Goal: Task Accomplishment & Management: Manage account settings

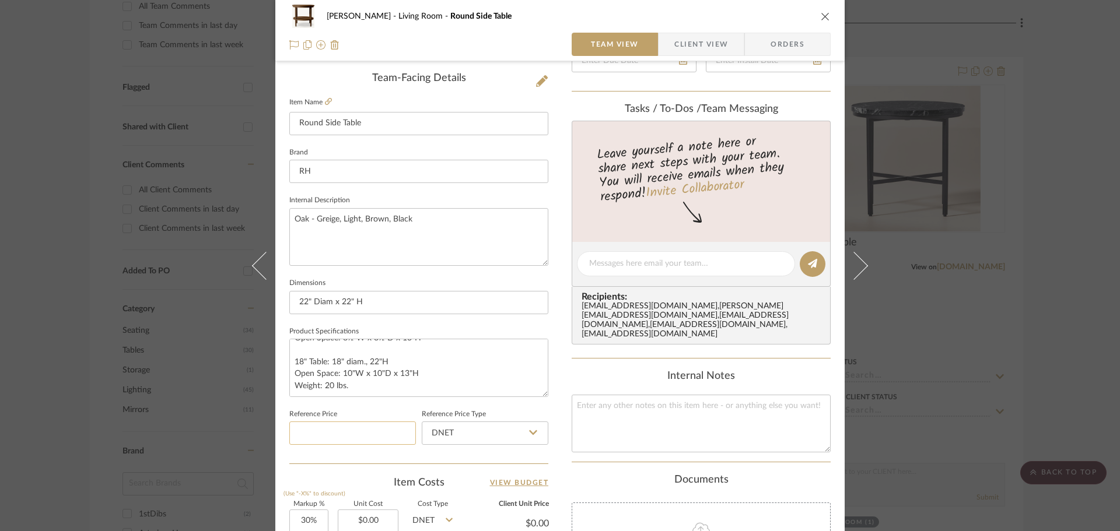
scroll to position [350, 0]
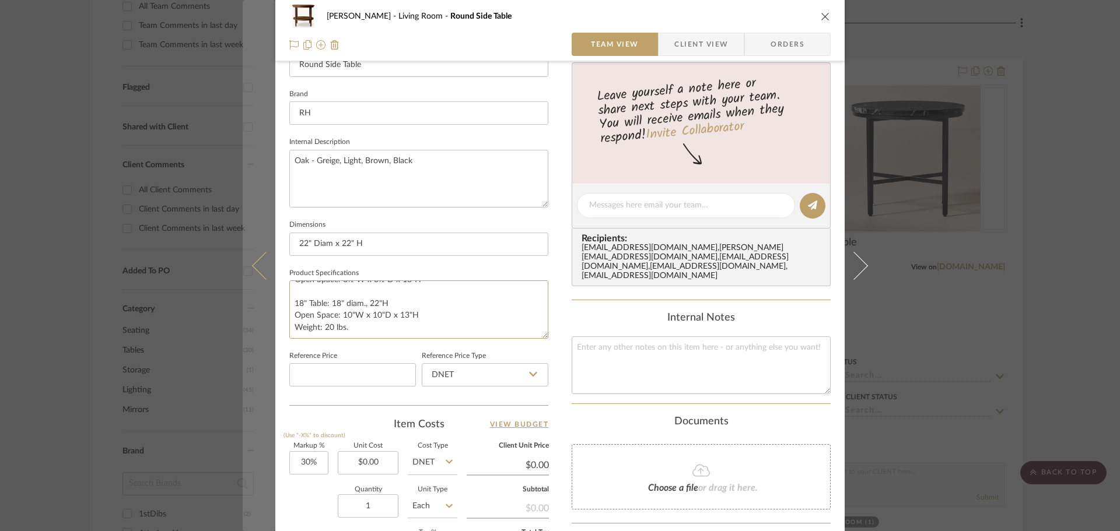
drag, startPoint x: 355, startPoint y: 334, endPoint x: 269, endPoint y: 334, distance: 86.3
click at [269, 334] on mat-dialog-content "[PERSON_NAME] Living Room Round Side Table Team View Client View Orders Team-Fa…" at bounding box center [560, 197] width 635 height 1077
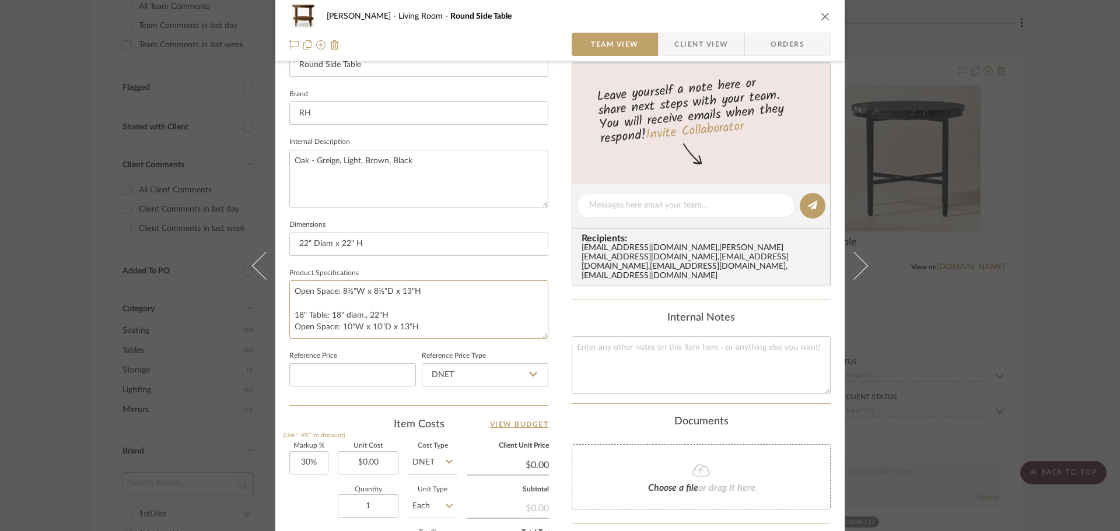
scroll to position [5, 0]
drag, startPoint x: 429, startPoint y: 323, endPoint x: 285, endPoint y: 325, distance: 144.1
click at [289, 325] on textarea "Open Space: 8½"W x 8½"D x 13"H 18" Table: 18" diam., 22"H Open Space: 10"W x 10…" at bounding box center [418, 310] width 259 height 58
drag, startPoint x: 351, startPoint y: 318, endPoint x: 328, endPoint y: 311, distance: 23.2
click at [290, 307] on textarea "Open Space: 8½"W x 8½"D x 13"H 18" Table: 18" diam., 22"H" at bounding box center [418, 310] width 259 height 58
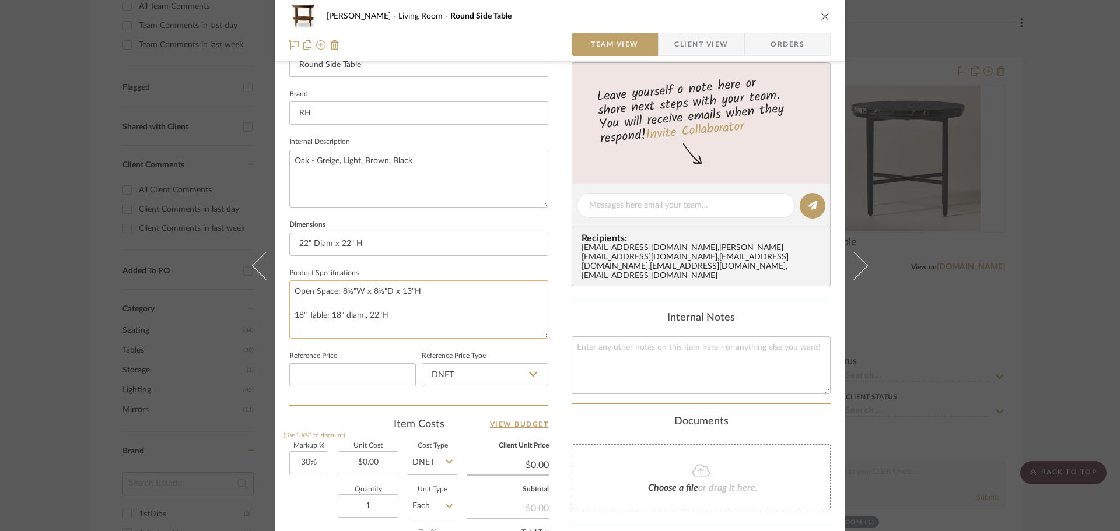
click at [435, 318] on textarea "Open Space: 8½"W x 8½"D x 13"H 18" Table: 18" diam., 22"H" at bounding box center [418, 310] width 259 height 58
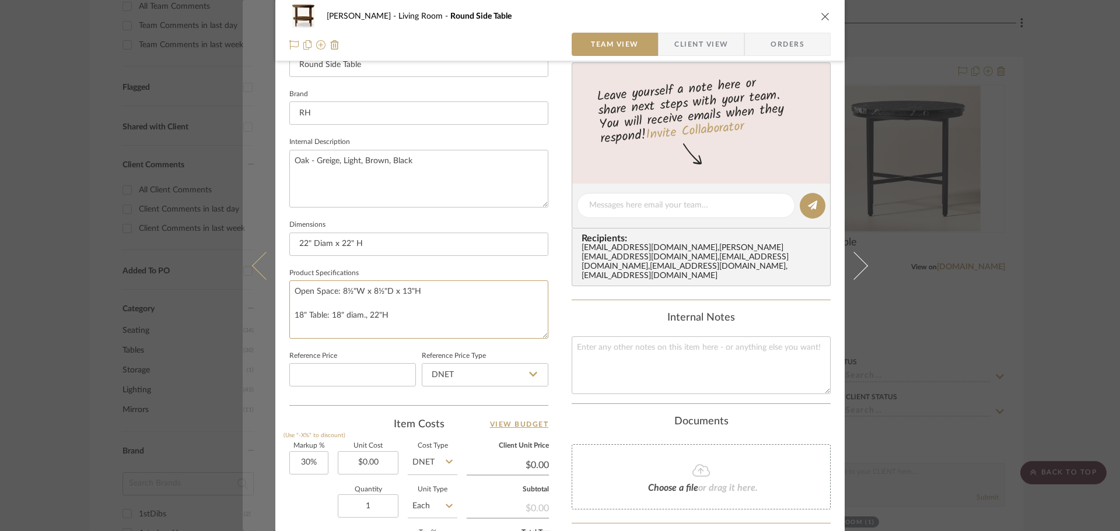
drag, startPoint x: 432, startPoint y: 321, endPoint x: 267, endPoint y: 317, distance: 165.1
click at [267, 317] on mat-dialog-content "[PERSON_NAME] Living Room Round Side Table Team View Client View Orders Team-Fa…" at bounding box center [560, 197] width 635 height 1077
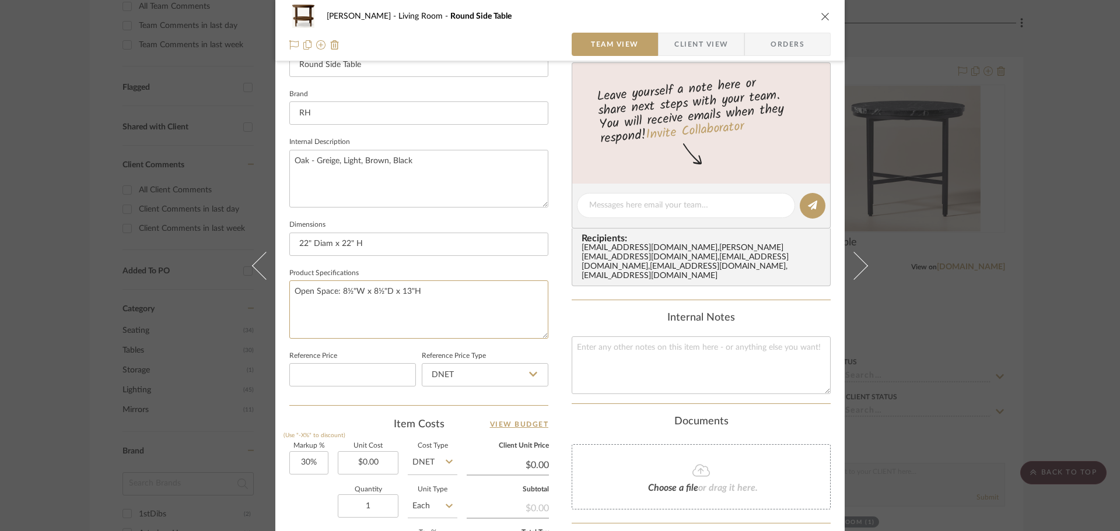
drag, startPoint x: 433, startPoint y: 302, endPoint x: 309, endPoint y: 279, distance: 125.7
click at [265, 299] on mat-dialog-content "[PERSON_NAME] Living Room Round Side Table Team View Client View Orders Team-Fa…" at bounding box center [560, 197] width 635 height 1077
type textarea "Open Space: 8½"W x 8½"D x 13""
drag, startPoint x: 443, startPoint y: 302, endPoint x: 374, endPoint y: 187, distance: 134.2
click at [256, 276] on mat-dialog-content "[PERSON_NAME] Living Room Round Side Table Team View Client View Orders Team-Fa…" at bounding box center [560, 197] width 635 height 1077
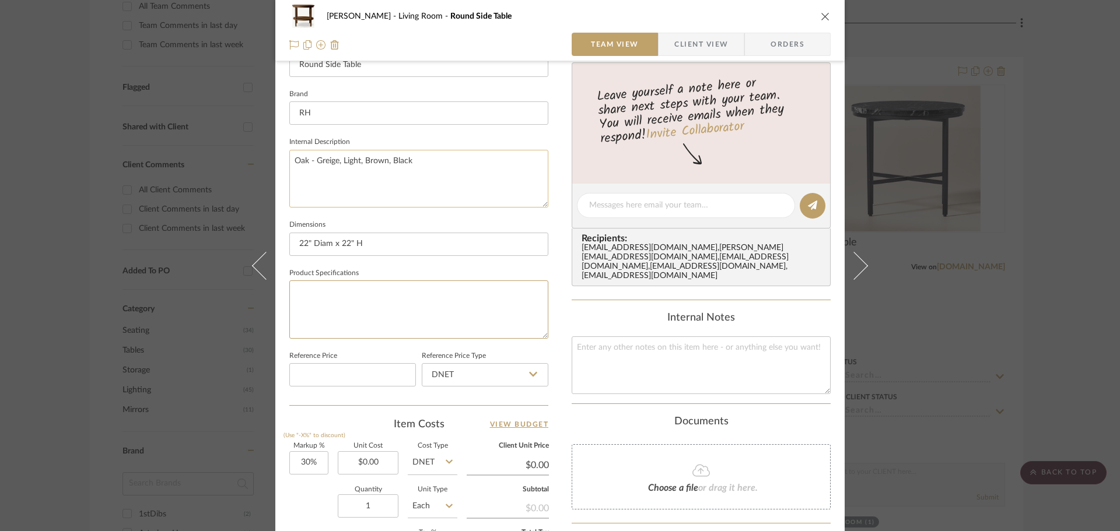
scroll to position [175, 0]
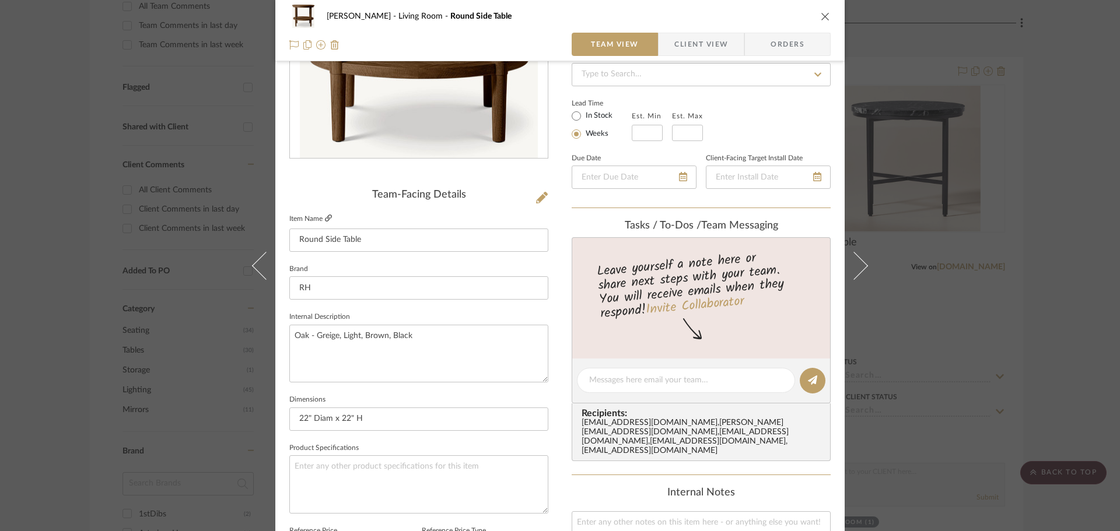
click at [327, 217] on icon at bounding box center [328, 218] width 7 height 7
click at [353, 482] on textarea at bounding box center [418, 485] width 259 height 58
type textarea "D"
type textarea "Finish:"
click at [447, 416] on input "22" Diam x 22" H" at bounding box center [418, 419] width 259 height 23
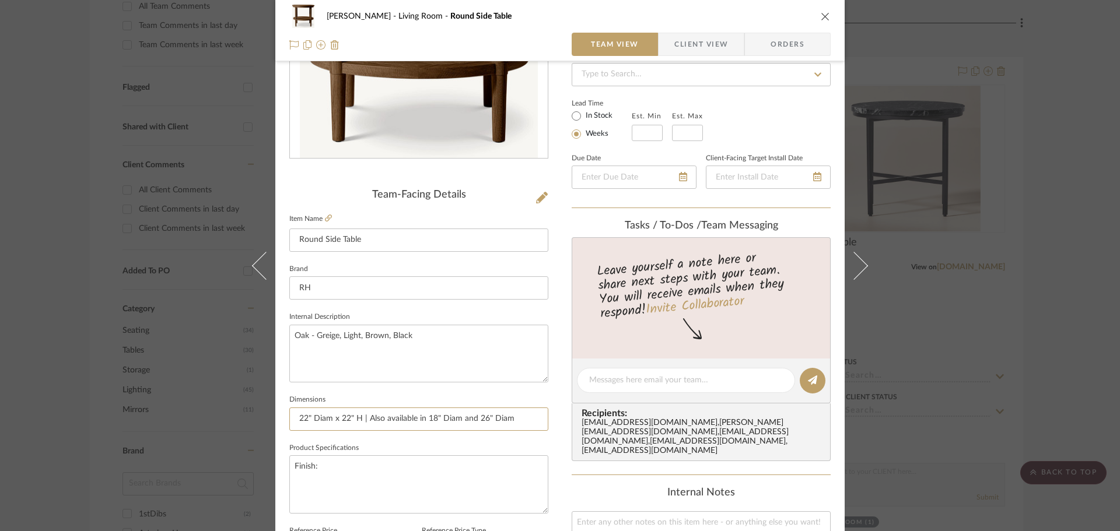
type input "22" Diam x 22" H | Also available in 18" Diam and 26" Diam"
click at [384, 484] on textarea "Finish:" at bounding box center [418, 485] width 259 height 58
type textarea "Finish:"
drag, startPoint x: 419, startPoint y: 341, endPoint x: 311, endPoint y: 341, distance: 107.9
click at [311, 341] on textarea "Oak - Greige, Light, Brown, Black" at bounding box center [418, 354] width 259 height 58
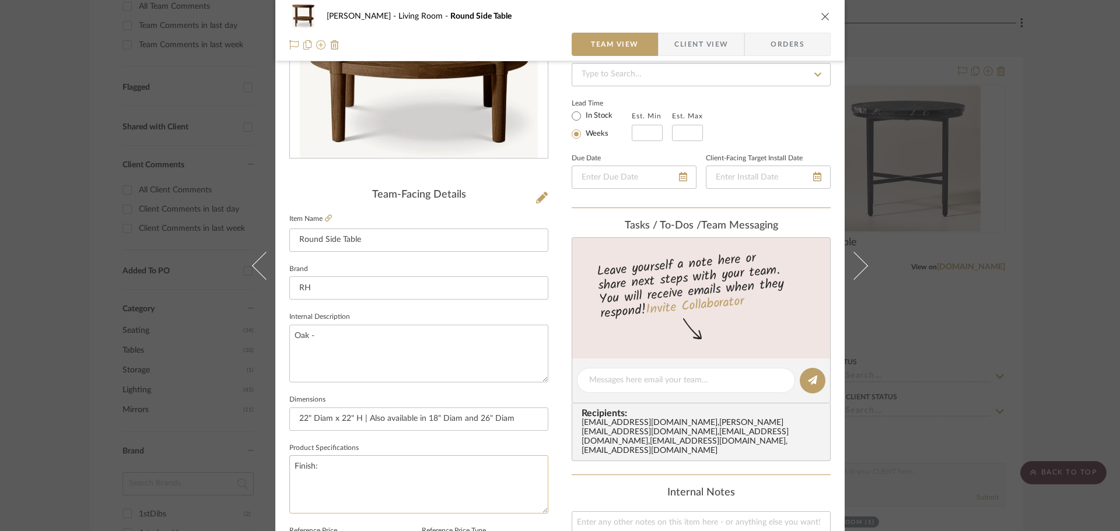
type textarea "Oak -"
click at [333, 465] on textarea "Finish:" at bounding box center [418, 485] width 259 height 58
paste textarea "Greige, Light, Brown, Black"
type textarea "Finish: Greige, Light, Brown, Black"
type textarea "Oak - Greige, Light, Brown, Black"
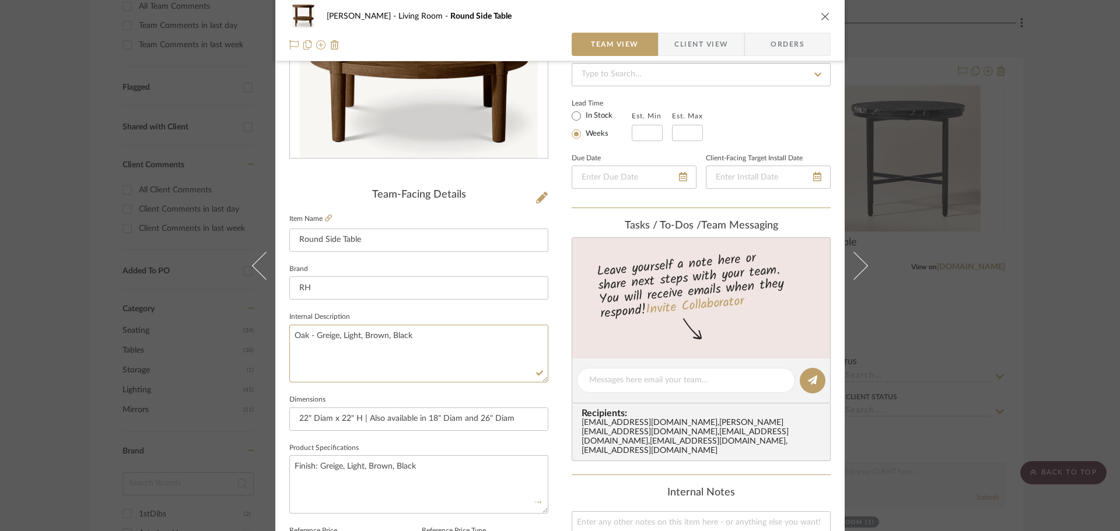
drag, startPoint x: 285, startPoint y: 346, endPoint x: 278, endPoint y: 344, distance: 6.8
click at [278, 344] on div "[PERSON_NAME] Living Room Round Side Table Team View Client View Orders Team-Fa…" at bounding box center [559, 372] width 569 height 1077
click at [478, 344] on textarea "Oak - Greige, Light, Brown, Black" at bounding box center [418, 354] width 259 height 58
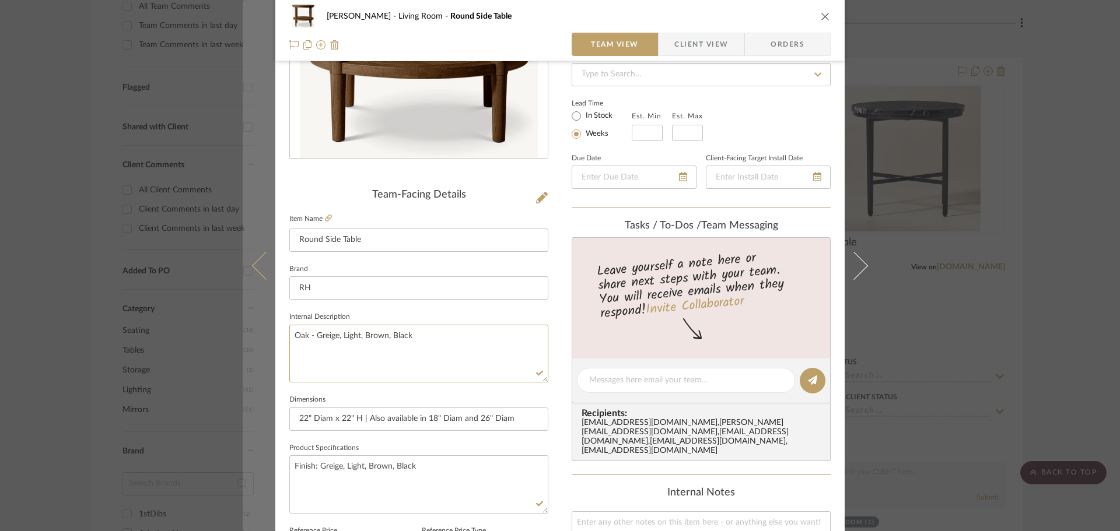
drag, startPoint x: 439, startPoint y: 344, endPoint x: 263, endPoint y: 345, distance: 176.2
click at [260, 345] on mat-dialog-content "[PERSON_NAME] Living Room Round Side Table Team View Client View Orders Team-Fa…" at bounding box center [560, 372] width 635 height 1077
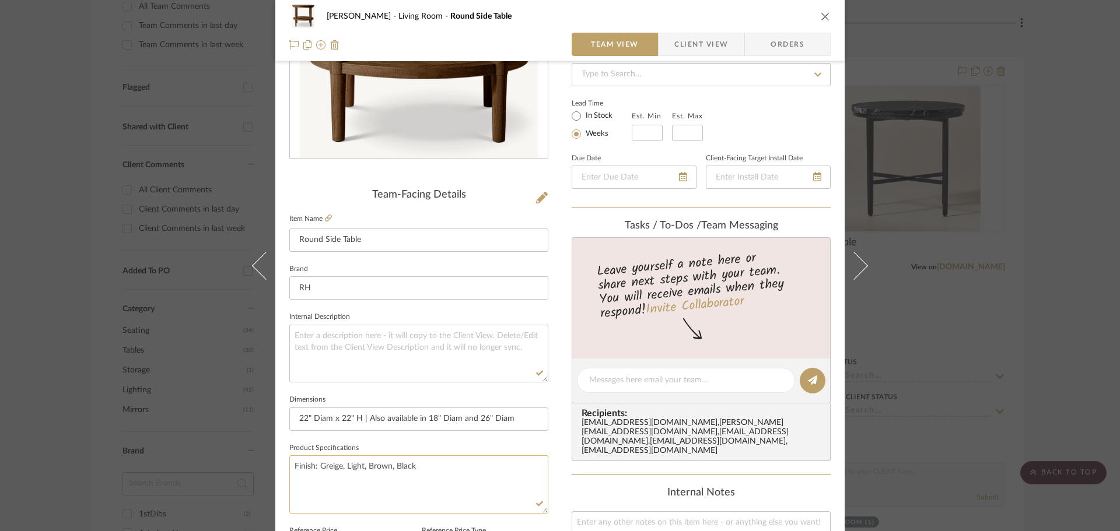
click at [474, 481] on textarea "Finish: Greige, Light, Brown, Black" at bounding box center [418, 485] width 259 height 58
click at [336, 466] on textarea "Finish: Greige, Light, Brown, Black" at bounding box center [418, 485] width 259 height 58
click at [340, 469] on textarea "Finish: Greige, Light, Brown, Black" at bounding box center [418, 485] width 259 height 58
click at [378, 471] on textarea "Finish: Greige Oak, Light, Brown, Black" at bounding box center [418, 485] width 259 height 58
type textarea "Finish: Greige Oak, Light Oak, Brown, Black"
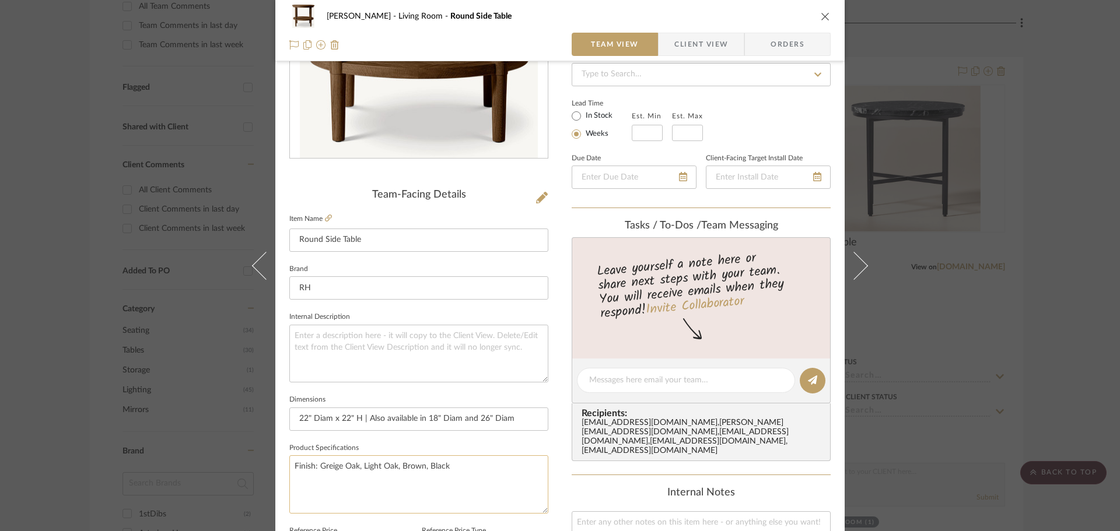
click at [420, 469] on textarea "Finish: Greige Oak, Light Oak, Brown, Black" at bounding box center [418, 485] width 259 height 58
click at [490, 461] on textarea "Finish: Greige Oak, Light Oak, Brown Oak, Black" at bounding box center [418, 485] width 259 height 58
click at [513, 475] on textarea "Finish: Greige Oak, Light Oak, Brown Oak, Black Oakj" at bounding box center [418, 485] width 259 height 58
type textarea "Finish: Greige Oak, Light Oak, Brown Oak, Black Oak"
click at [692, 43] on span "Client View" at bounding box center [701, 44] width 54 height 23
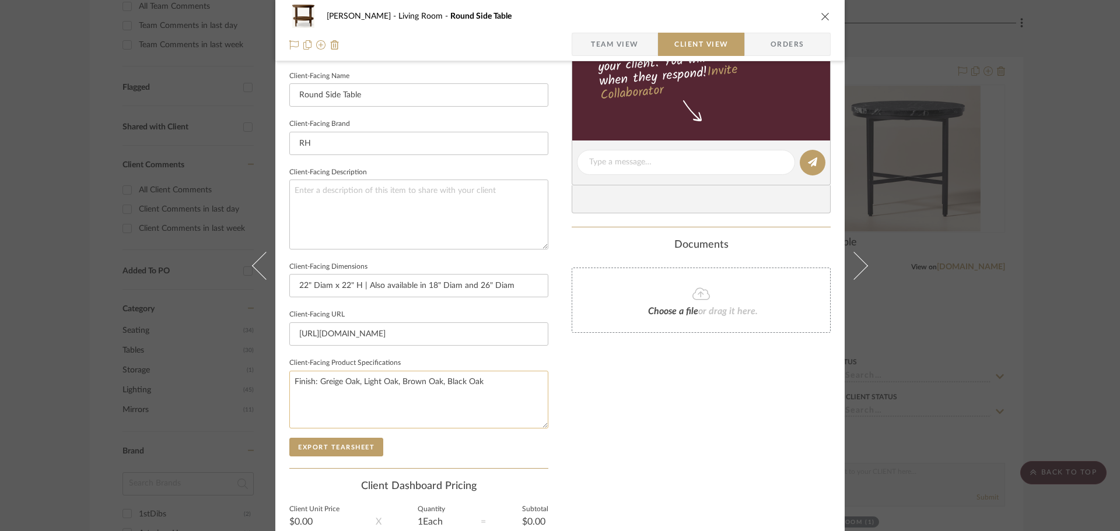
scroll to position [350, 0]
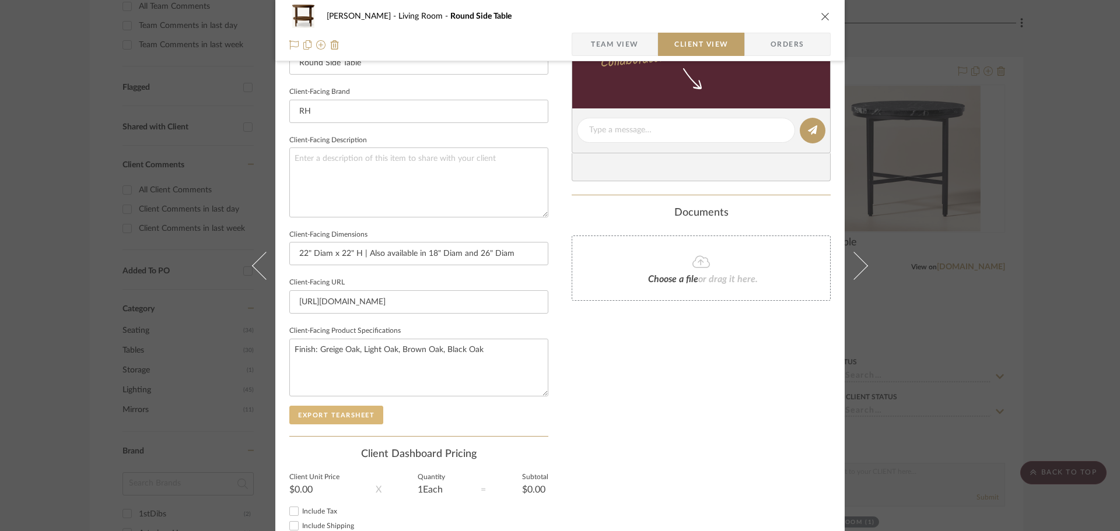
click at [320, 421] on button "Export Tearsheet" at bounding box center [336, 415] width 94 height 19
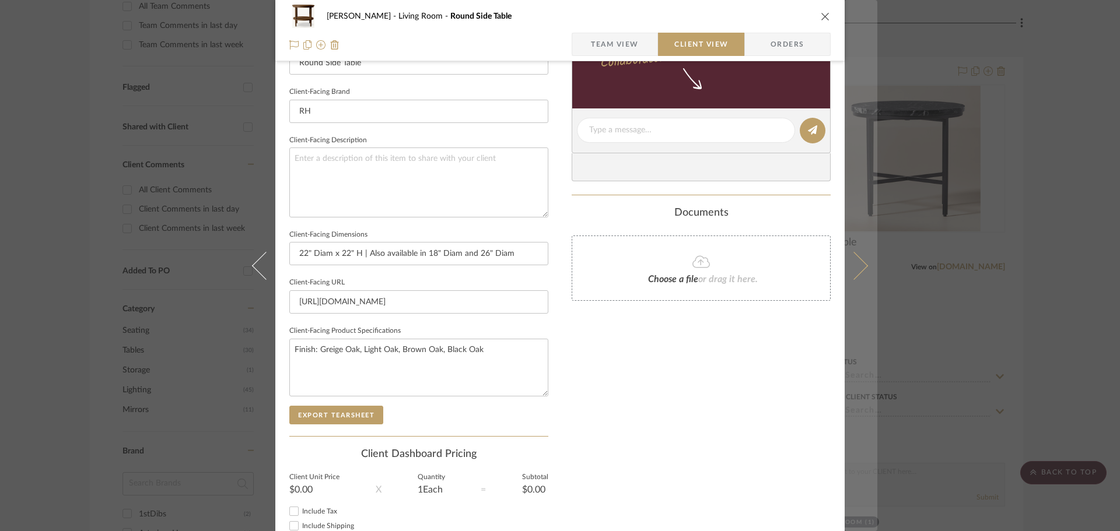
click at [862, 276] on button at bounding box center [861, 265] width 33 height 531
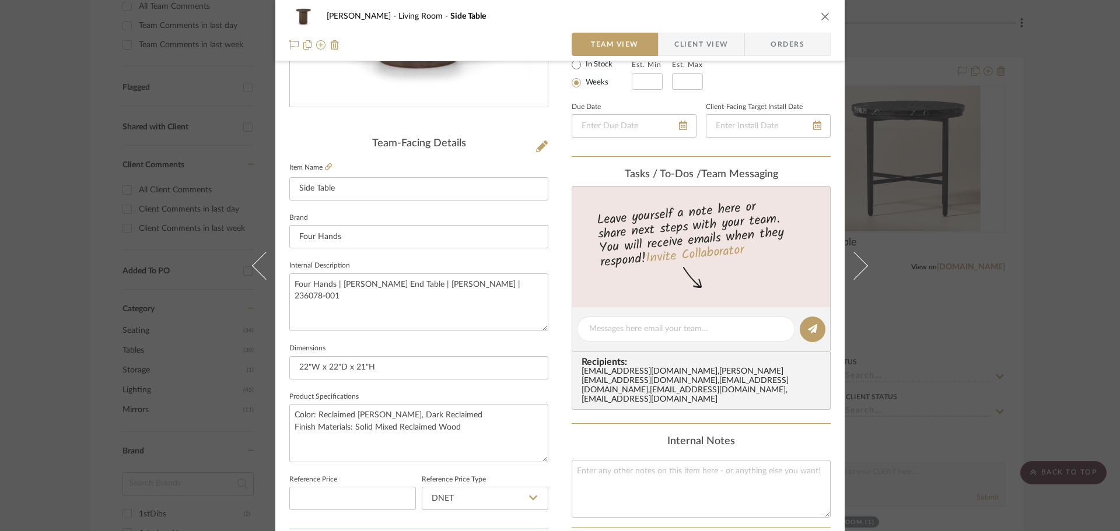
scroll to position [233, 0]
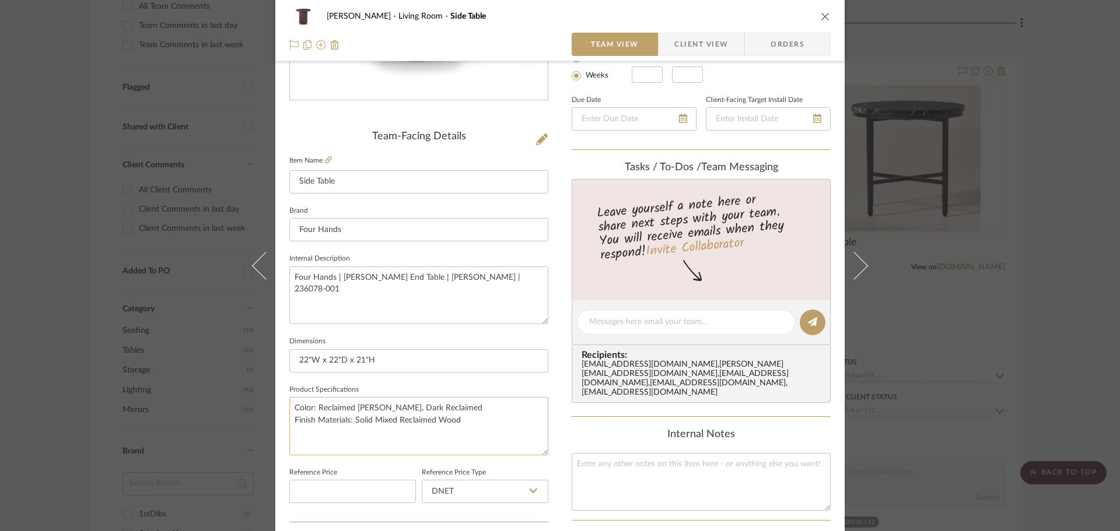
click at [295, 407] on textarea "Color: Reclaimed [PERSON_NAME], Dark Reclaimed Finish Materials: Solid Mixed Re…" at bounding box center [418, 426] width 259 height 58
drag, startPoint x: 290, startPoint y: 421, endPoint x: 478, endPoint y: 421, distance: 187.8
click at [478, 421] on textarea "Finish: Reclaimed [PERSON_NAME], Dark Reclaimed Finish Materials: Solid Mixed R…" at bounding box center [418, 426] width 259 height 58
type textarea "Finish: Reclaimed [PERSON_NAME], Dark Reclaimed"
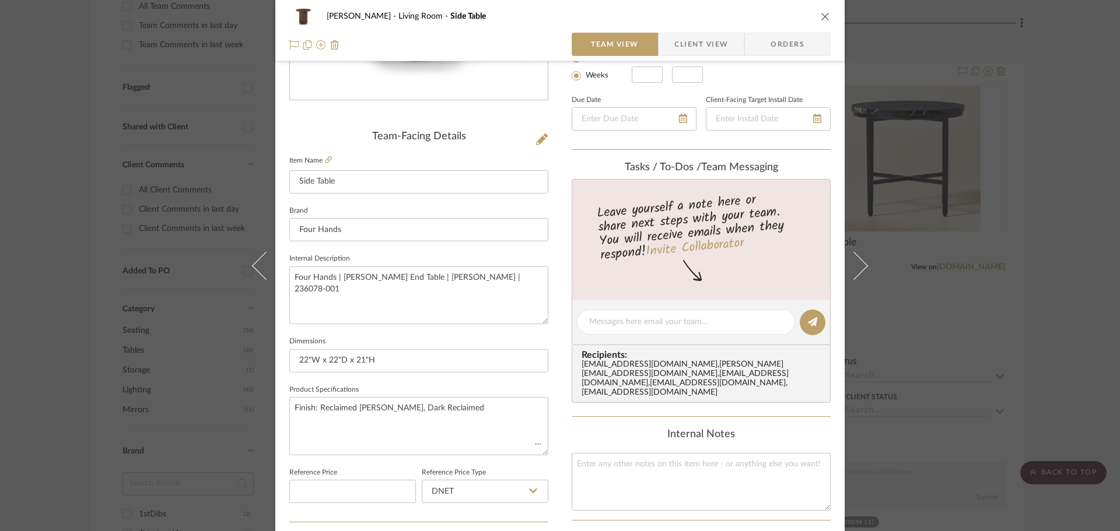
click at [328, 160] on fieldset "Item Name Side Table" at bounding box center [418, 173] width 259 height 41
click at [325, 159] on icon at bounding box center [328, 159] width 7 height 7
drag, startPoint x: 308, startPoint y: 363, endPoint x: 341, endPoint y: 359, distance: 32.9
click at [341, 359] on input "22"W x 22"D x 21"H" at bounding box center [418, 360] width 259 height 23
click at [377, 357] on input "22"Diam x 21"H" at bounding box center [418, 360] width 259 height 23
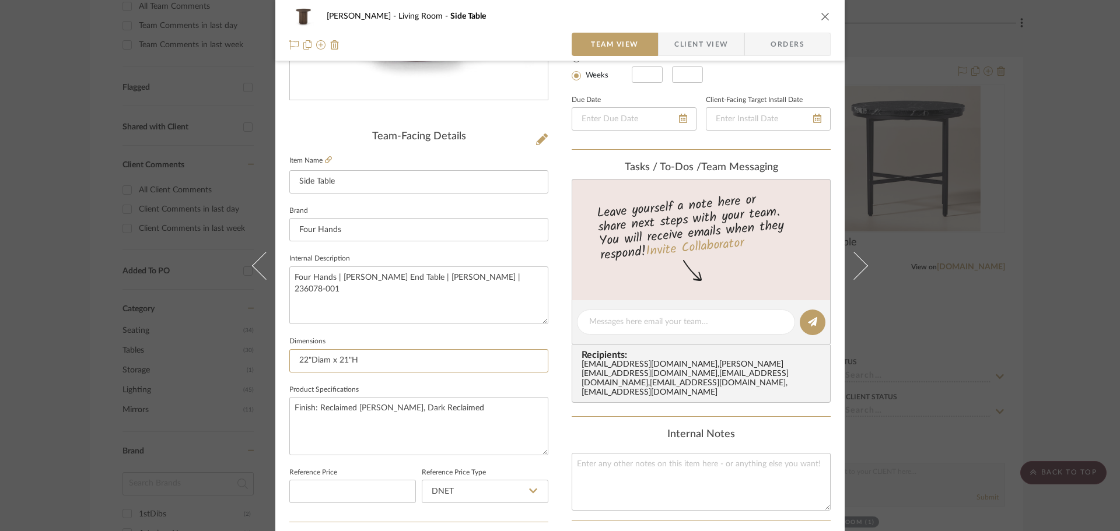
type input "22"Diam x 21"H"
click at [674, 47] on span "Client View" at bounding box center [701, 44] width 54 height 23
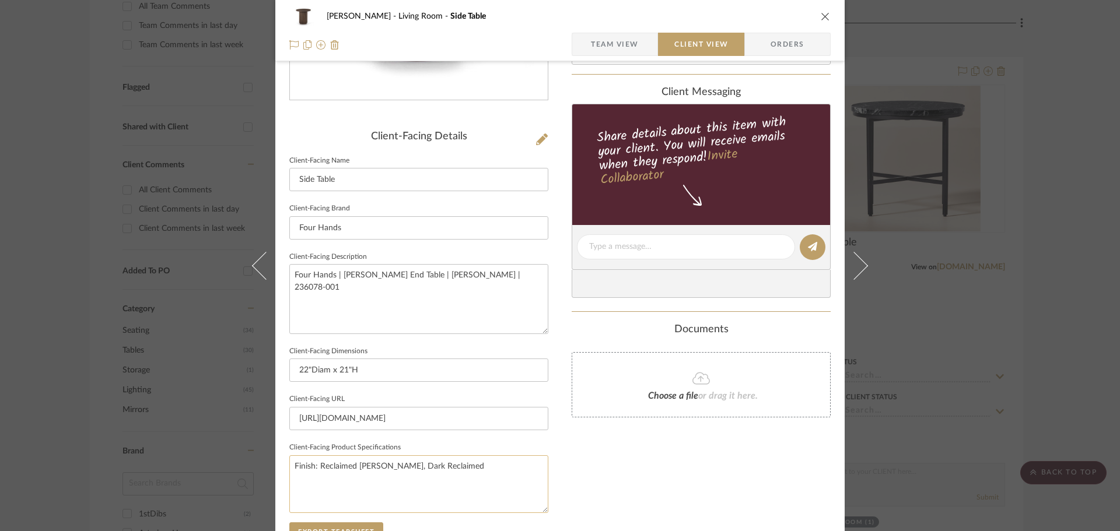
scroll to position [292, 0]
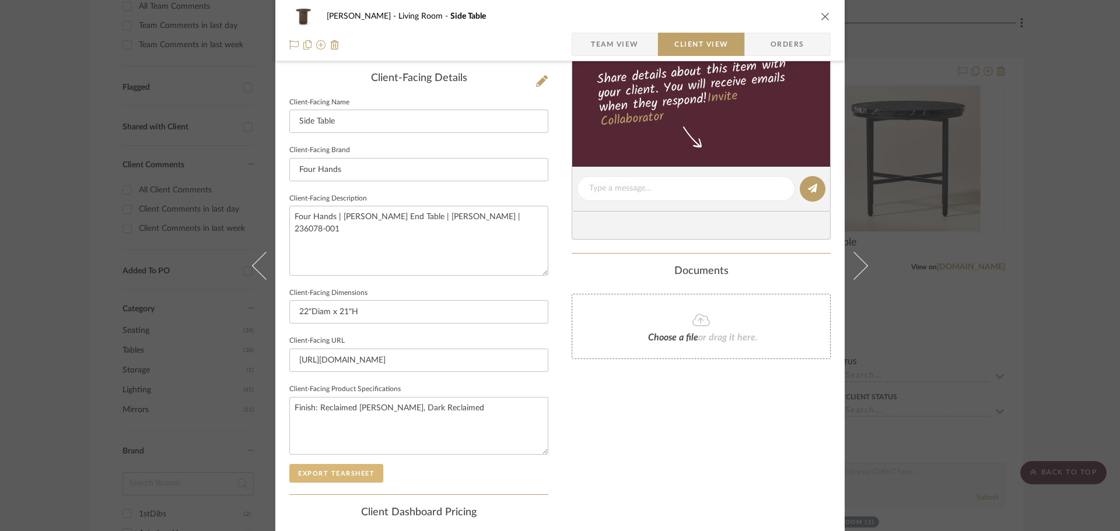
click at [317, 474] on button "Export Tearsheet" at bounding box center [336, 473] width 94 height 19
drag, startPoint x: 531, startPoint y: 225, endPoint x: 232, endPoint y: 240, distance: 299.6
click at [232, 240] on div "[PERSON_NAME] Living Room Side Table Team View Client View Orders Client-Facing…" at bounding box center [560, 265] width 1120 height 531
click at [363, 431] on textarea "Finish: Reclaimed [PERSON_NAME], Dark Reclaimed" at bounding box center [418, 426] width 259 height 58
click at [333, 475] on button "Export Tearsheet" at bounding box center [336, 473] width 94 height 19
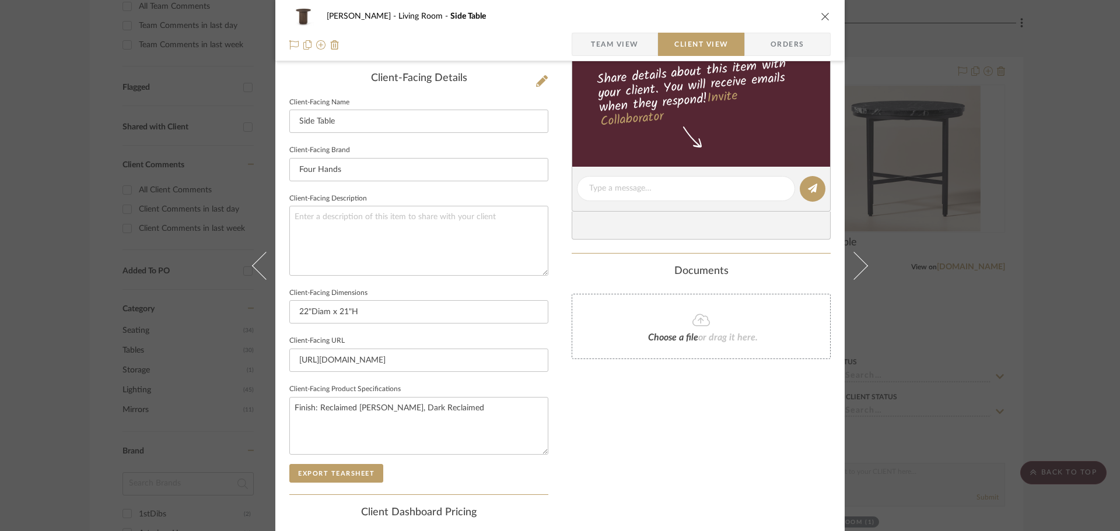
click at [963, 242] on div "[PERSON_NAME] Living Room Side Table Team View Client View Orders Client-Facing…" at bounding box center [560, 265] width 1120 height 531
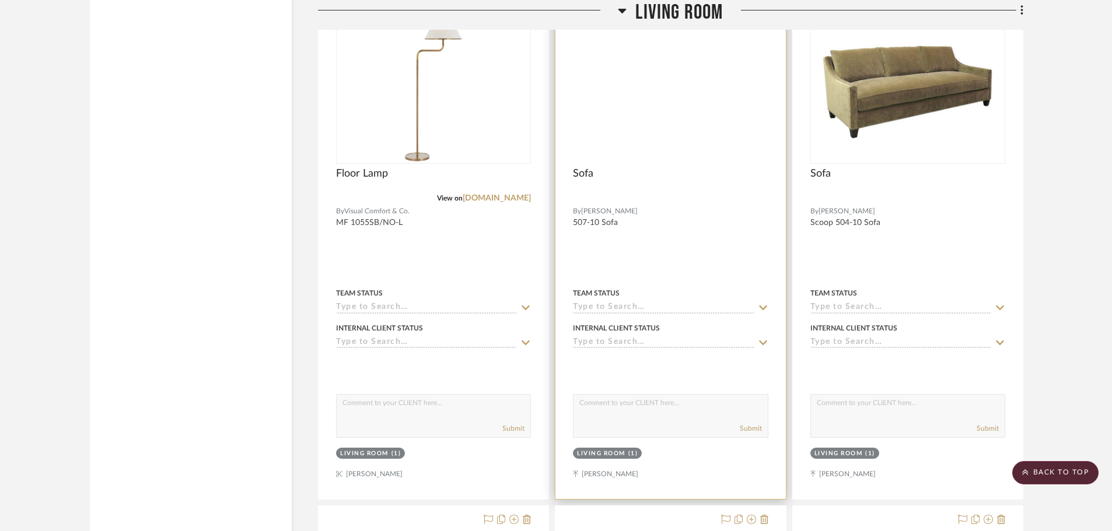
scroll to position [8516, 0]
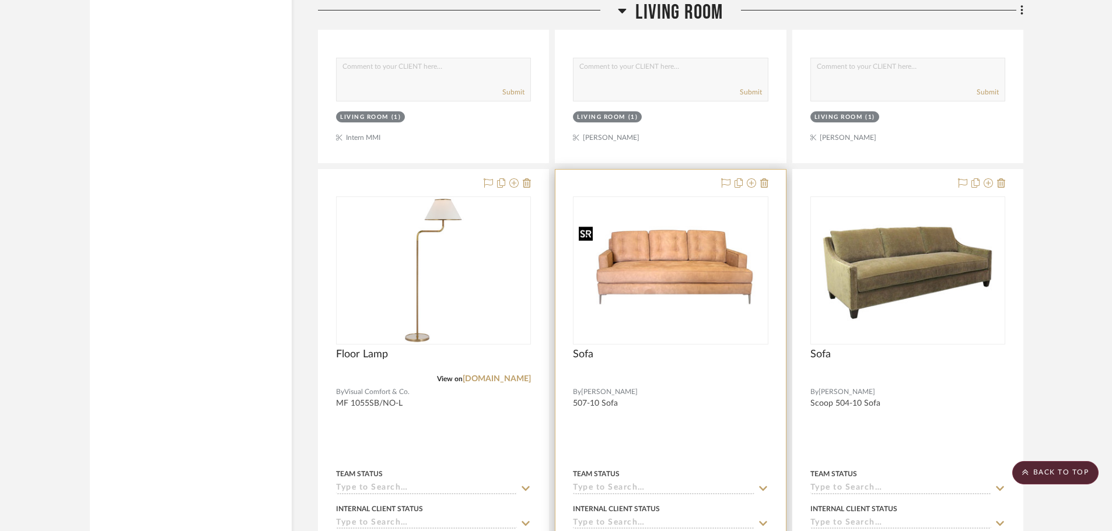
click at [0, 0] on img at bounding box center [0, 0] width 0 height 0
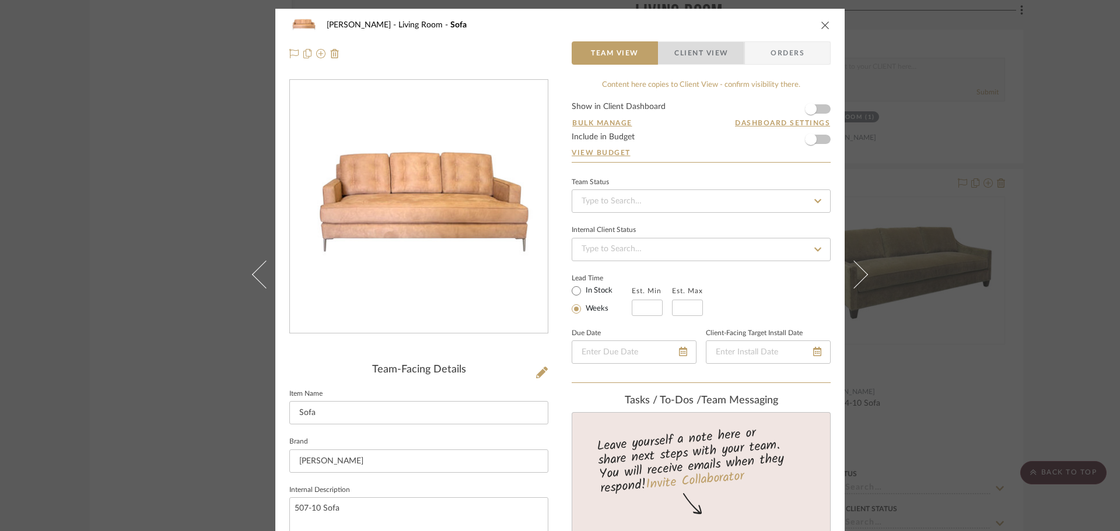
click at [674, 63] on span "Client View" at bounding box center [701, 52] width 54 height 23
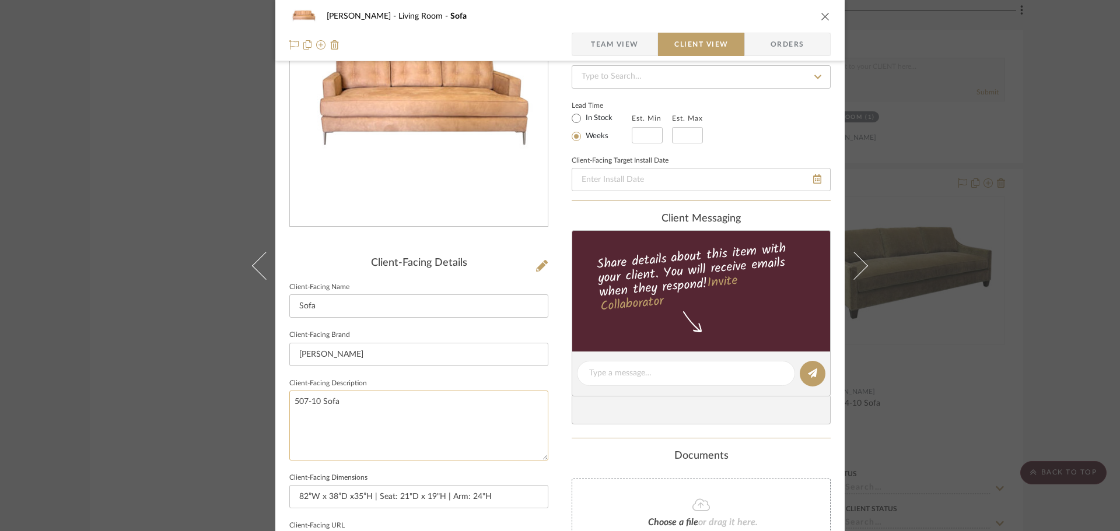
scroll to position [117, 0]
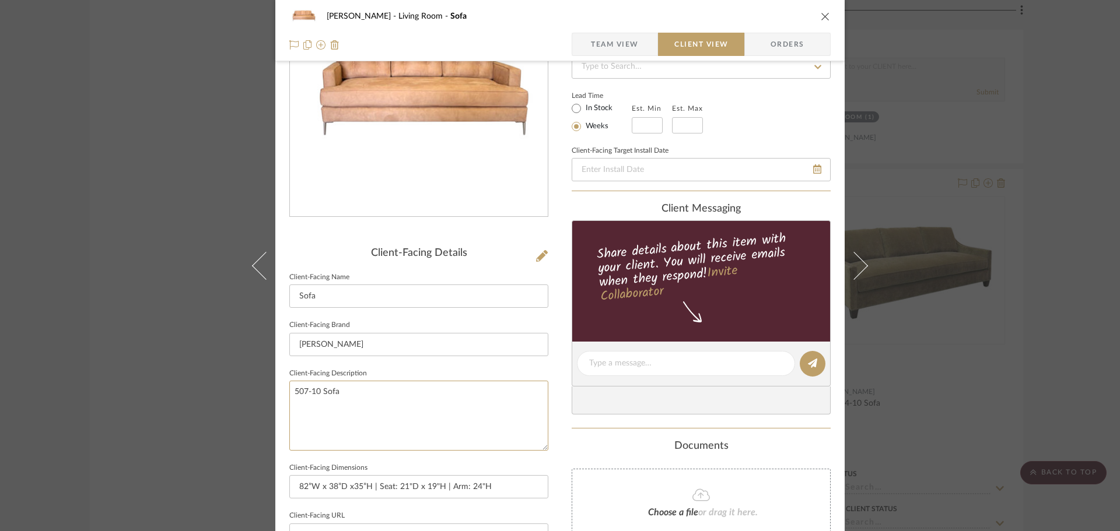
drag, startPoint x: 375, startPoint y: 433, endPoint x: 275, endPoint y: 405, distance: 104.0
click at [275, 405] on div "[PERSON_NAME] Living Room Sofa Team View Client View Orders Client-Facing Detai…" at bounding box center [559, 368] width 569 height 952
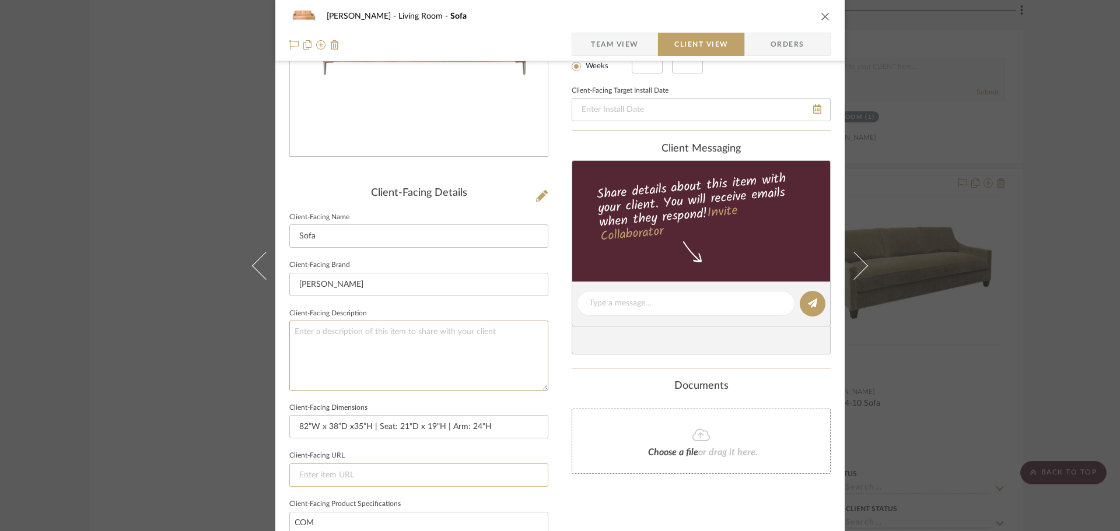
scroll to position [233, 0]
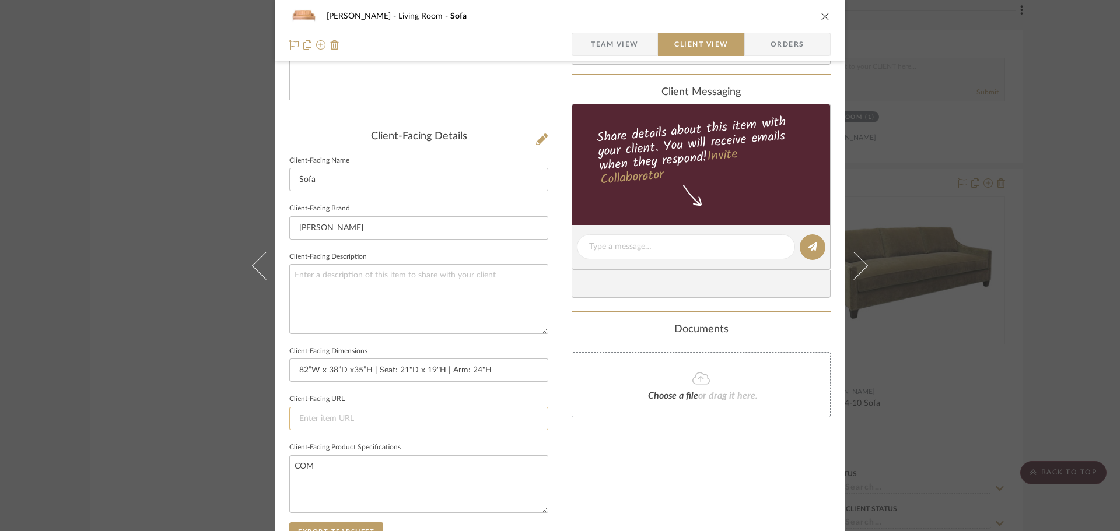
click at [401, 420] on input at bounding box center [418, 418] width 259 height 23
click at [408, 463] on textarea "COM" at bounding box center [418, 485] width 259 height 58
drag, startPoint x: 606, startPoint y: 41, endPoint x: 590, endPoint y: 48, distance: 17.8
click at [606, 40] on span "Team View" at bounding box center [615, 44] width 48 height 23
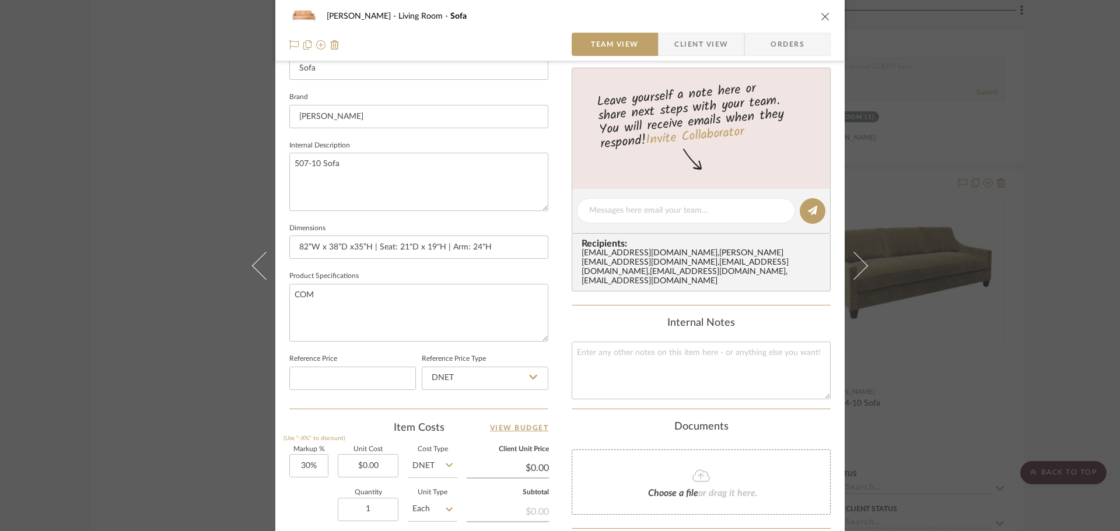
scroll to position [350, 0]
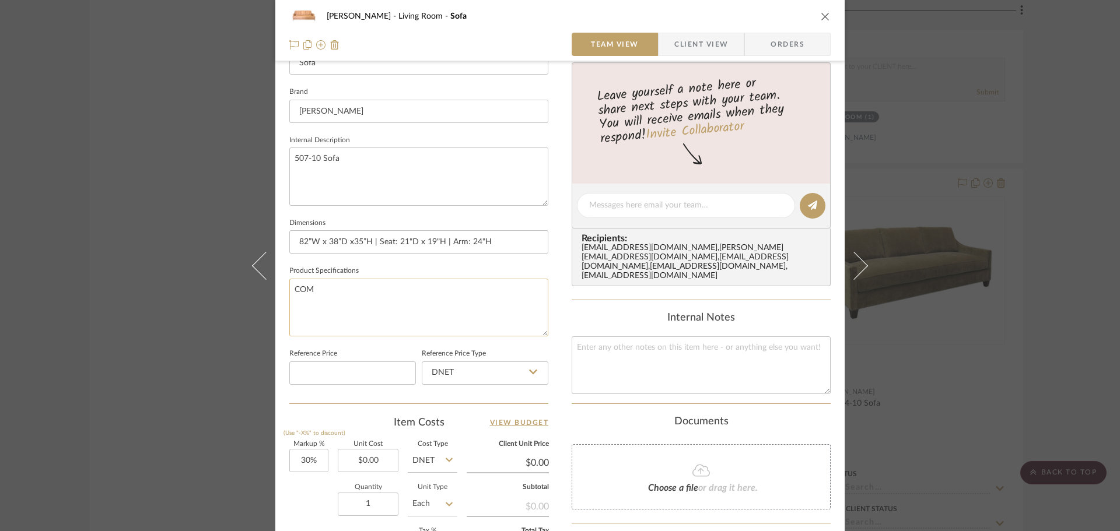
click at [292, 289] on textarea "COM" at bounding box center [418, 308] width 259 height 58
click at [363, 316] on textarea "COM" at bounding box center [418, 308] width 259 height 58
type textarea "COM Leg Finish:"
paste textarea "Natural, Cherry, Pecan, Light Espresso, Espresso, Black"
click at [471, 328] on textarea "COM Leg Finish: Natural, Cherry, Pecan, Light Espresso, Espresso, Black" at bounding box center [418, 308] width 259 height 58
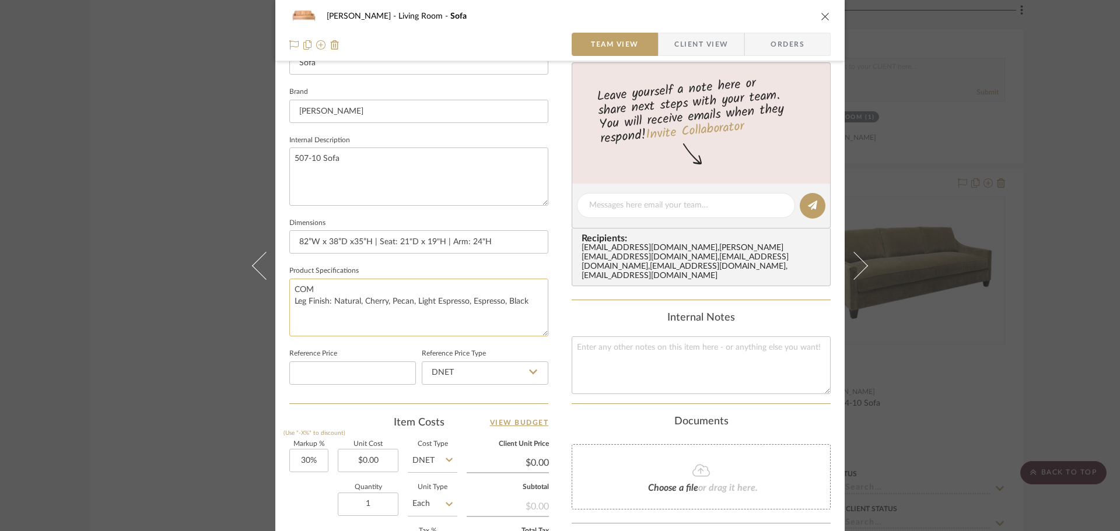
click at [405, 290] on textarea "COM Leg Finish: Natural, Cherry, Pecan, Light Espresso, Espresso, Black" at bounding box center [418, 308] width 259 height 58
type textarea "COM Leg Finish: Natural, Cherry, Pecan, Light Espresso, Espresso, Black"
click at [490, 234] on input "82”W x 38”D x35”H | Seat: 21"D x 19"H | Arm: 24"H" at bounding box center [418, 241] width 259 height 23
click at [677, 45] on span "Client View" at bounding box center [701, 44] width 54 height 23
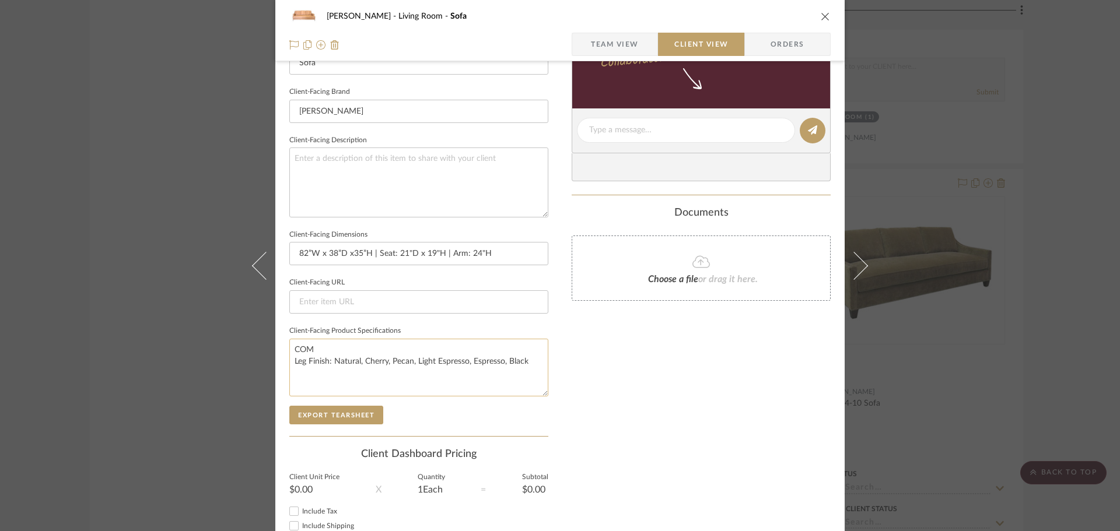
drag, startPoint x: 353, startPoint y: 416, endPoint x: 453, endPoint y: 374, distance: 108.2
click at [352, 416] on button "Export Tearsheet" at bounding box center [336, 415] width 94 height 19
click at [992, 107] on div "[PERSON_NAME] Living Room Sofa Team View Client View Orders Client-Facing Detai…" at bounding box center [560, 265] width 1120 height 531
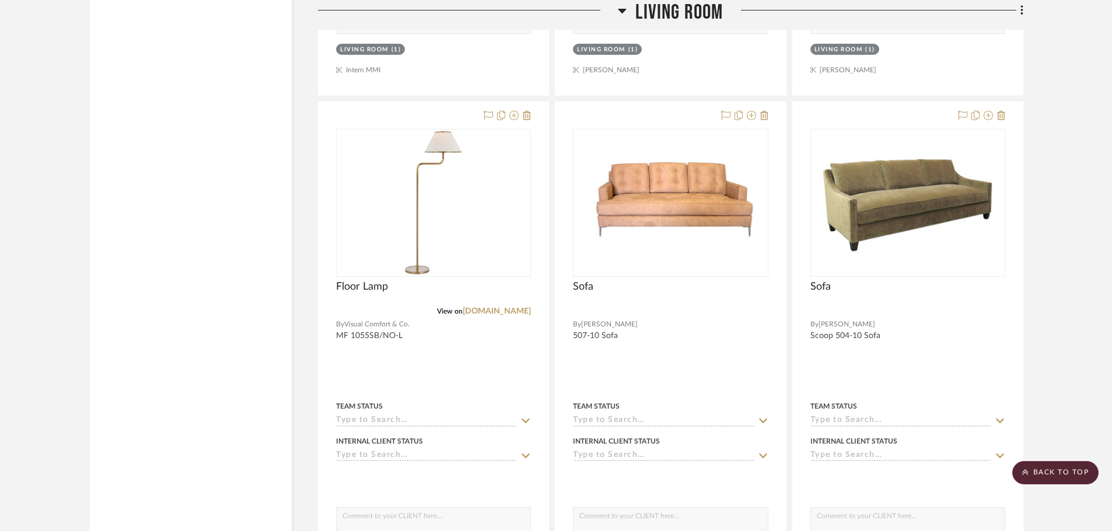
scroll to position [8691, 0]
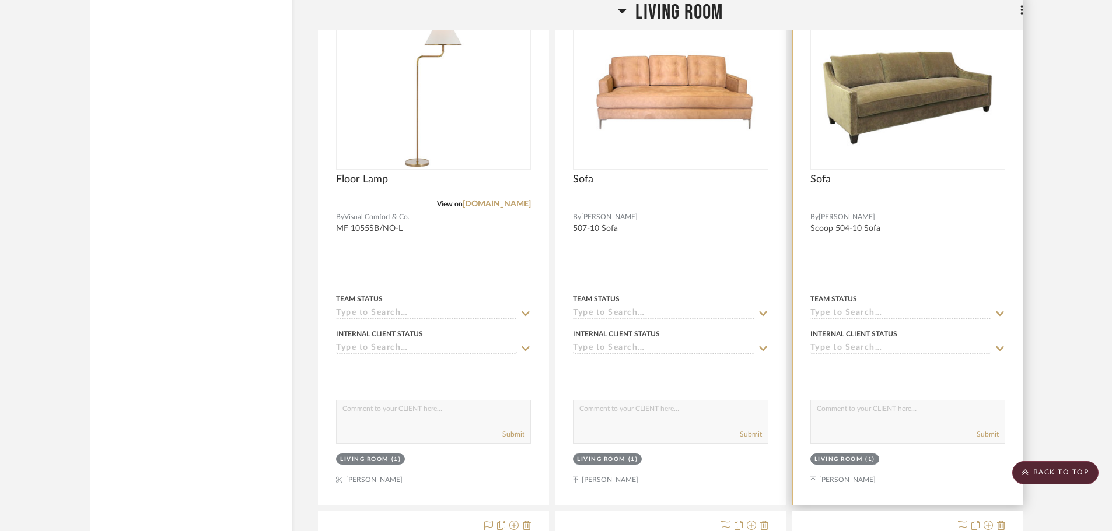
click at [0, 0] on div at bounding box center [0, 0] width 0 height 0
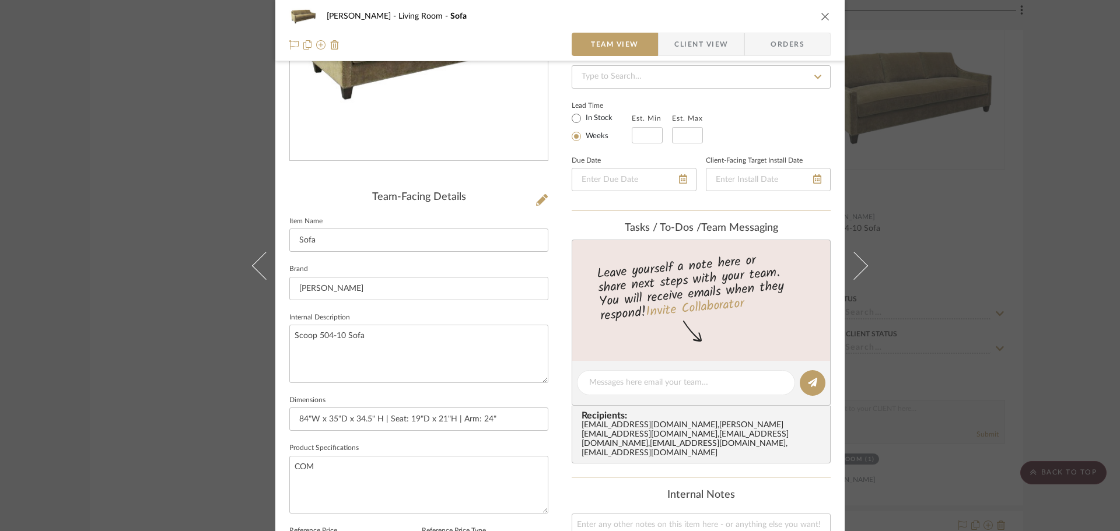
scroll to position [175, 0]
click at [691, 46] on span "Client View" at bounding box center [701, 44] width 54 height 23
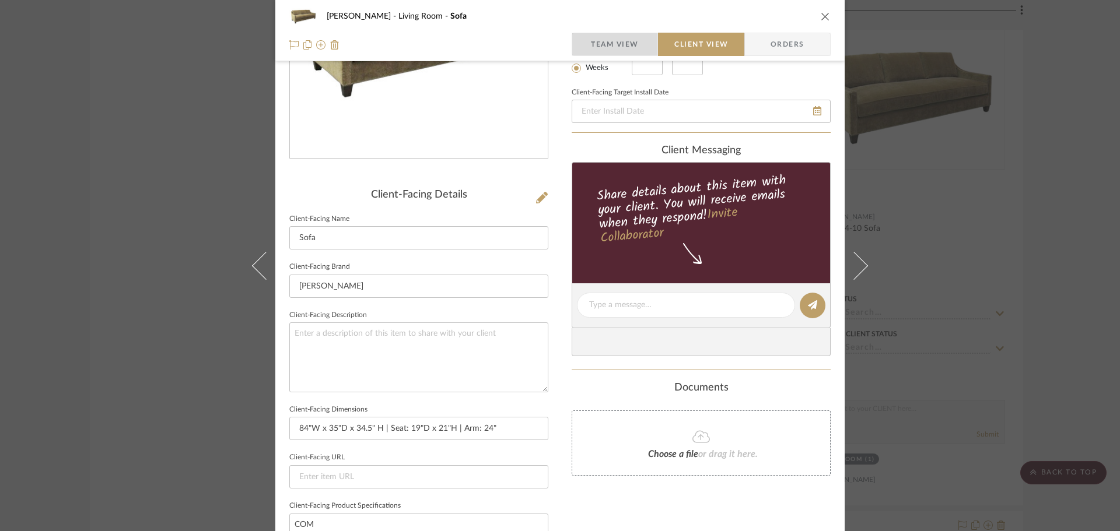
click at [612, 38] on span "Team View" at bounding box center [615, 44] width 48 height 23
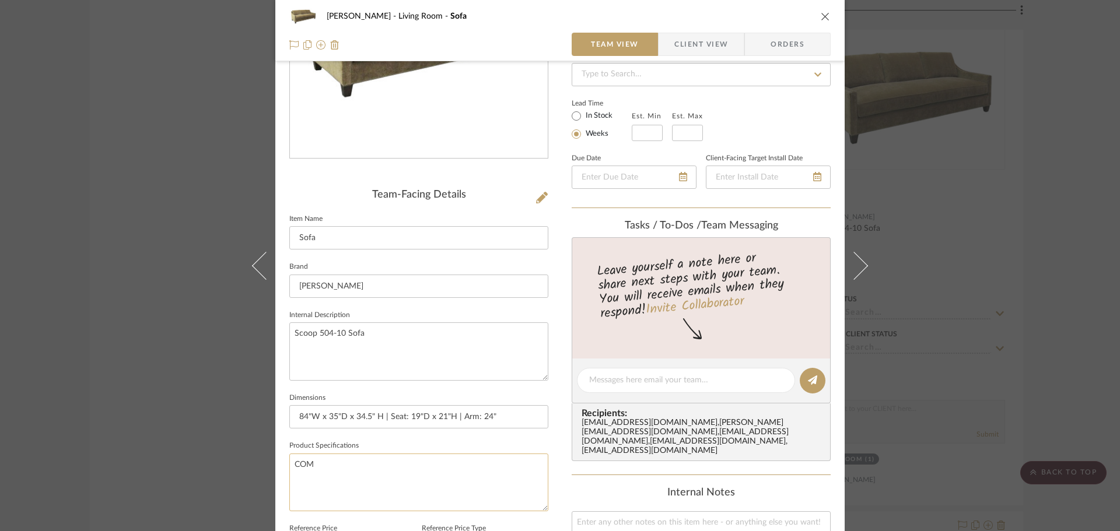
click at [355, 484] on textarea "COM" at bounding box center [418, 483] width 259 height 58
click at [387, 472] on textarea "COM Leg Finish: Nailhead optional" at bounding box center [418, 483] width 259 height 58
type textarea "COM Leg Finish: Nailhead optional"
click at [381, 474] on textarea "COM Leg Finish: Nailhead optional" at bounding box center [418, 483] width 259 height 58
paste textarea "Natural, Cherry, Pecan, Light Espresso, Espresso, Black"
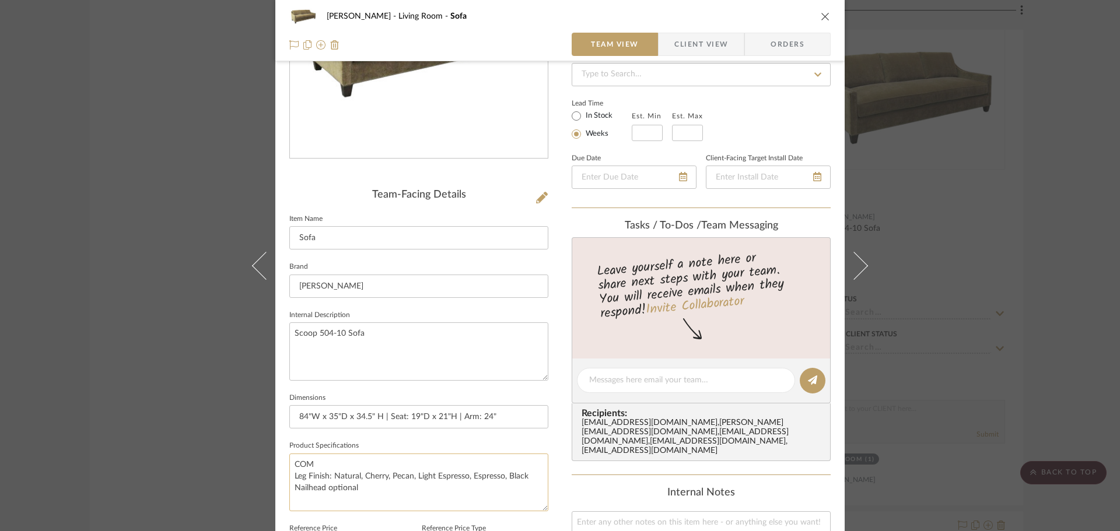
click at [395, 495] on textarea "COM Leg Finish: Natural, Cherry, Pecan, Light Espresso, Espresso, Black Nailhea…" at bounding box center [418, 483] width 259 height 58
type textarea "COM Leg Finish: Natural, Cherry, Pecan, Light Espresso, Espresso, Black Nailhea…"
click at [684, 49] on span "Client View" at bounding box center [701, 44] width 54 height 23
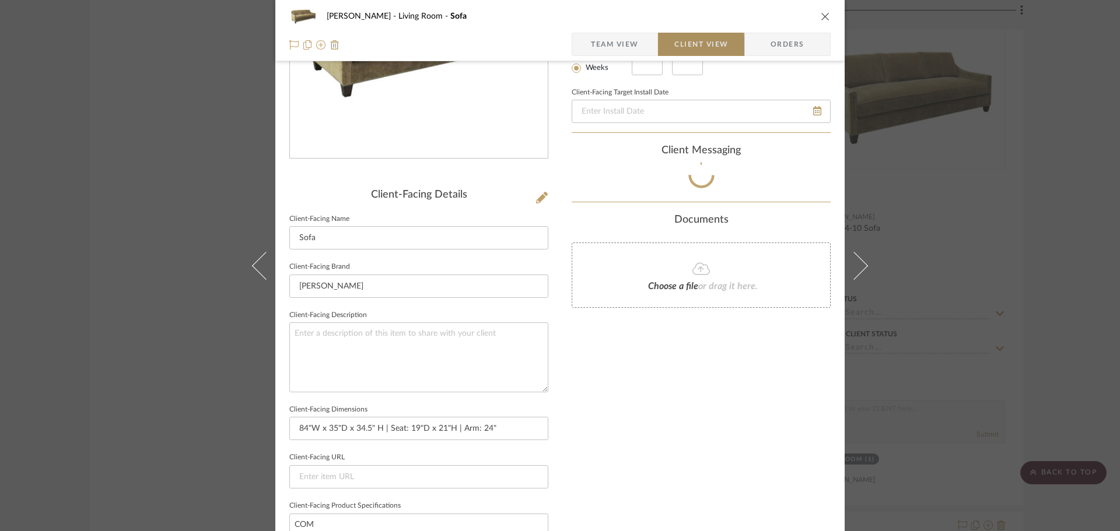
type textarea "COM Leg Finish: Natural, Cherry, Pecan, Light Espresso, Espresso, Black Nailhea…"
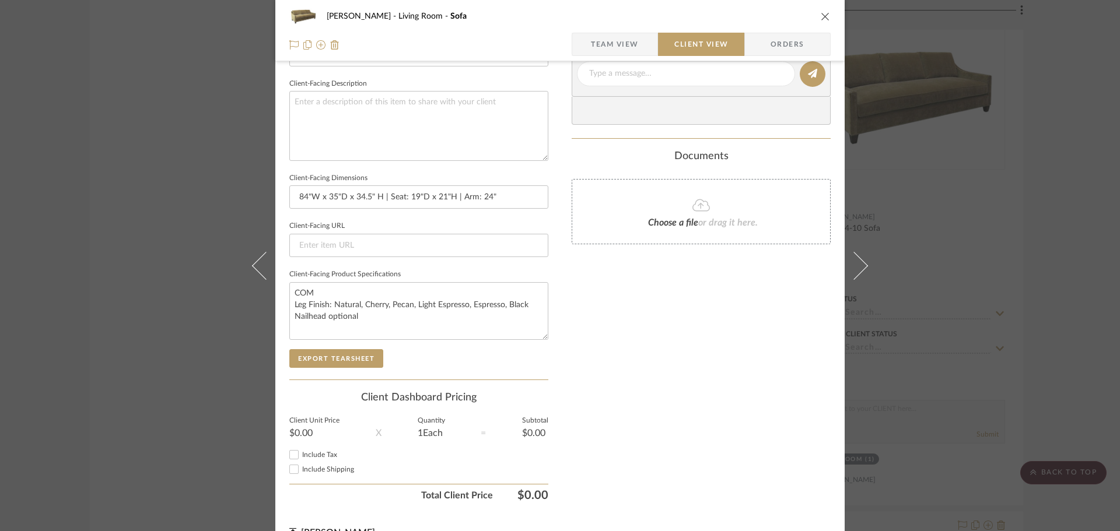
scroll to position [408, 0]
click at [358, 361] on button "Export Tearsheet" at bounding box center [336, 357] width 94 height 19
click at [1043, 187] on div "[PERSON_NAME] Living Room Sofa Team View Client View Orders Client-Facing Detai…" at bounding box center [560, 265] width 1120 height 531
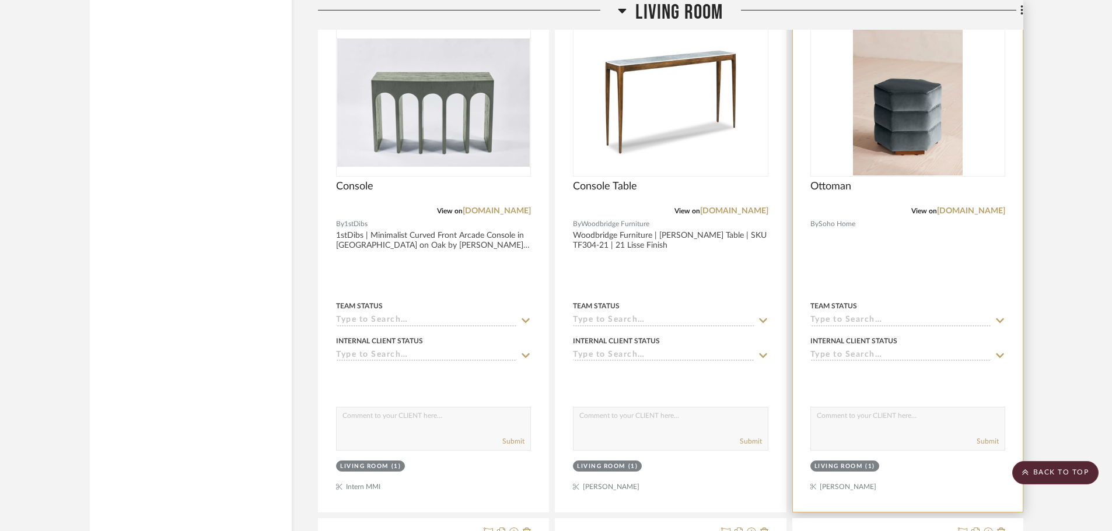
scroll to position [6416, 0]
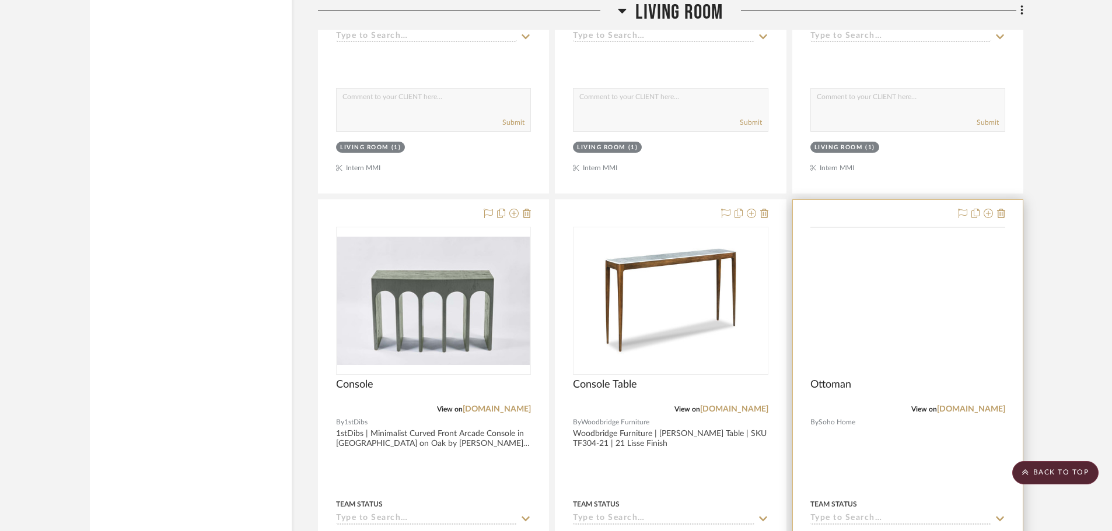
click at [0, 0] on img at bounding box center [0, 0] width 0 height 0
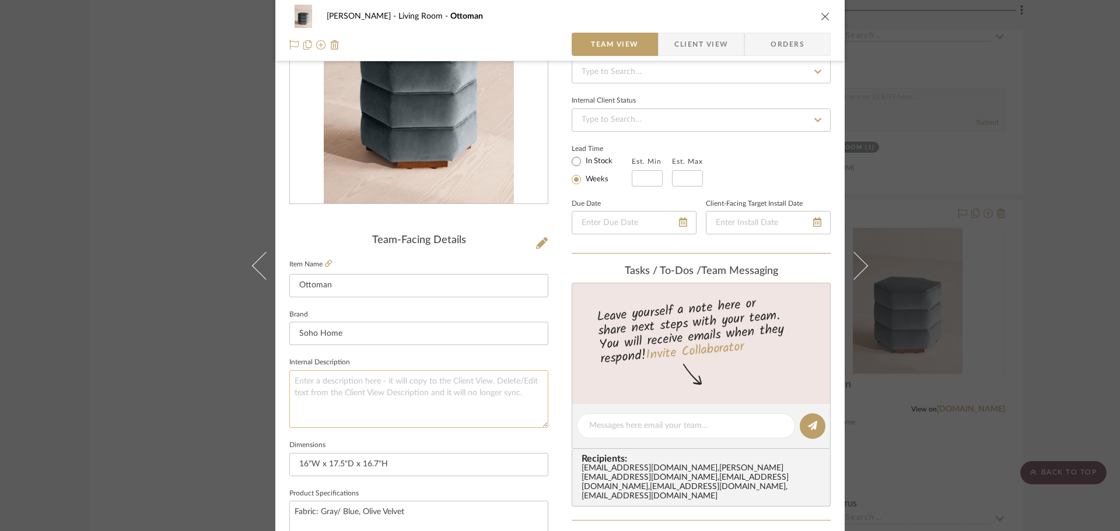
scroll to position [233, 0]
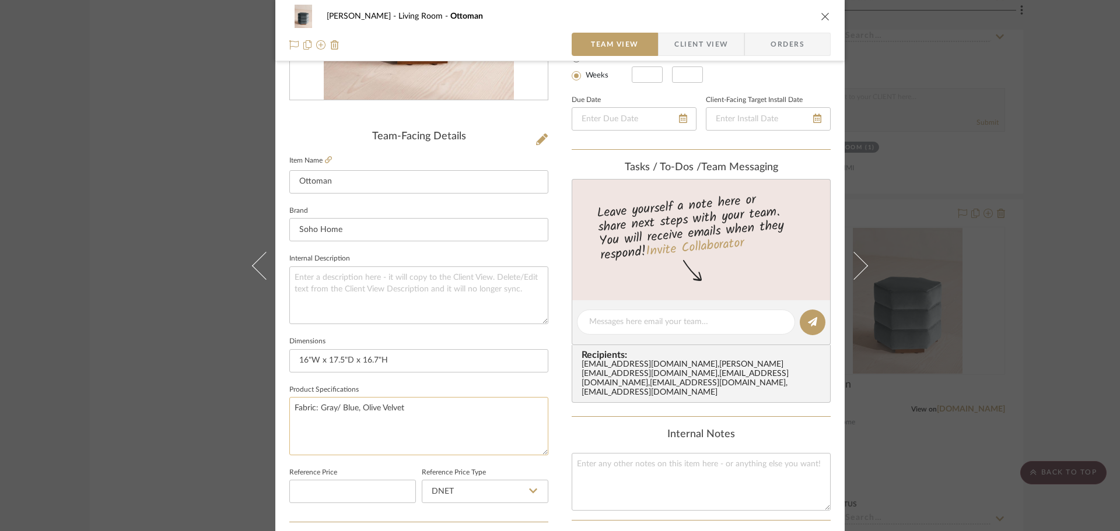
drag, startPoint x: 423, startPoint y: 416, endPoint x: 314, endPoint y: 401, distance: 109.5
click at [314, 401] on textarea "Fabric: Gray/ Blue, Olive Velvet" at bounding box center [418, 426] width 259 height 58
type textarea "Fabric: COM"
click at [330, 160] on fieldset "Item Name Ottoman" at bounding box center [418, 173] width 259 height 41
click at [325, 159] on icon at bounding box center [328, 159] width 7 height 7
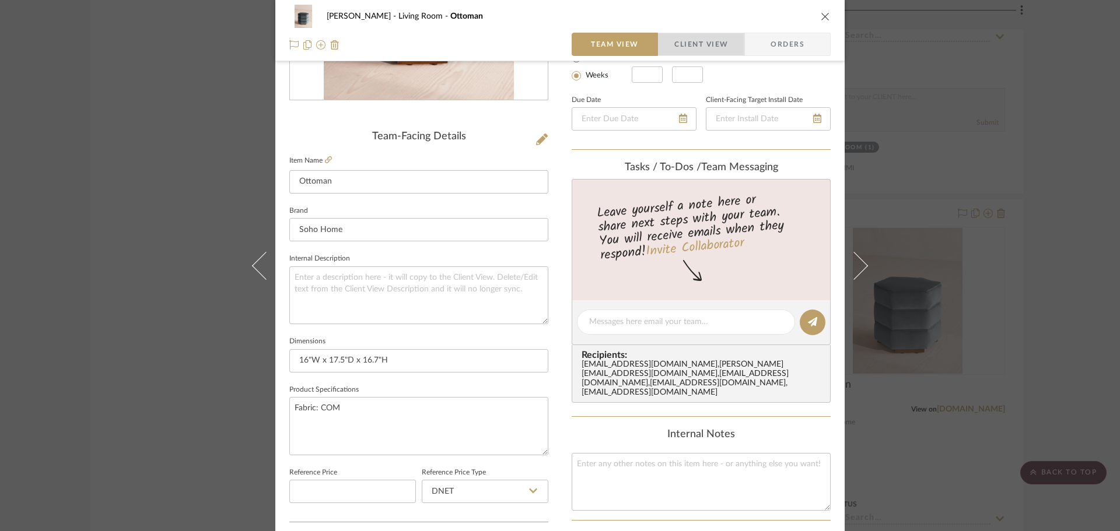
drag, startPoint x: 690, startPoint y: 43, endPoint x: 678, endPoint y: 57, distance: 18.6
click at [690, 41] on span "Client View" at bounding box center [701, 44] width 54 height 23
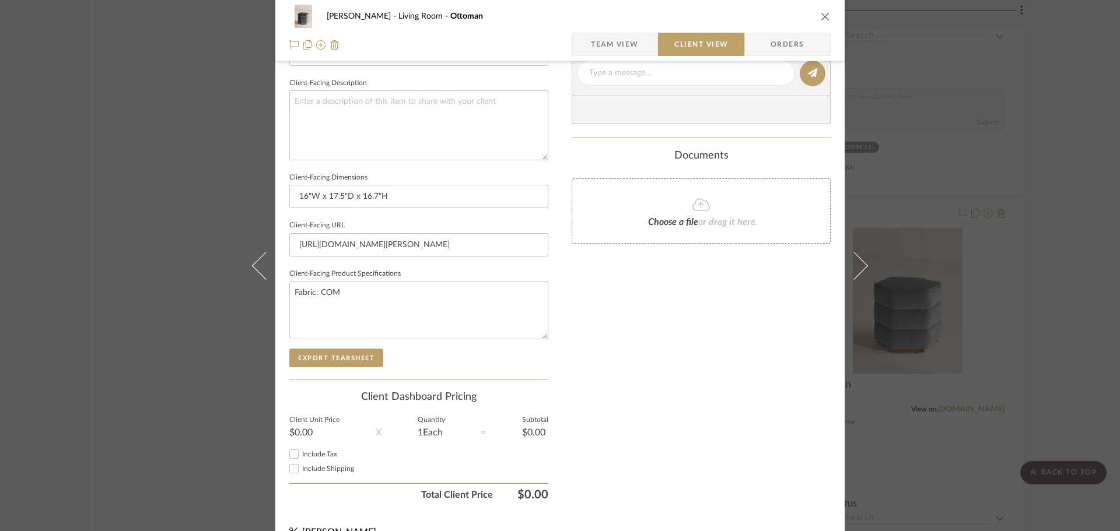
scroll to position [408, 0]
click at [364, 353] on button "Export Tearsheet" at bounding box center [336, 357] width 94 height 19
click at [337, 199] on input "16"W x 17.5"D x 16.7"H" at bounding box center [418, 195] width 259 height 23
click at [318, 199] on input "16"W x 17.5"D x 16.7"H" at bounding box center [418, 195] width 259 height 23
drag, startPoint x: 349, startPoint y: 195, endPoint x: 384, endPoint y: 195, distance: 34.4
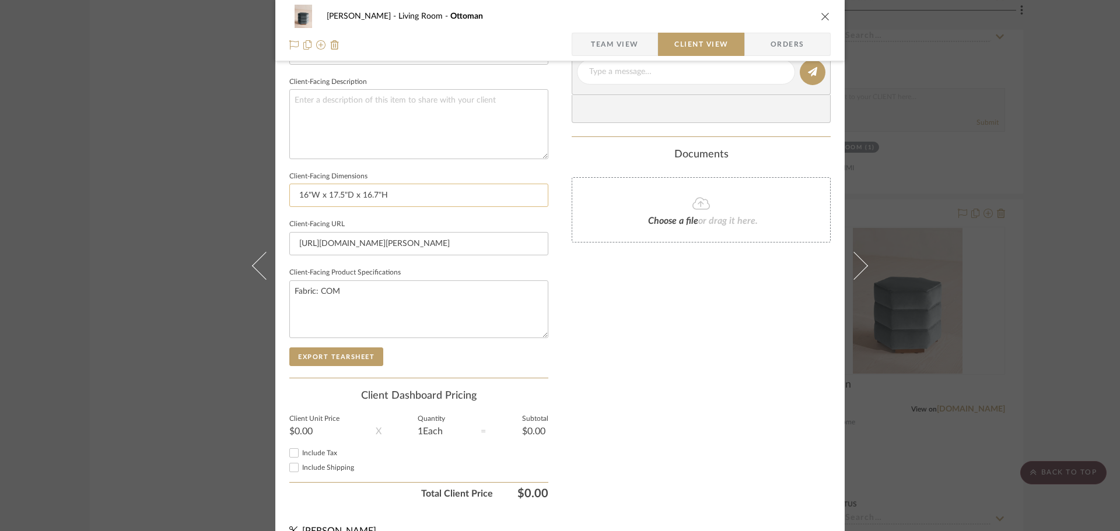
click at [382, 195] on input "16"W x 17.5"D x 16.7"H" at bounding box center [418, 195] width 259 height 23
click at [426, 195] on input "16"W x 17.5"D x 16.7"H" at bounding box center [418, 195] width 259 height 23
click at [339, 360] on button "Export Tearsheet" at bounding box center [336, 357] width 94 height 19
click at [1035, 173] on div "[PERSON_NAME] Living Room Ottoman Team View Client View Orders Client-Facing De…" at bounding box center [560, 265] width 1120 height 531
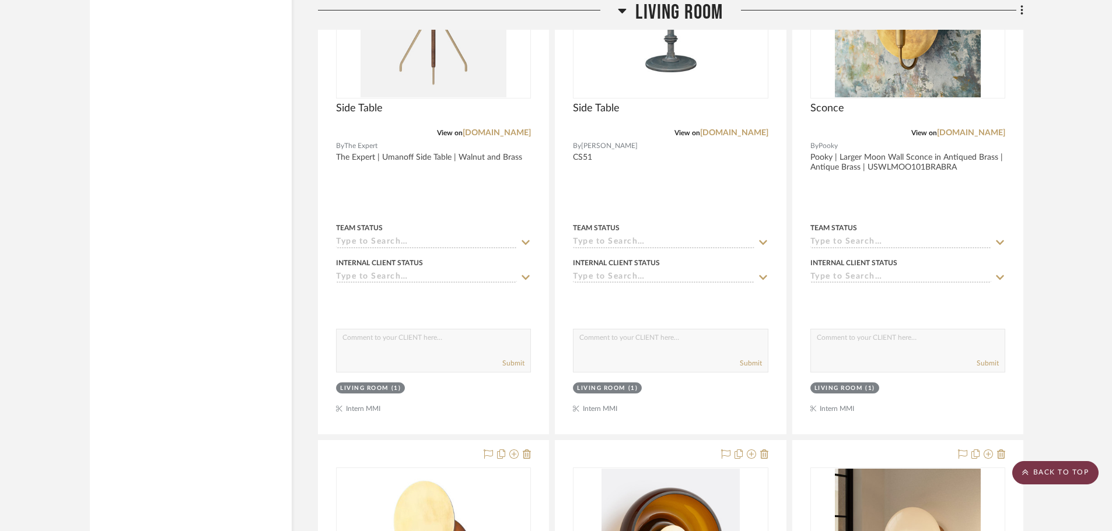
click at [1049, 472] on scroll-to-top-button "BACK TO TOP" at bounding box center [1055, 472] width 86 height 23
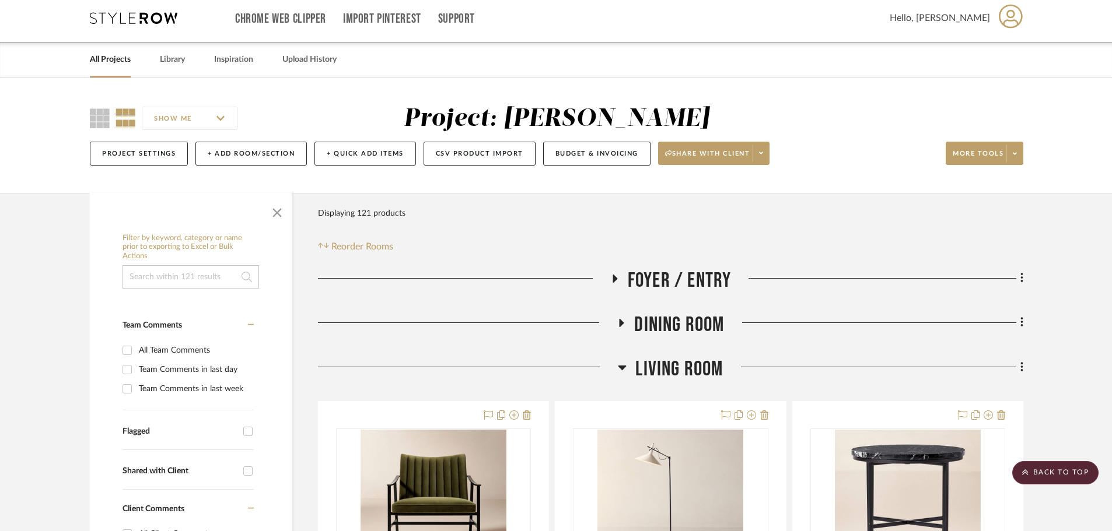
scroll to position [0, 0]
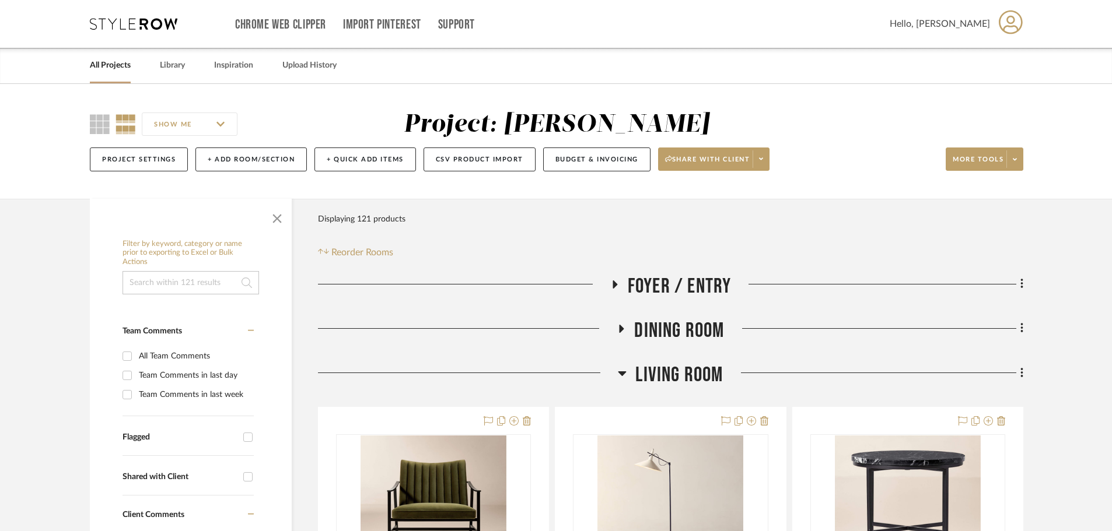
click at [620, 327] on icon at bounding box center [621, 329] width 5 height 8
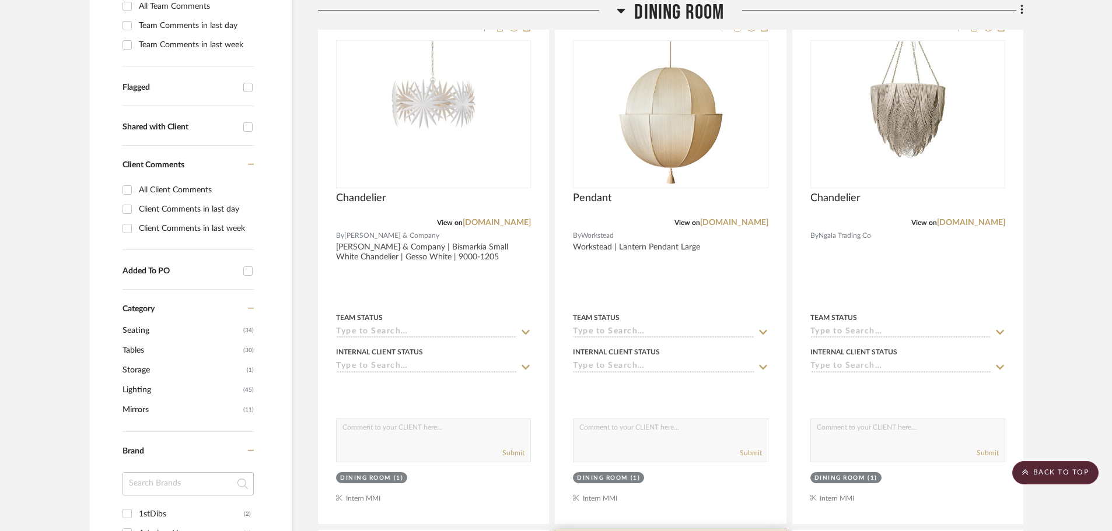
scroll to position [817, 0]
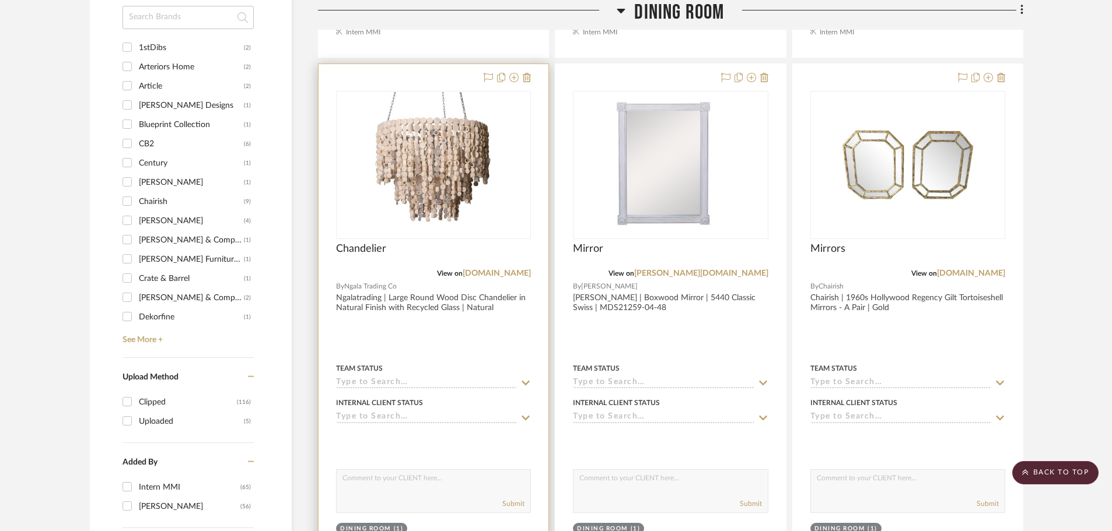
click at [491, 268] on div "View on [DOMAIN_NAME]" at bounding box center [433, 273] width 195 height 10
click at [492, 272] on link "[DOMAIN_NAME]" at bounding box center [497, 273] width 68 height 8
click at [479, 170] on img "0" at bounding box center [433, 165] width 146 height 146
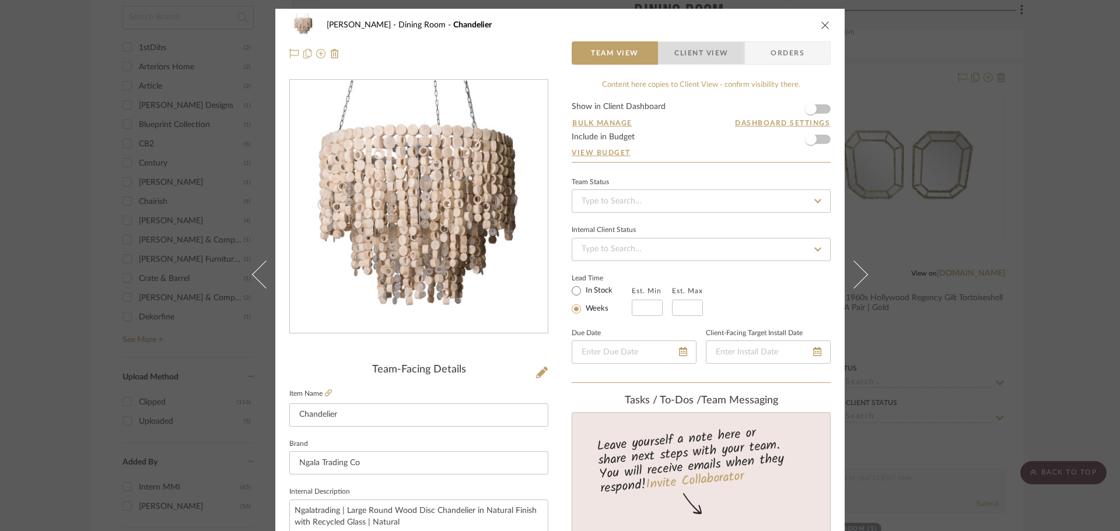
click at [668, 44] on span "button" at bounding box center [667, 52] width 16 height 23
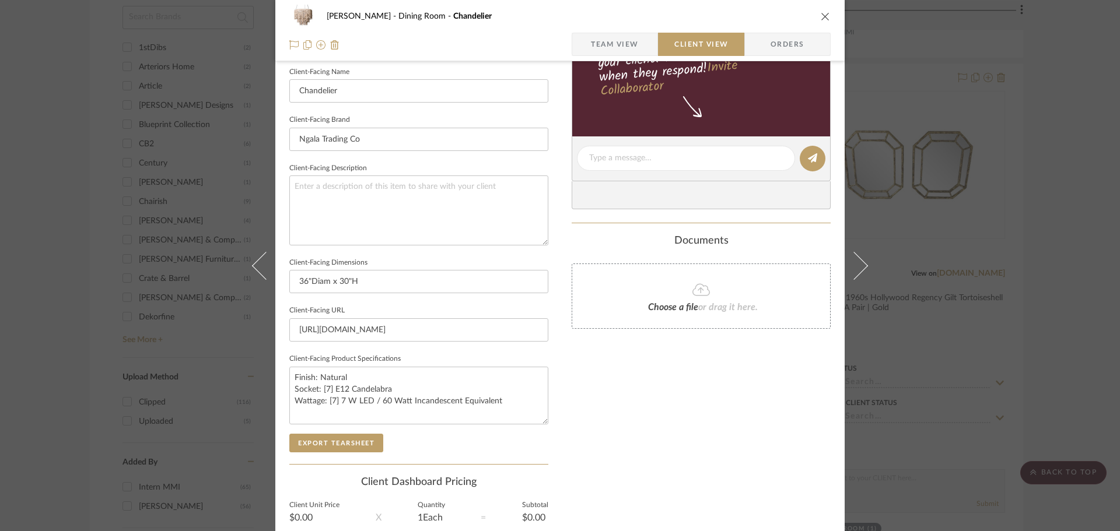
scroll to position [429, 0]
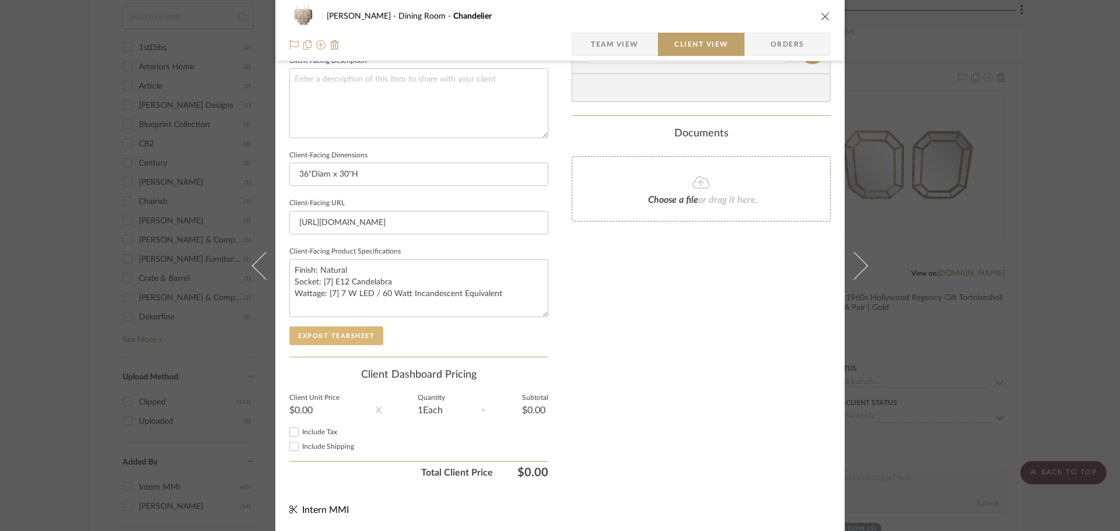
click at [341, 335] on button "Export Tearsheet" at bounding box center [336, 336] width 94 height 19
click at [1008, 289] on div "[PERSON_NAME] Dining Room Chandelier Team View Client View Orders Client-Facing…" at bounding box center [560, 265] width 1120 height 531
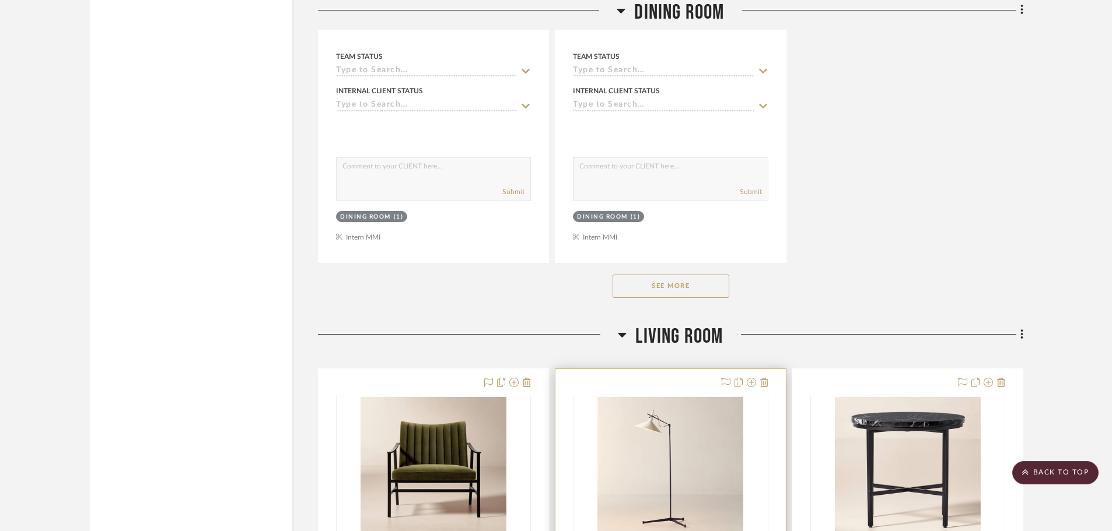
scroll to position [1867, 0]
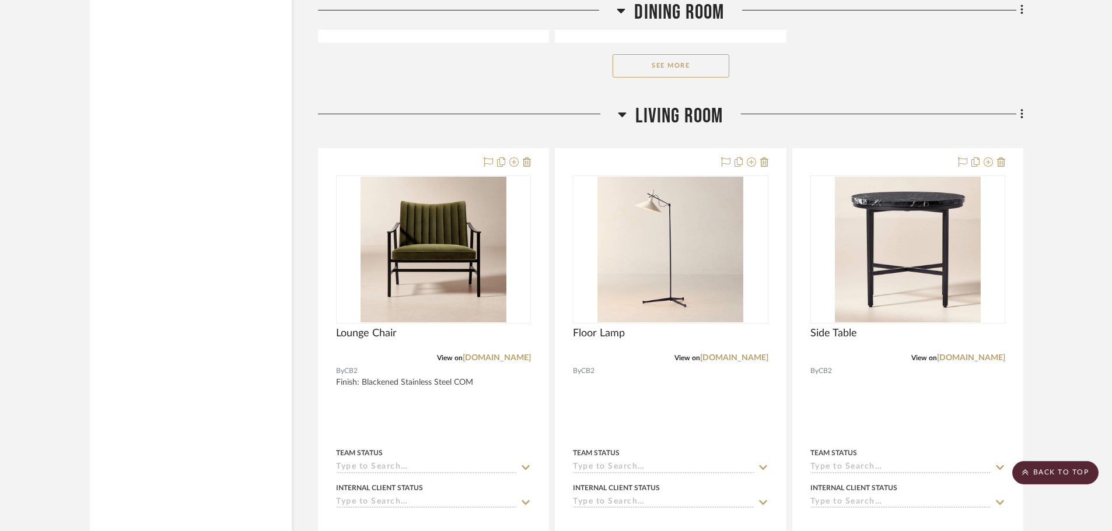
click at [656, 62] on button "See More" at bounding box center [670, 65] width 117 height 23
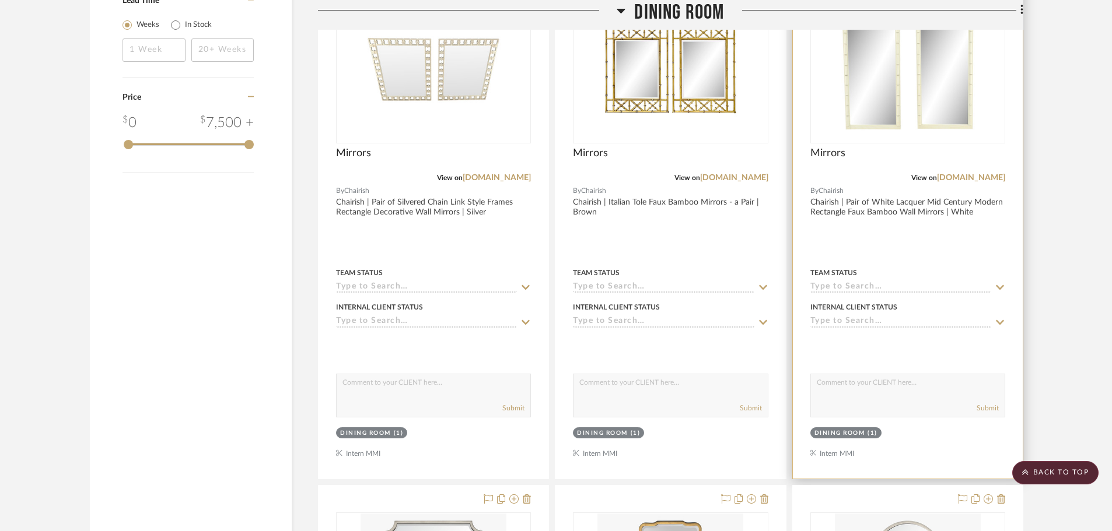
scroll to position [1342, 0]
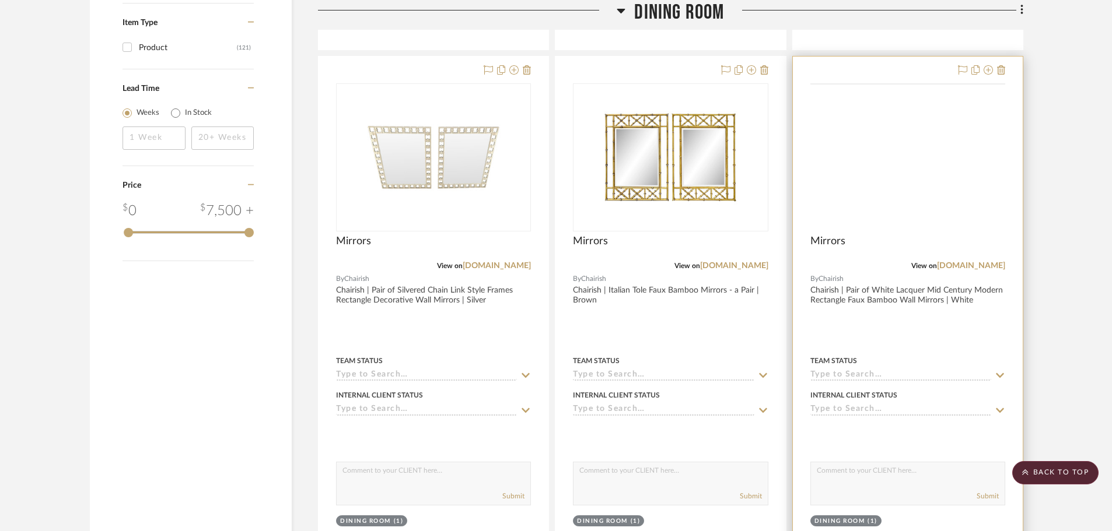
click at [0, 0] on img at bounding box center [0, 0] width 0 height 0
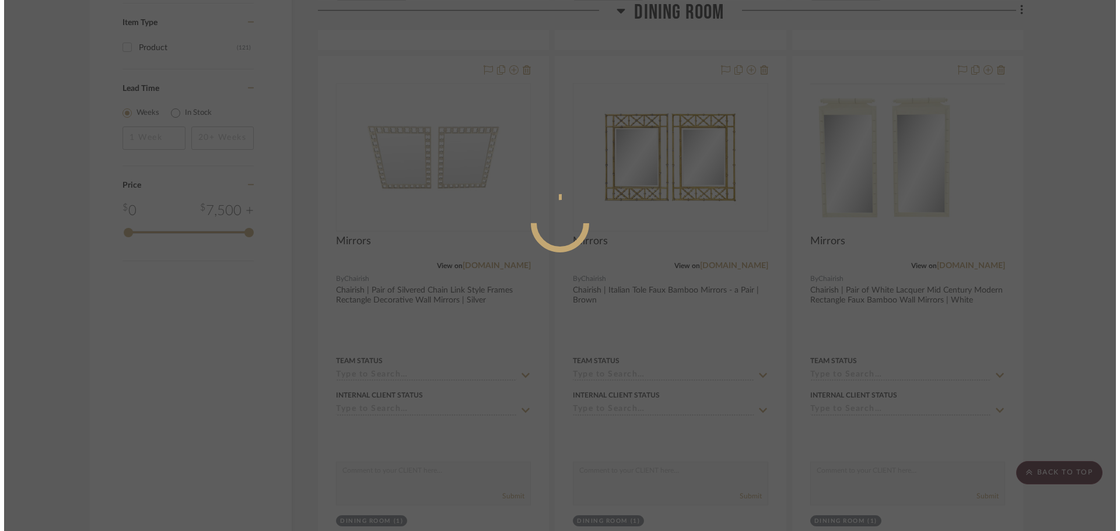
scroll to position [0, 0]
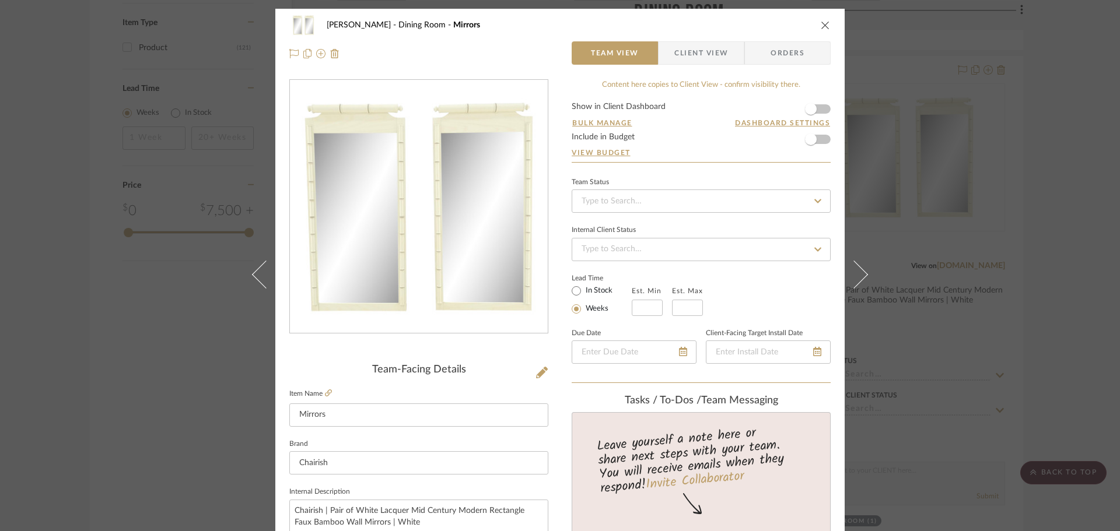
click at [720, 57] on span "Client View" at bounding box center [701, 52] width 54 height 23
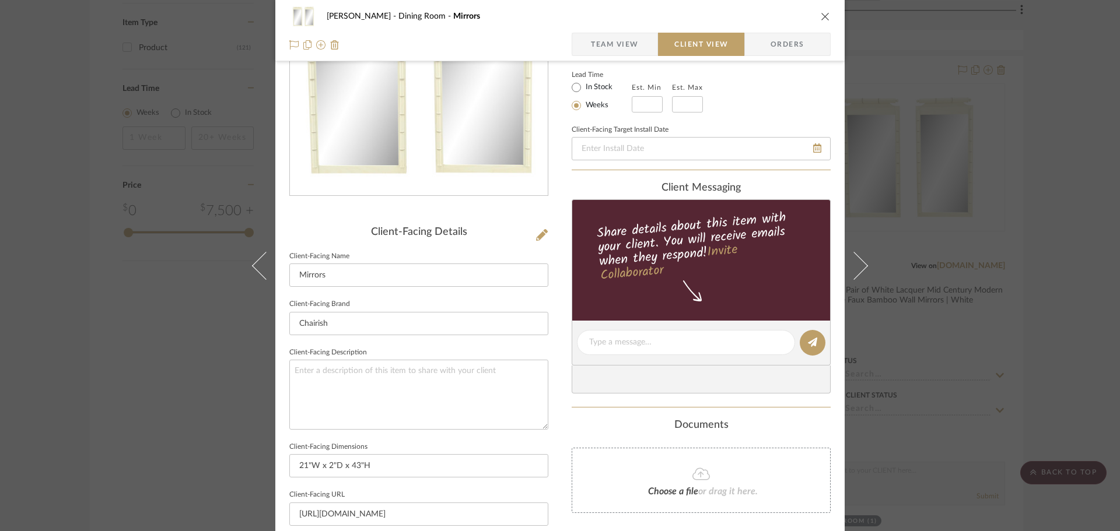
scroll to position [350, 0]
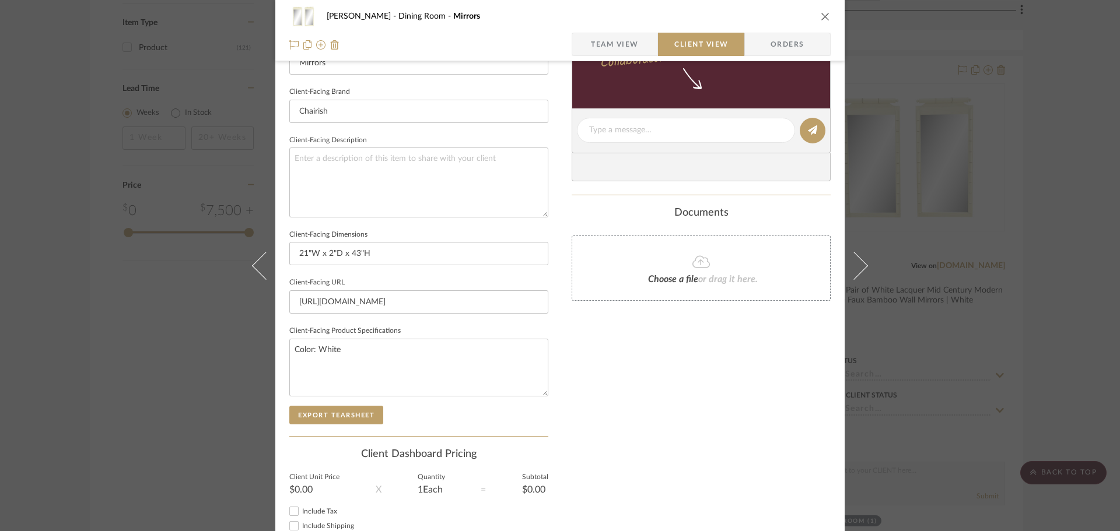
click at [334, 426] on div "Client-Facing Details Client-Facing Name Mirrors Client-Facing Brand Chairish C…" at bounding box center [418, 225] width 259 height 422
drag, startPoint x: 338, startPoint y: 419, endPoint x: 349, endPoint y: 421, distance: 11.2
click at [339, 419] on button "Export Tearsheet" at bounding box center [336, 415] width 94 height 19
click at [637, 45] on span "Team View" at bounding box center [614, 44] width 85 height 23
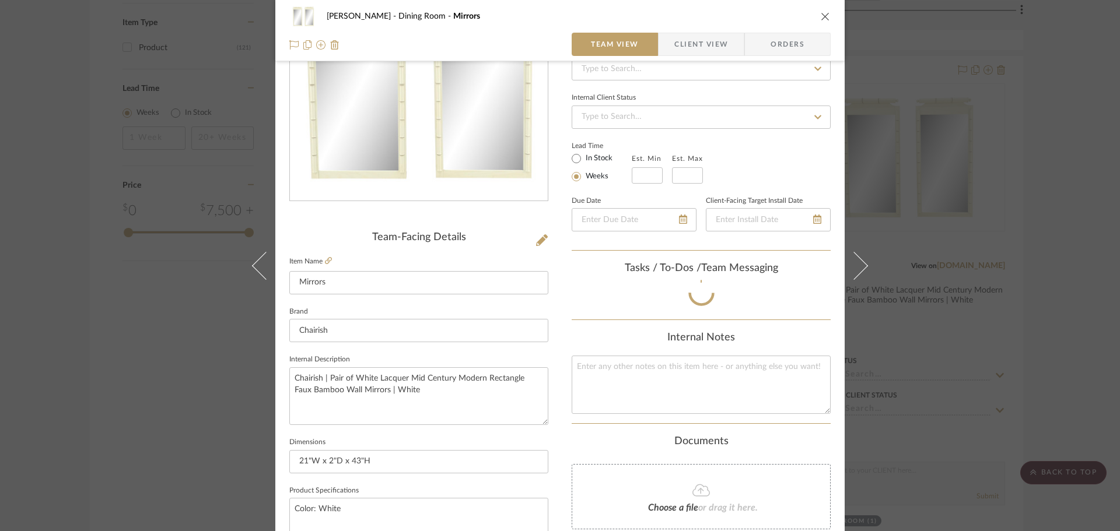
scroll to position [117, 0]
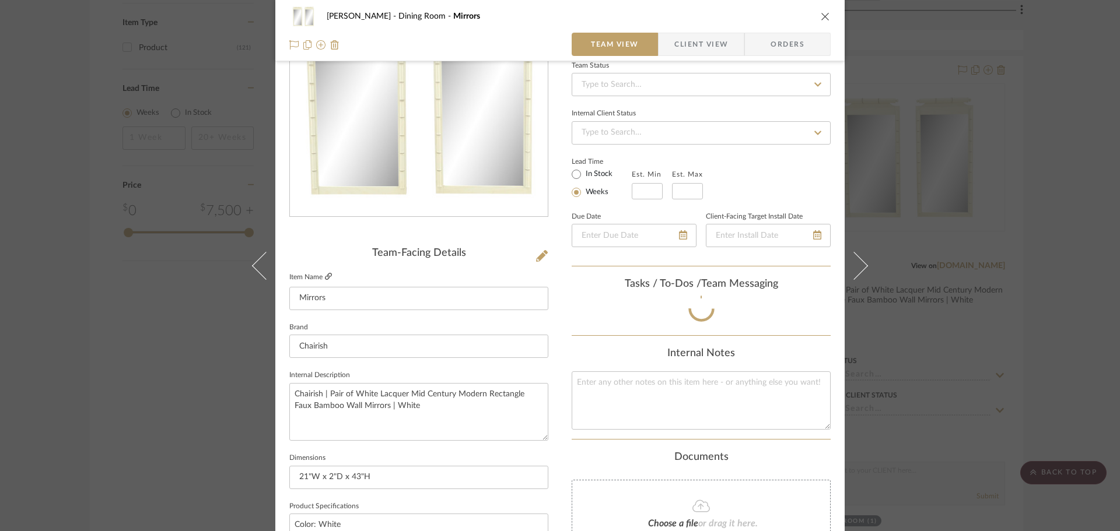
click at [325, 279] on icon at bounding box center [328, 276] width 7 height 7
click at [680, 38] on span "Client View" at bounding box center [701, 44] width 54 height 23
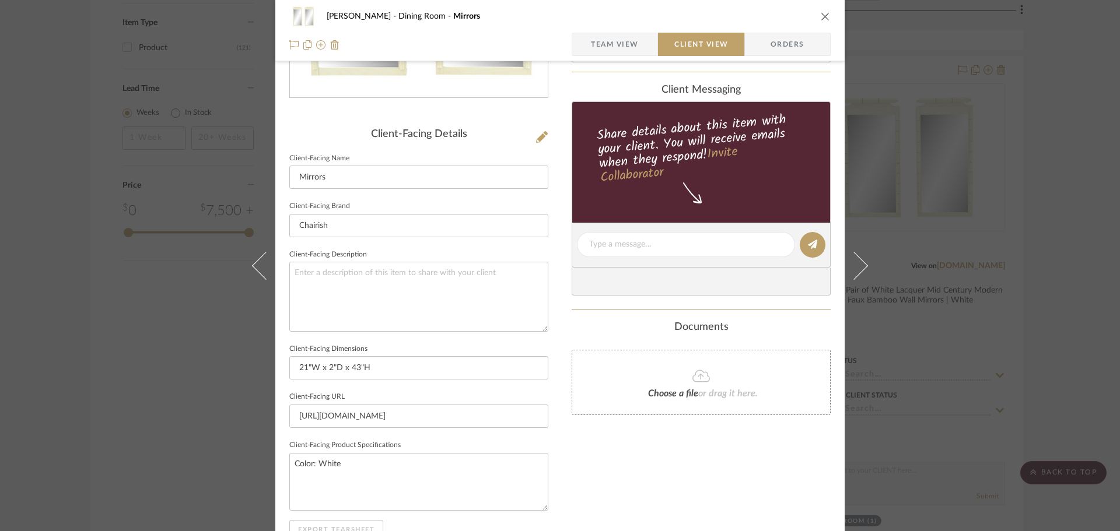
scroll to position [429, 0]
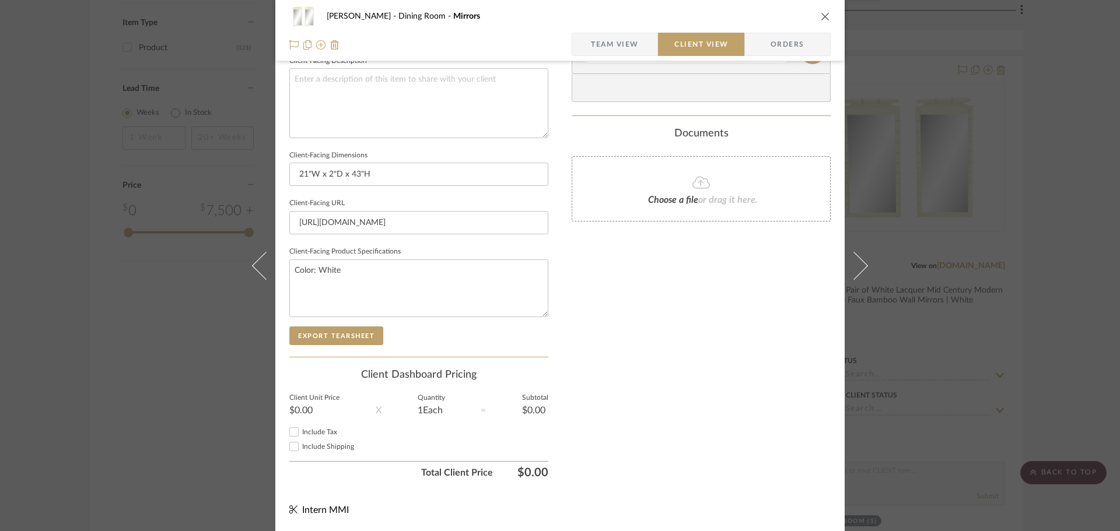
drag, startPoint x: 1028, startPoint y: 236, endPoint x: 1051, endPoint y: 280, distance: 49.6
click at [1028, 236] on div "[PERSON_NAME] Dining Room Mirrors Team View Client View Orders Client-Facing De…" at bounding box center [560, 265] width 1120 height 531
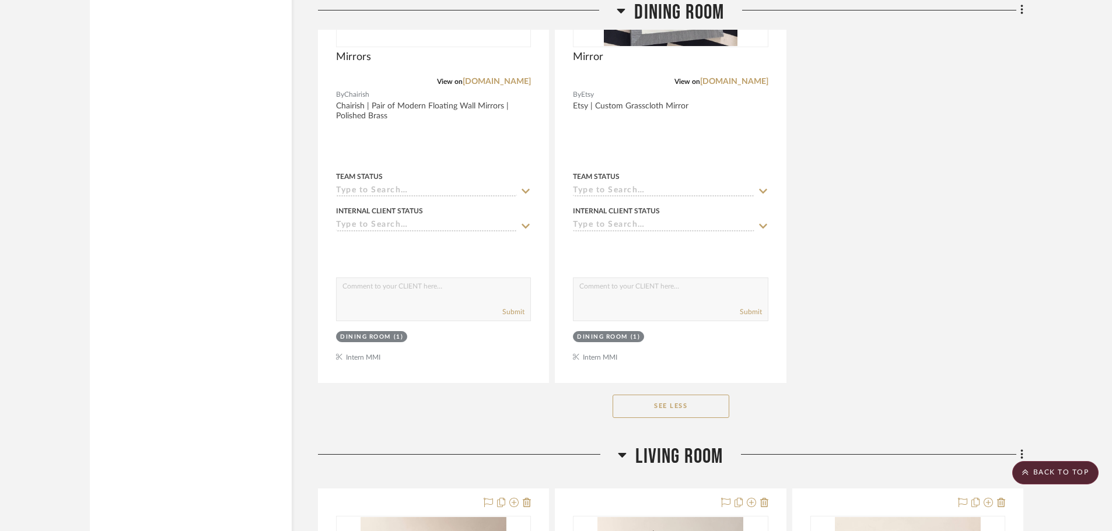
scroll to position [2683, 0]
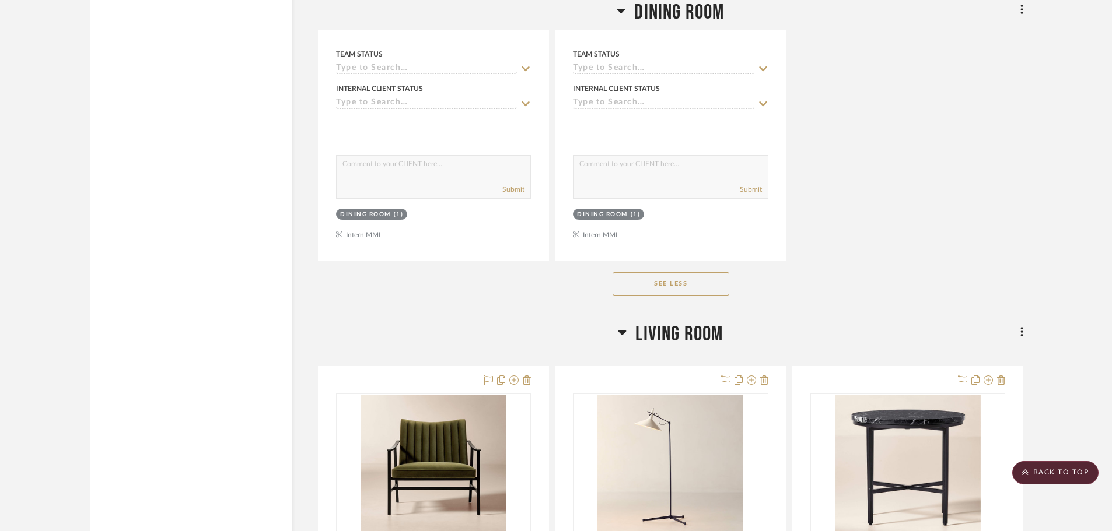
click at [708, 281] on button "See Less" at bounding box center [670, 283] width 117 height 23
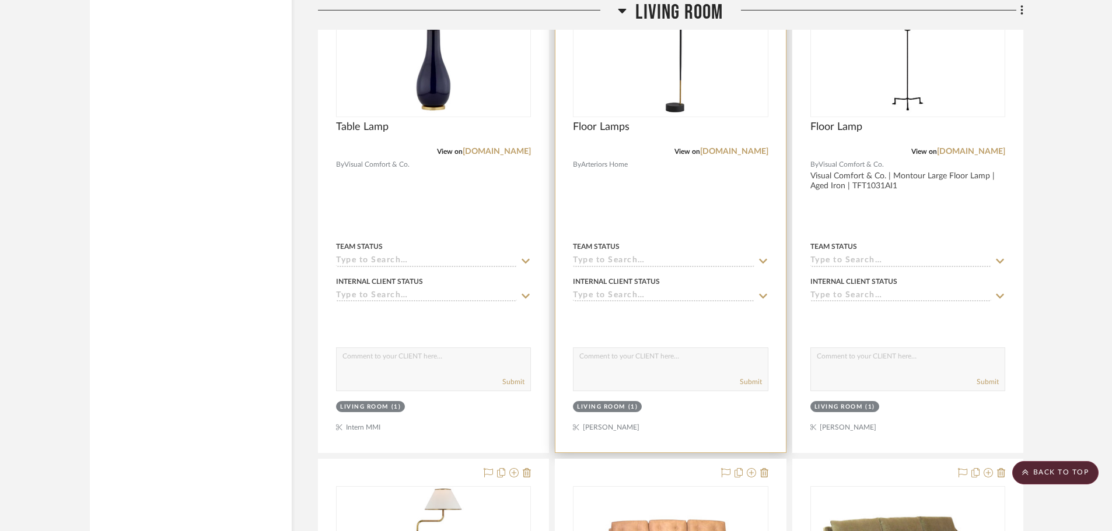
scroll to position [9799, 0]
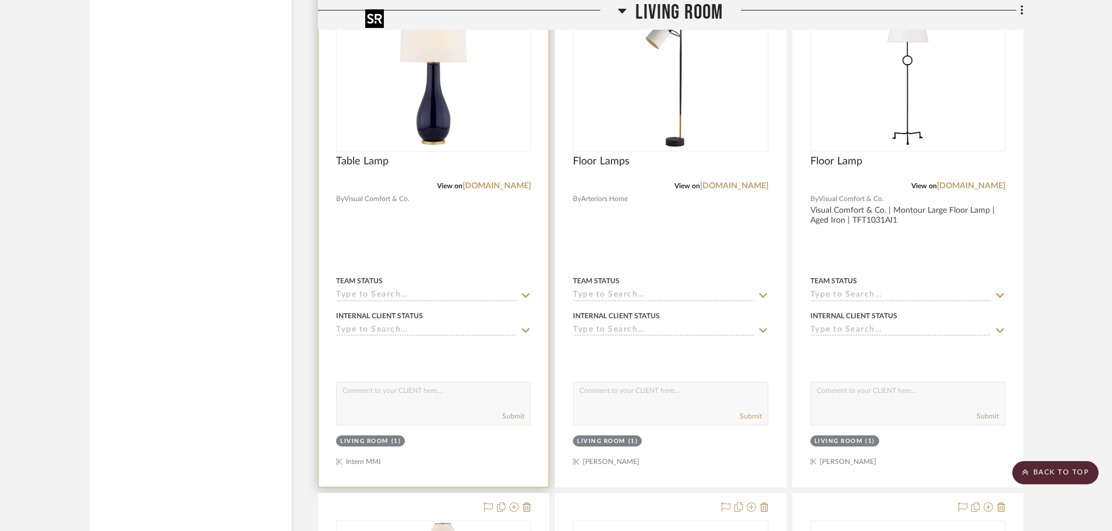
click at [457, 117] on img "0" at bounding box center [433, 78] width 146 height 146
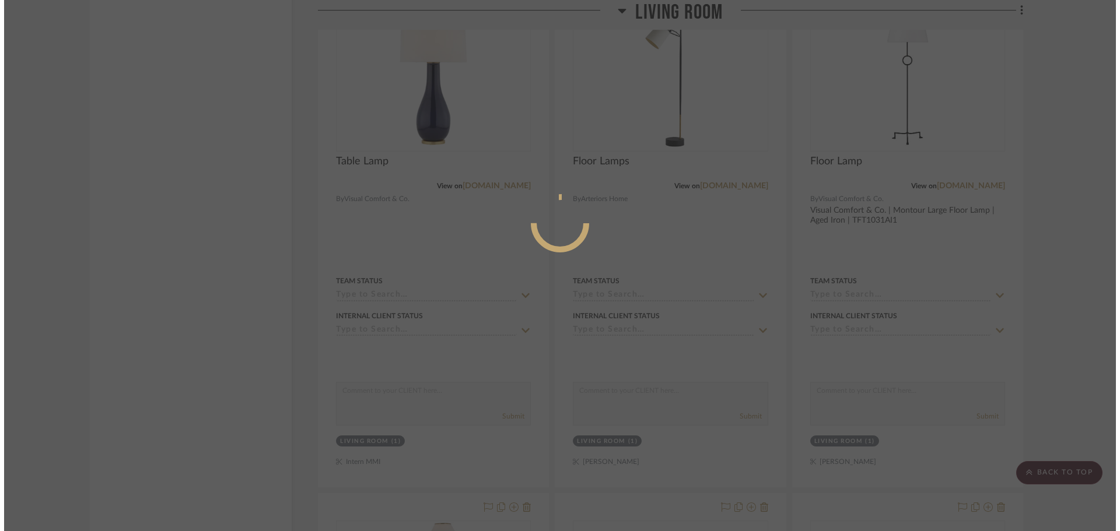
scroll to position [0, 0]
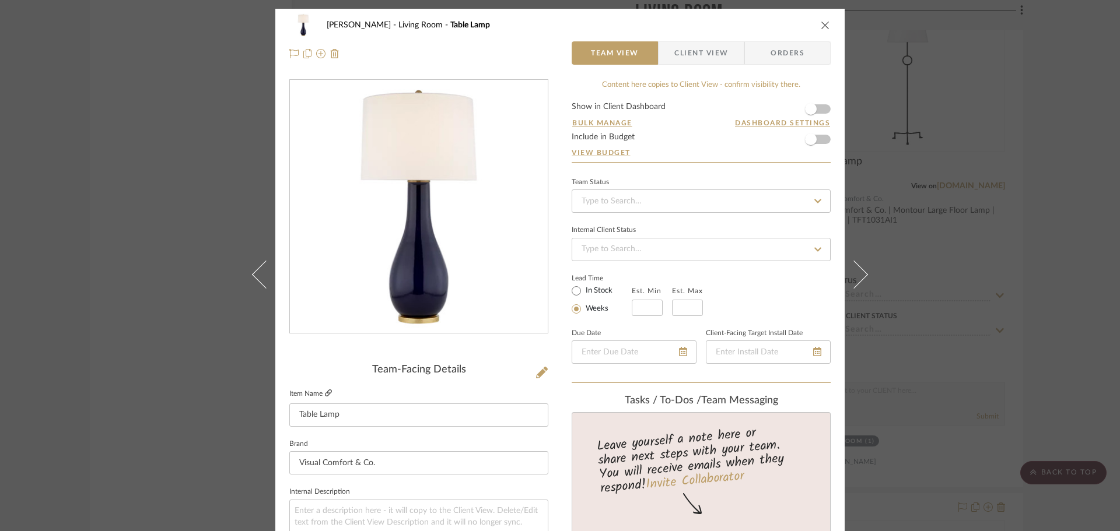
click at [326, 397] on link at bounding box center [328, 394] width 7 height 10
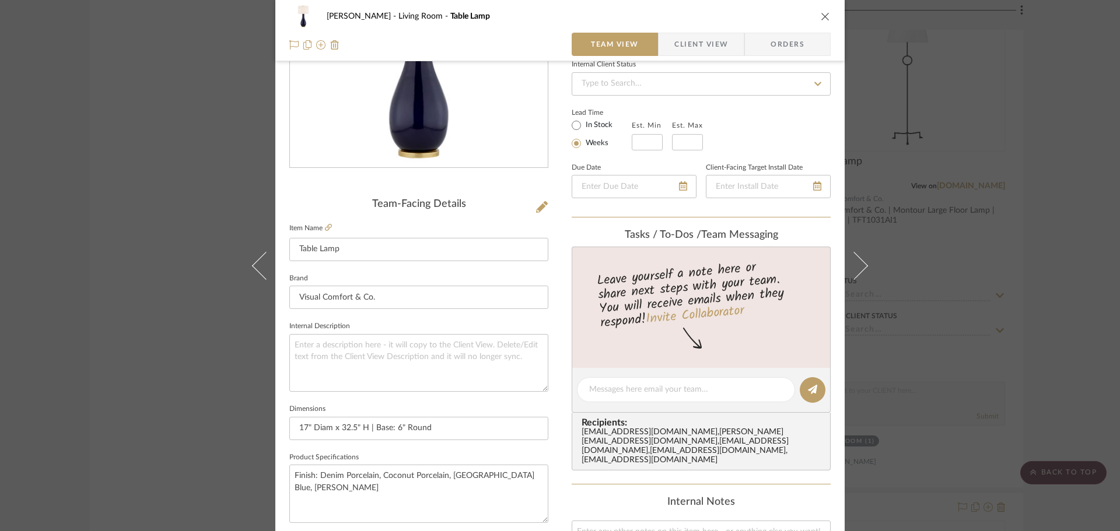
scroll to position [58, 0]
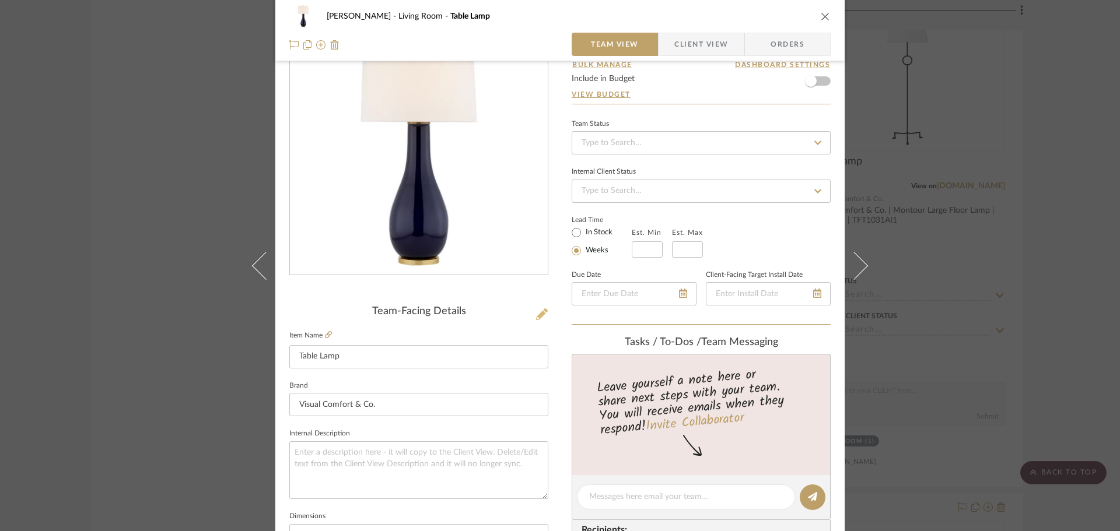
click at [536, 312] on icon at bounding box center [542, 315] width 12 height 12
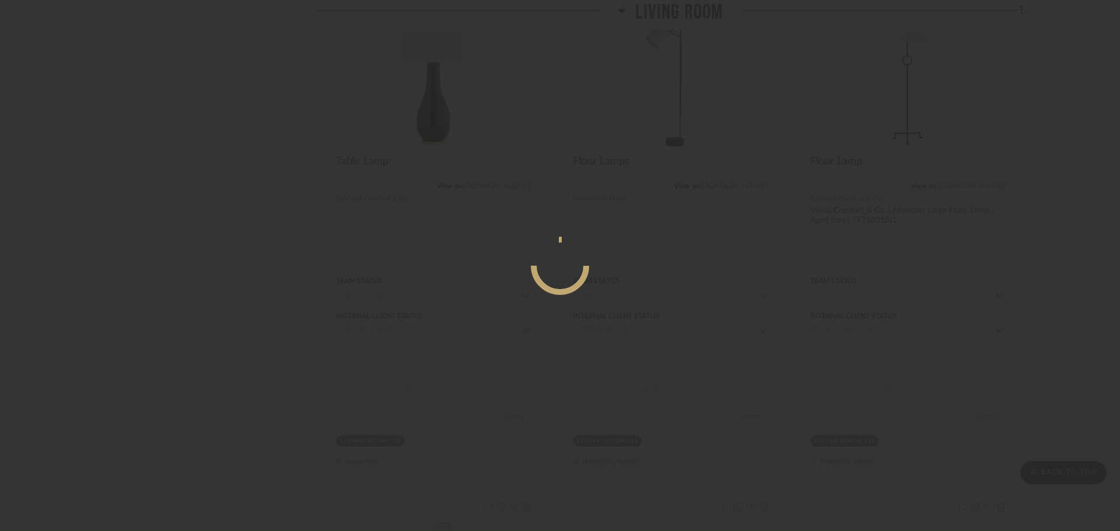
scroll to position [0, 0]
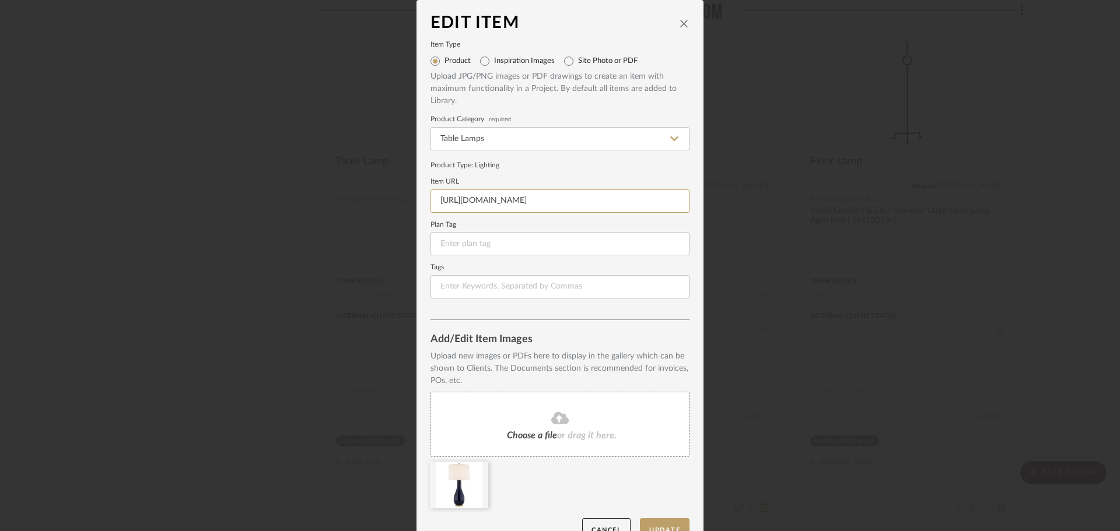
drag, startPoint x: 630, startPoint y: 201, endPoint x: 327, endPoint y: 213, distance: 303.0
click at [327, 213] on div "Edit Item Item Type Product Inspiration Images Site Photo or PDF Upload JPG/PNG…" at bounding box center [560, 265] width 1120 height 531
paste input "[DOMAIN_NAME][URL][PERSON_NAME]"
type input "[URL][DOMAIN_NAME][PERSON_NAME]"
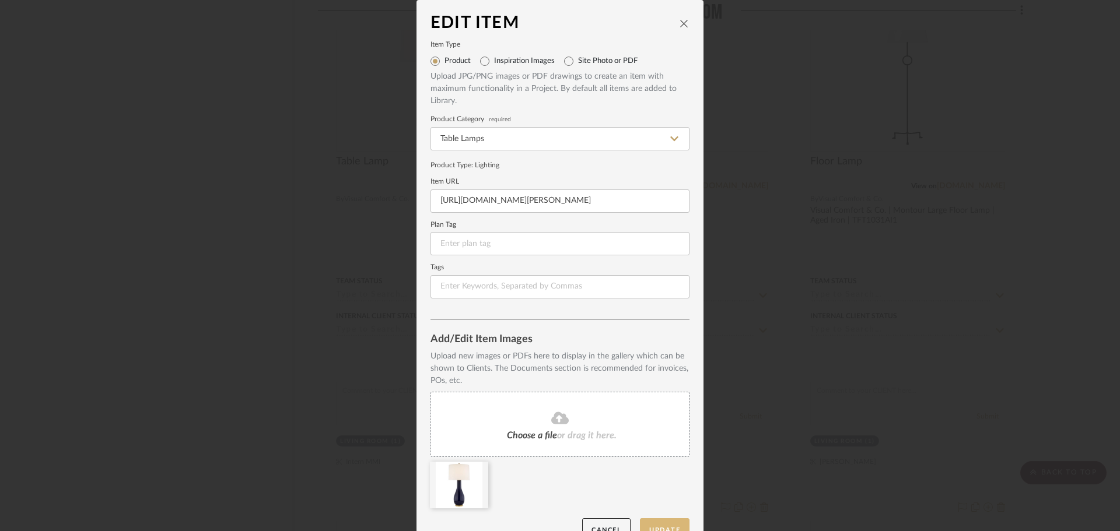
click at [652, 520] on button "Update" at bounding box center [665, 531] width 50 height 24
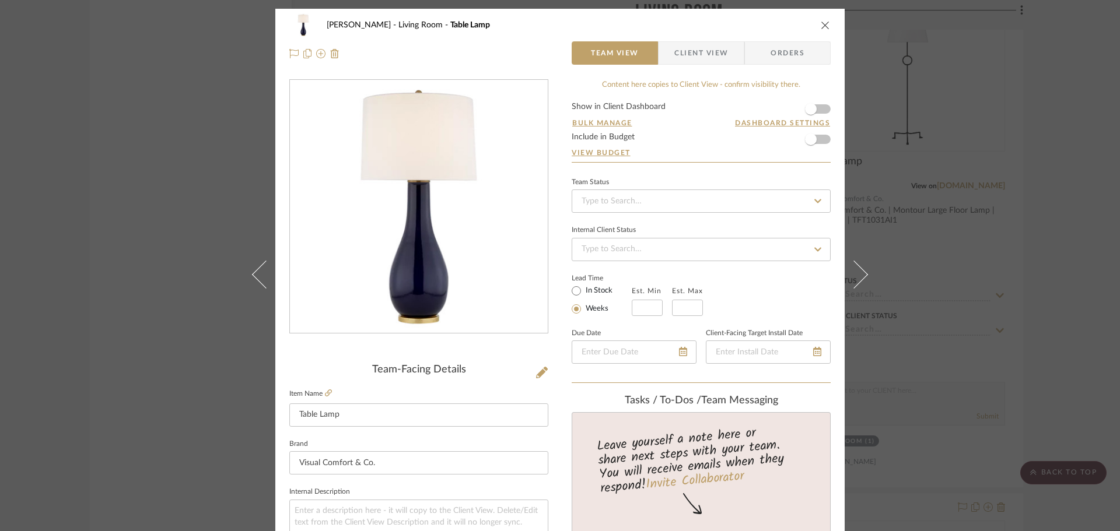
click at [171, 169] on div "[PERSON_NAME] Living Room Table Lamp Team View Client View Orders Team-Facing D…" at bounding box center [560, 265] width 1120 height 531
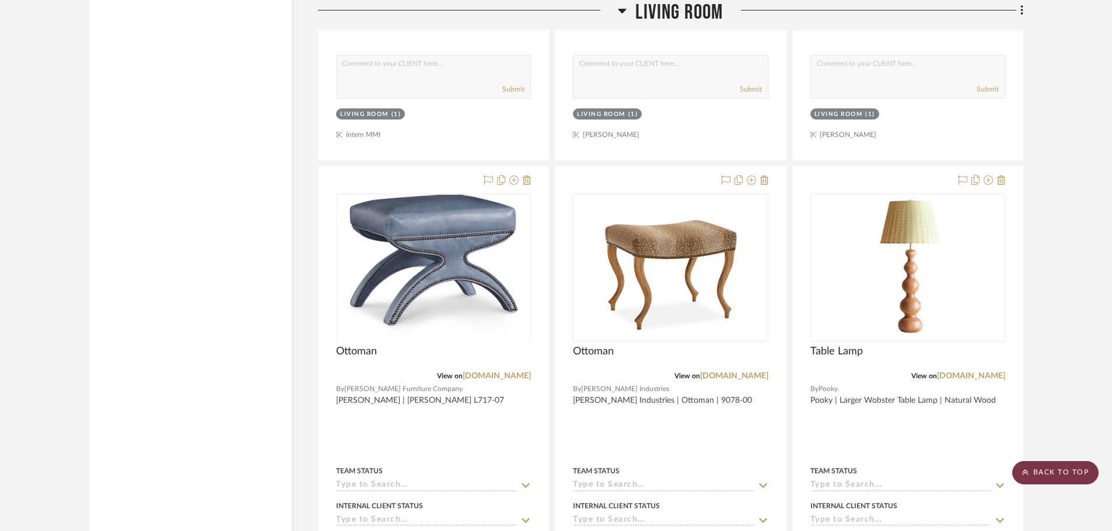
click at [1073, 472] on scroll-to-top-button "BACK TO TOP" at bounding box center [1055, 472] width 86 height 23
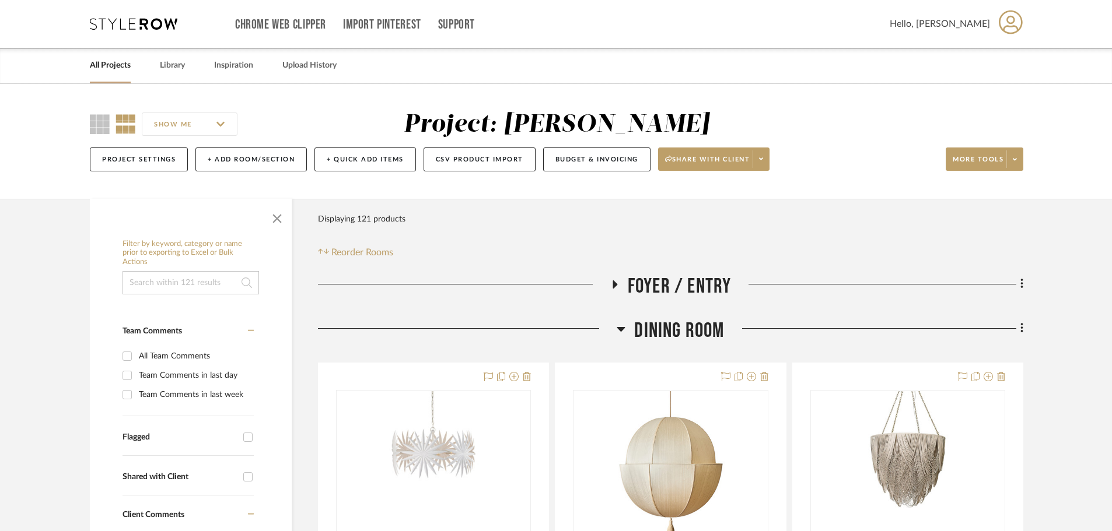
click at [189, 62] on div "All Projects Library Inspiration Upload History" at bounding box center [555, 66] width 967 height 36
click at [171, 62] on link "Library" at bounding box center [172, 66] width 25 height 16
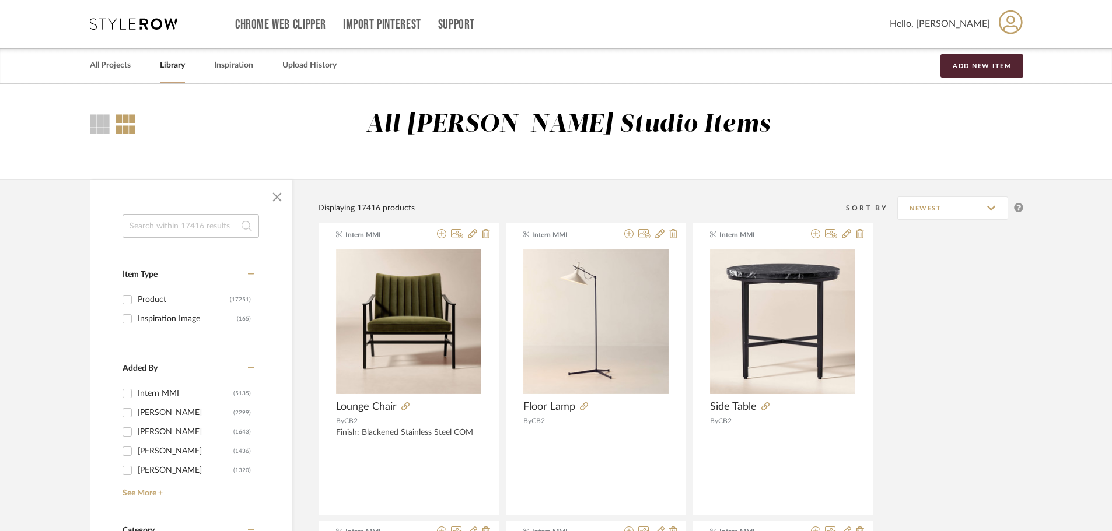
click at [160, 232] on input at bounding box center [190, 226] width 136 height 23
paste input "Parisienne"
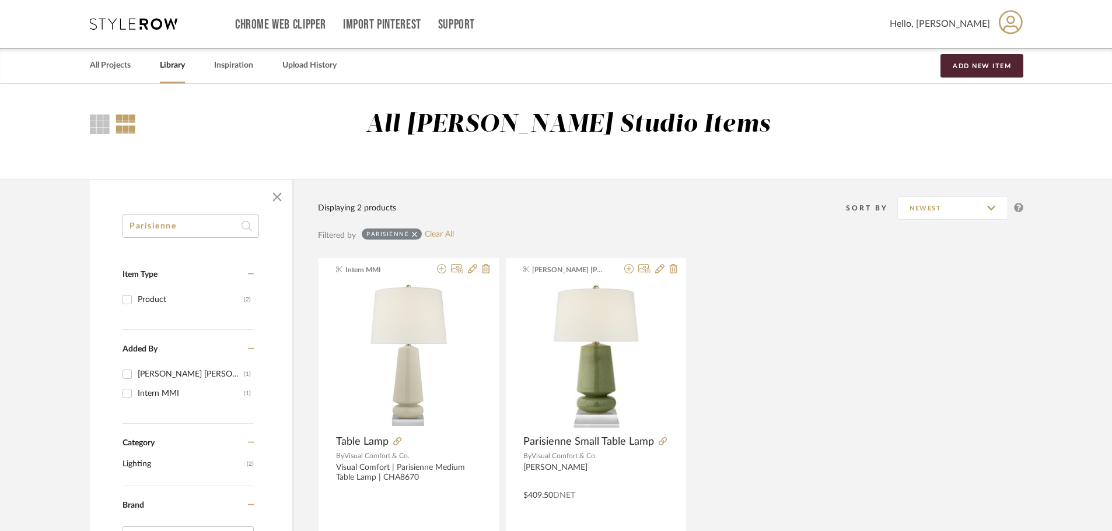
type input "Parisienne"
click at [0, 0] on img at bounding box center [0, 0] width 0 height 0
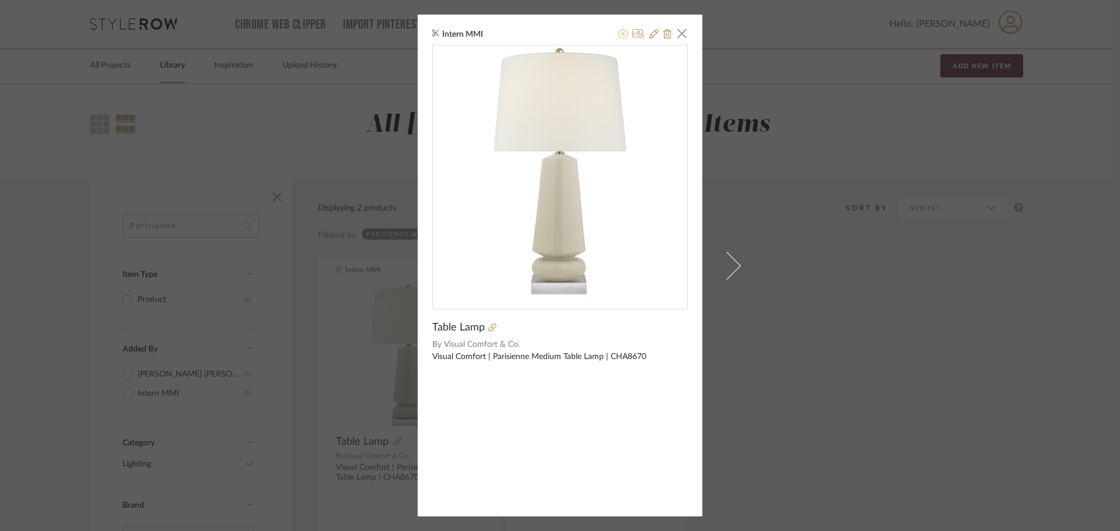
click at [620, 34] on icon at bounding box center [622, 33] width 9 height 9
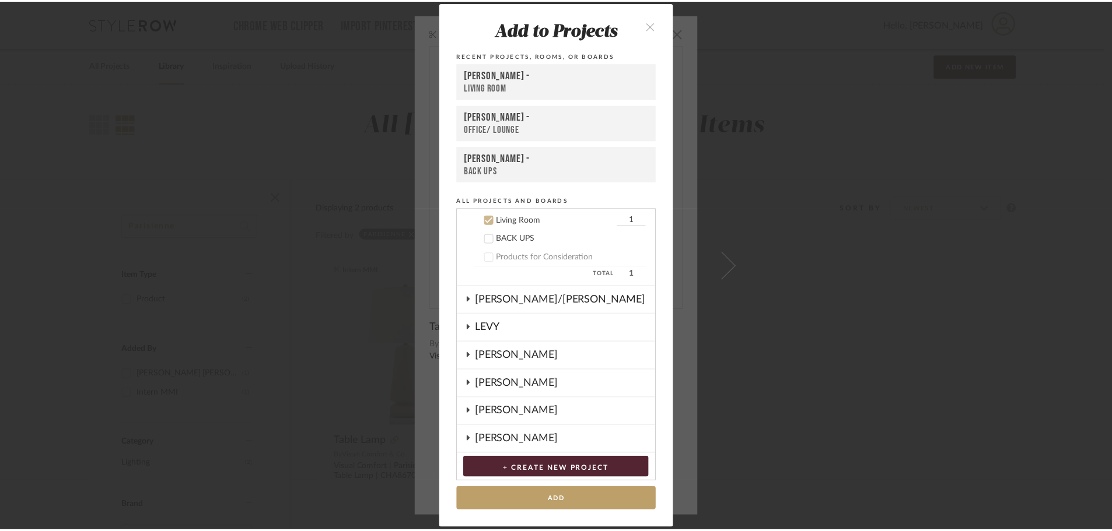
scroll to position [169, 0]
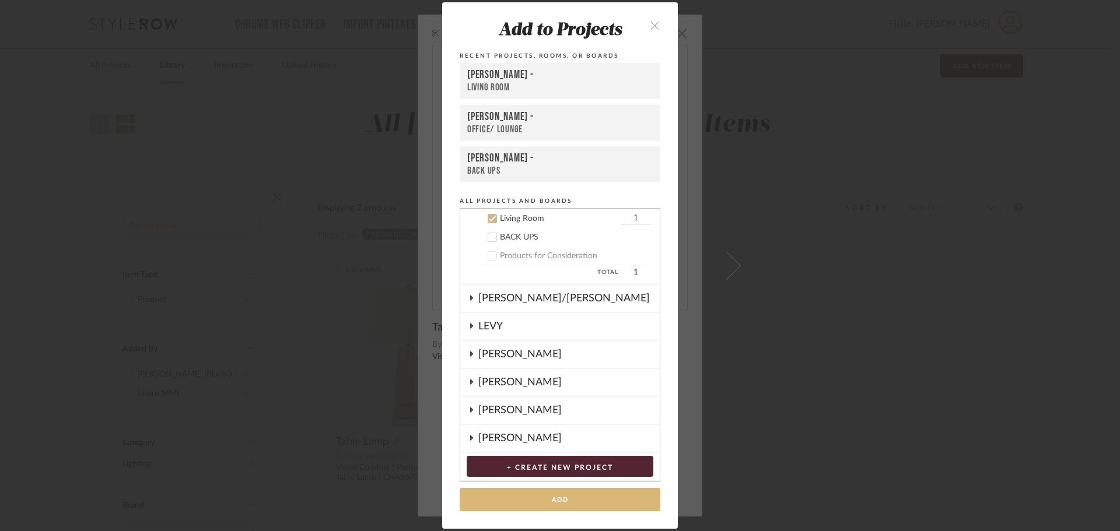
click at [561, 494] on button "Add" at bounding box center [560, 500] width 201 height 24
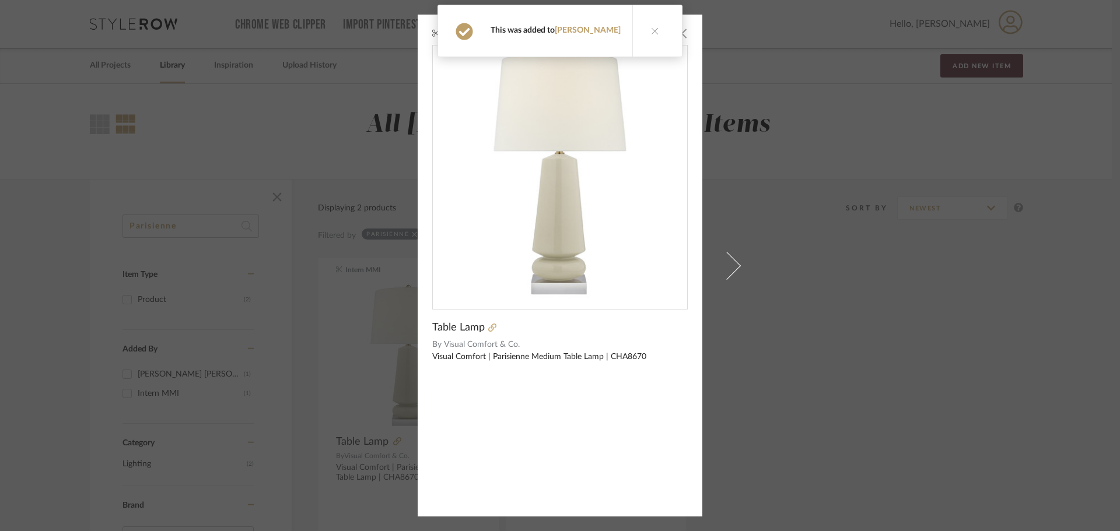
click at [110, 66] on div "Intern MMI × Table Lamp By Visual Comfort & Co. Visual Comfort | Parisienne Med…" at bounding box center [560, 265] width 1120 height 531
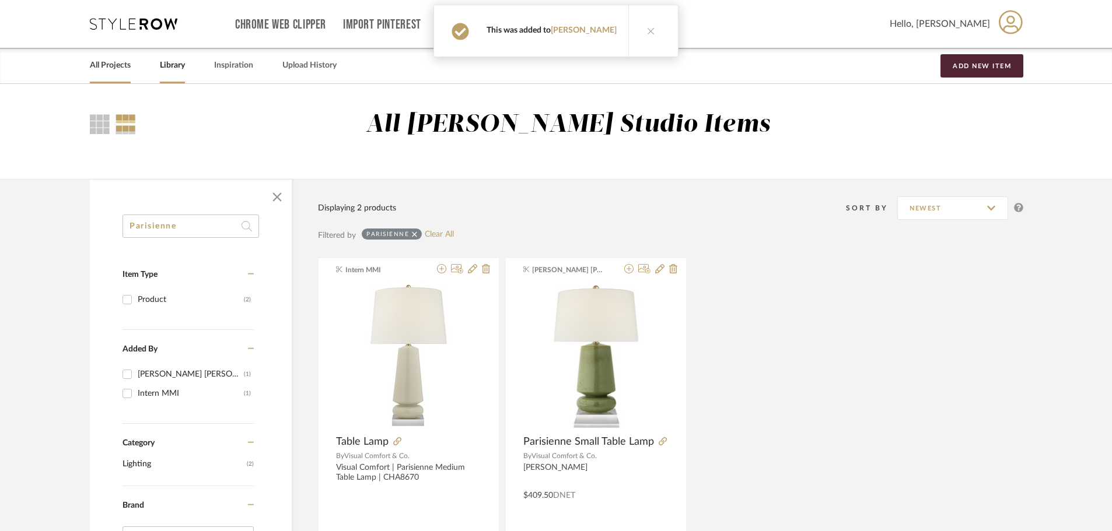
click at [121, 64] on link "All Projects" at bounding box center [110, 66] width 41 height 16
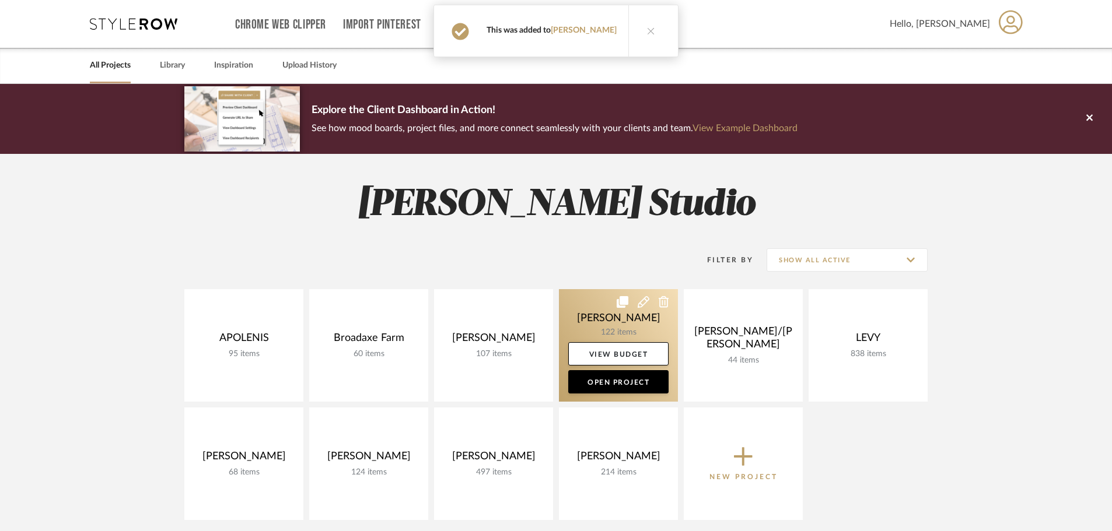
click at [604, 317] on link at bounding box center [618, 345] width 119 height 113
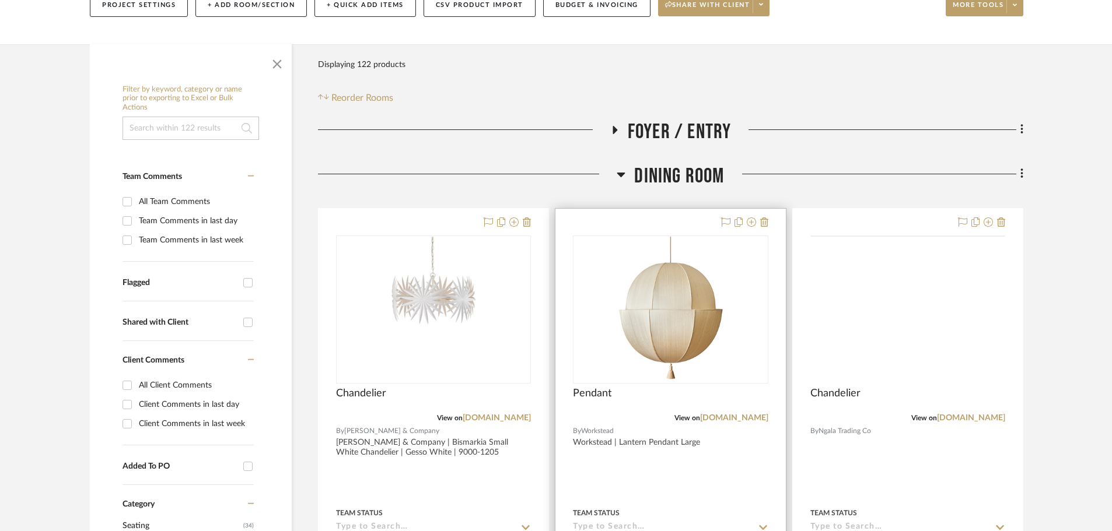
scroll to position [175, 0]
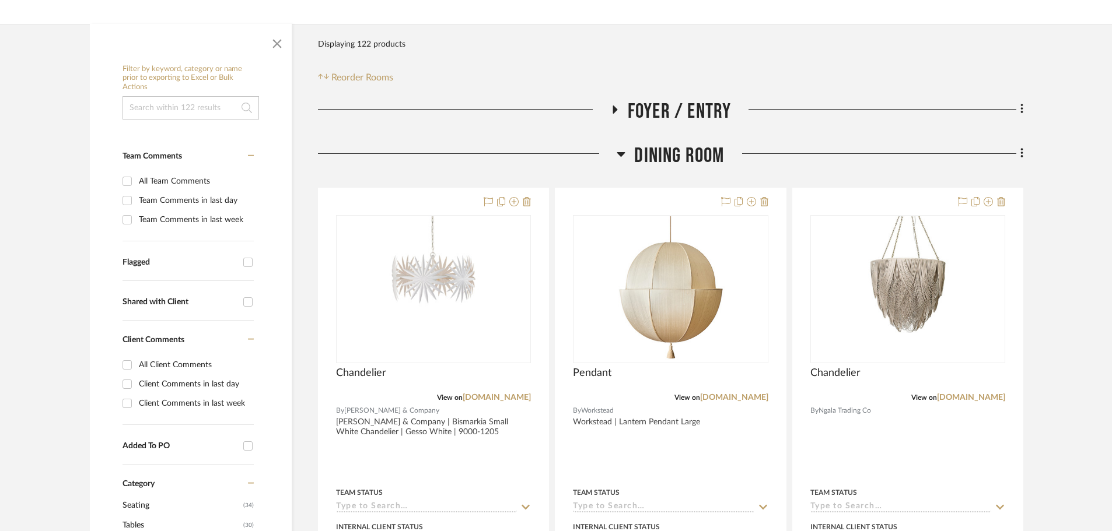
click at [621, 155] on icon at bounding box center [621, 154] width 8 height 5
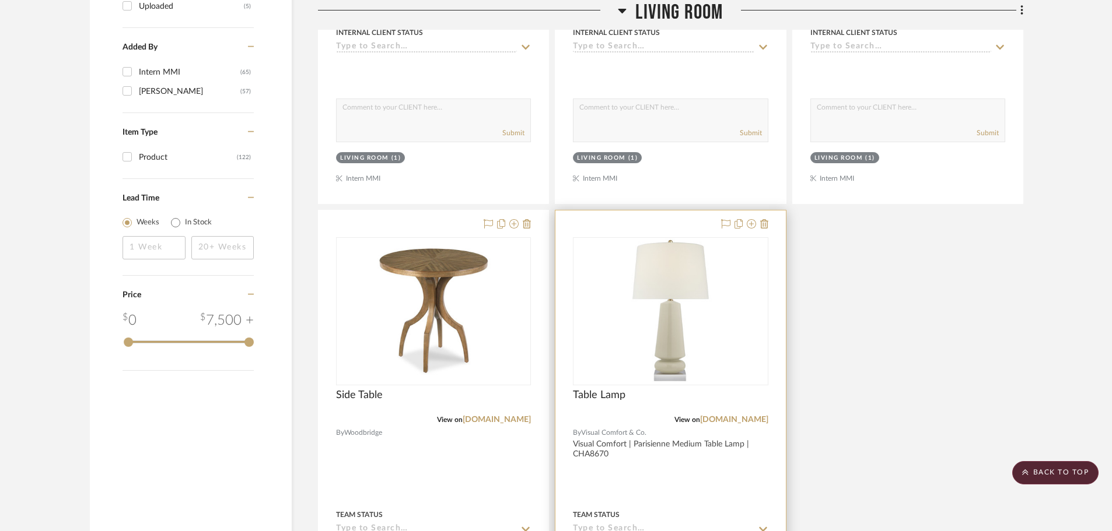
scroll to position [1467, 0]
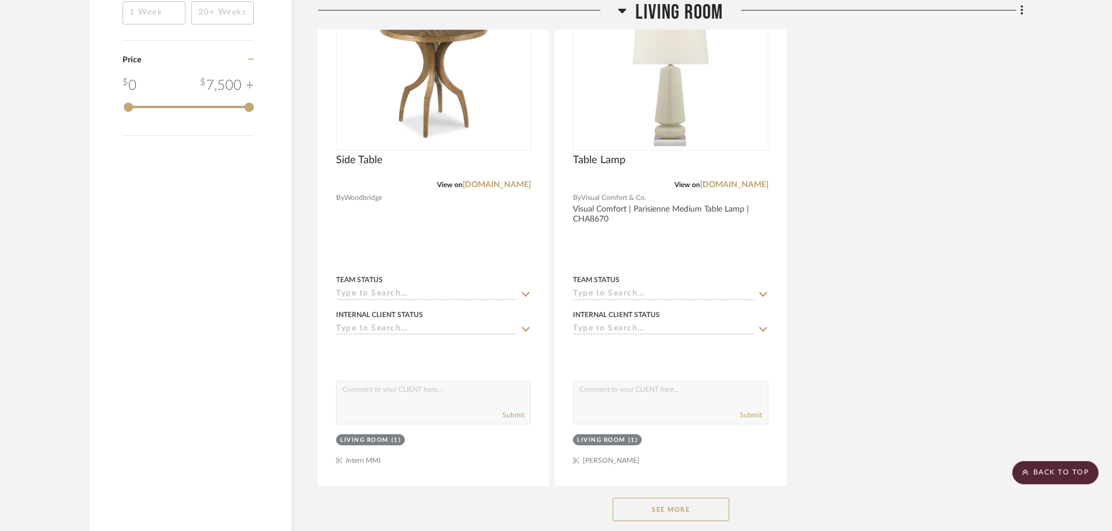
click at [684, 503] on button "See More" at bounding box center [670, 509] width 117 height 23
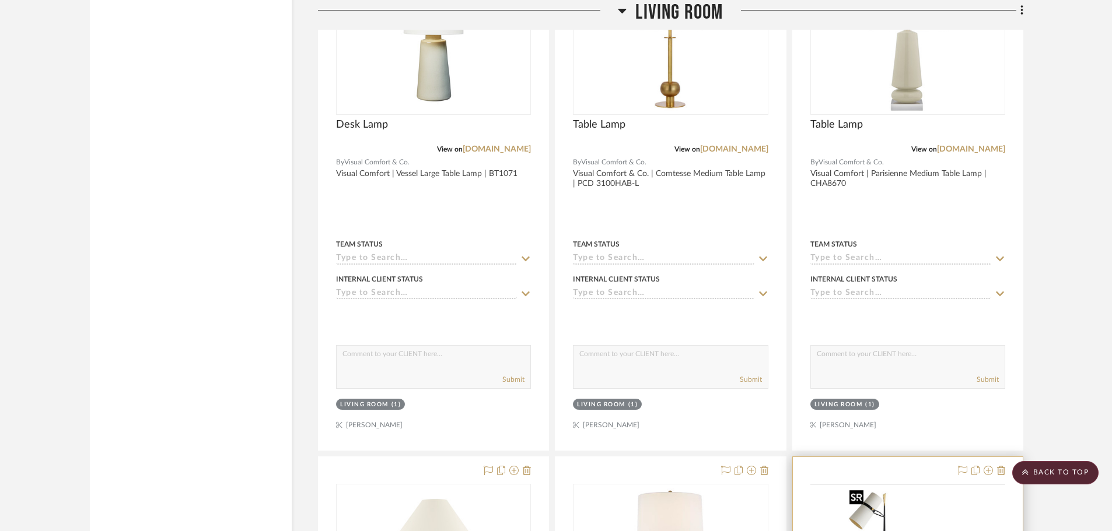
scroll to position [7851, 0]
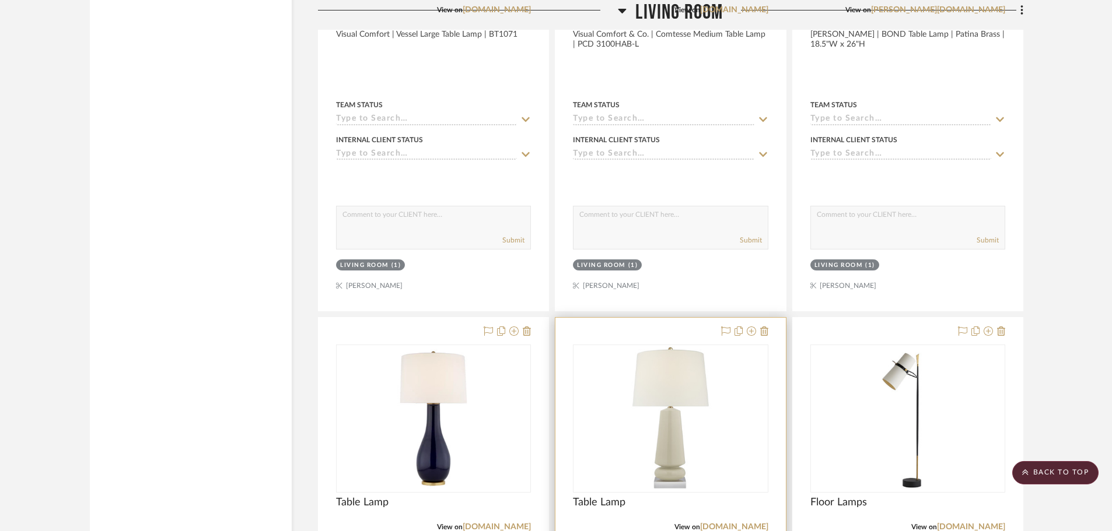
click at [681, 445] on img "0" at bounding box center [670, 419] width 85 height 146
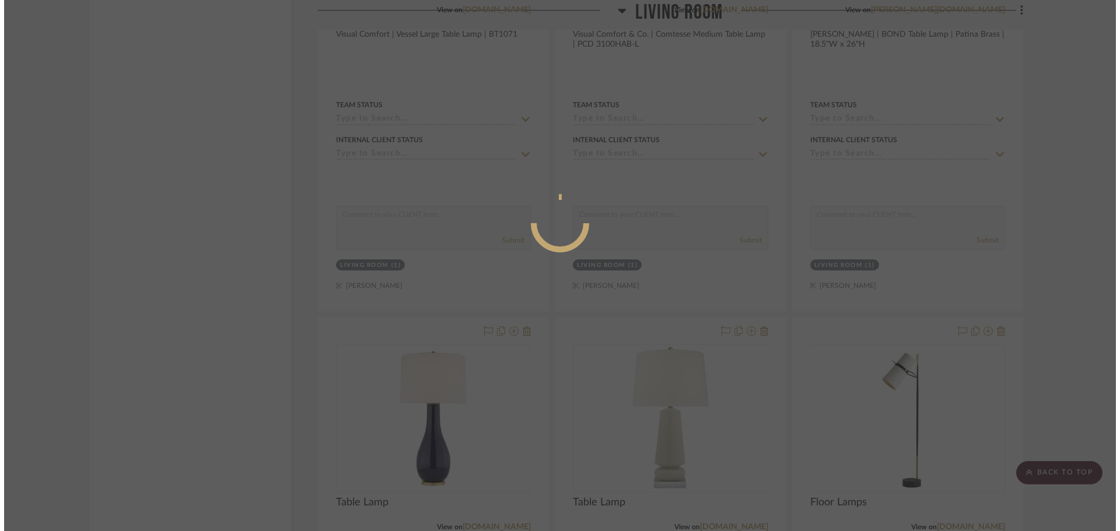
scroll to position [0, 0]
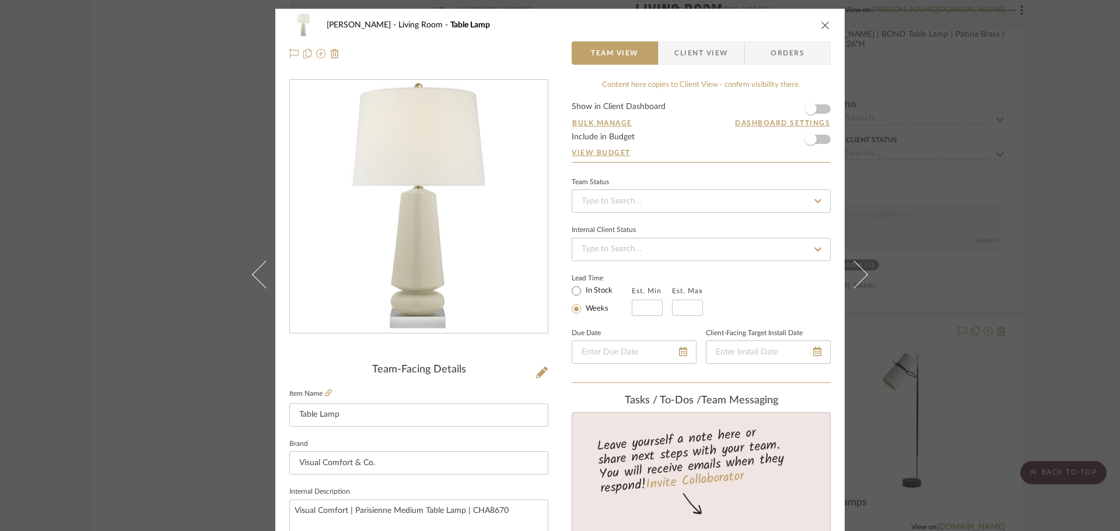
click at [692, 57] on span "Client View" at bounding box center [701, 52] width 54 height 23
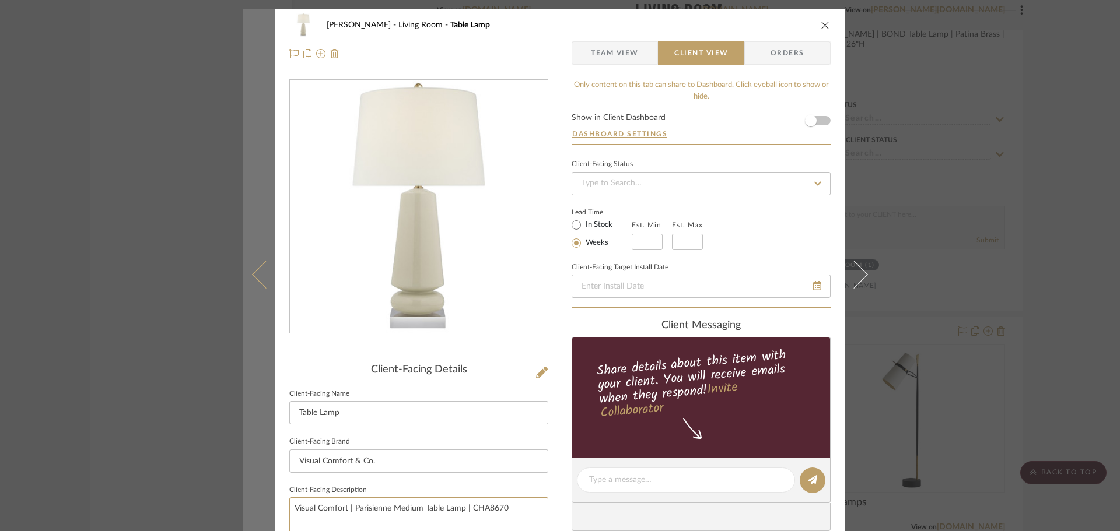
drag, startPoint x: 517, startPoint y: 507, endPoint x: 260, endPoint y: 512, distance: 257.3
click at [260, 512] on mat-dialog-content "[PERSON_NAME] Living Room Table Lamp Team View Client View Orders Client-Facing…" at bounding box center [560, 485] width 635 height 952
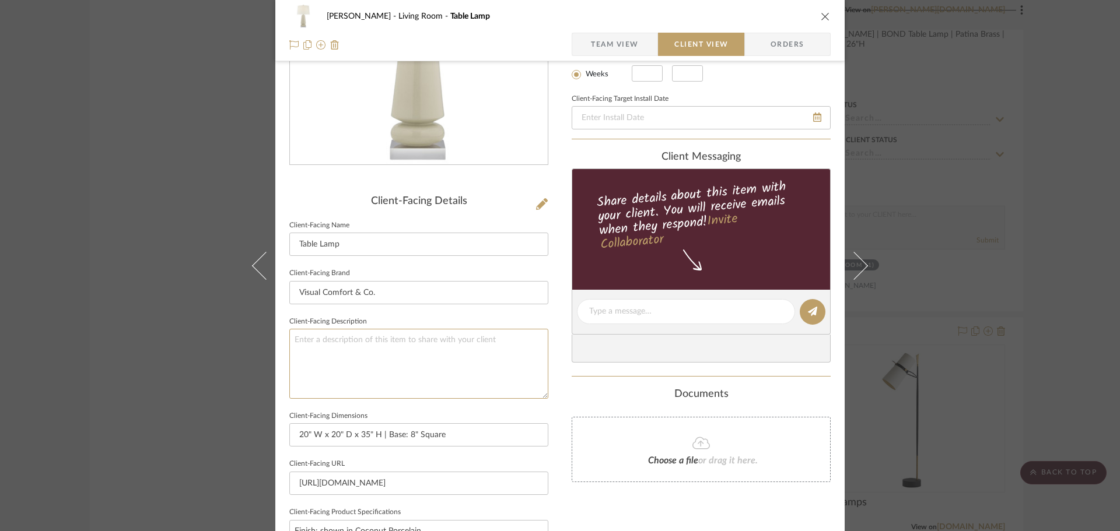
scroll to position [175, 0]
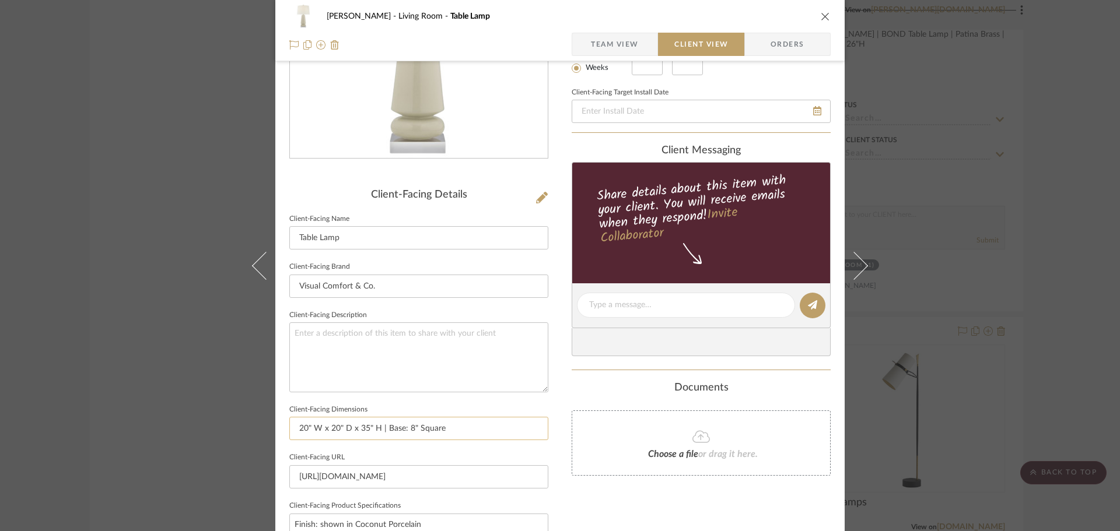
drag, startPoint x: 346, startPoint y: 429, endPoint x: 311, endPoint y: 428, distance: 34.4
click at [311, 428] on input "20" W x 20" D x 35" H | Base: 8" Square" at bounding box center [418, 428] width 259 height 23
click at [365, 431] on input "20"Diam x 35" H | Base: 8" Square" at bounding box center [418, 428] width 259 height 23
drag, startPoint x: 407, startPoint y: 428, endPoint x: 437, endPoint y: 428, distance: 30.3
click at [410, 428] on input "20"Diam x 35" H | Base: 8" Square" at bounding box center [418, 428] width 259 height 23
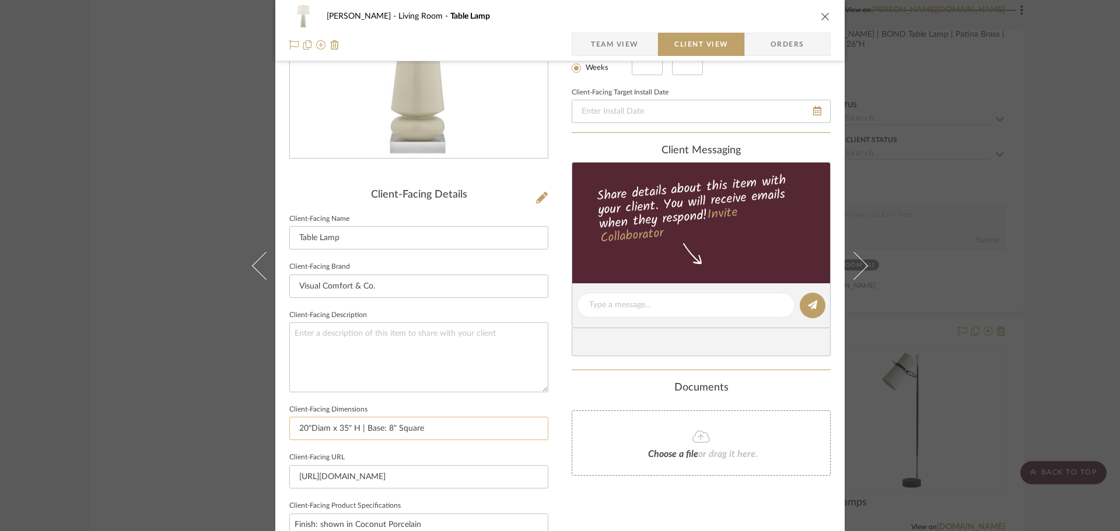
click at [437, 428] on input "20"Diam x 35" H | Base: 8" Square" at bounding box center [418, 428] width 259 height 23
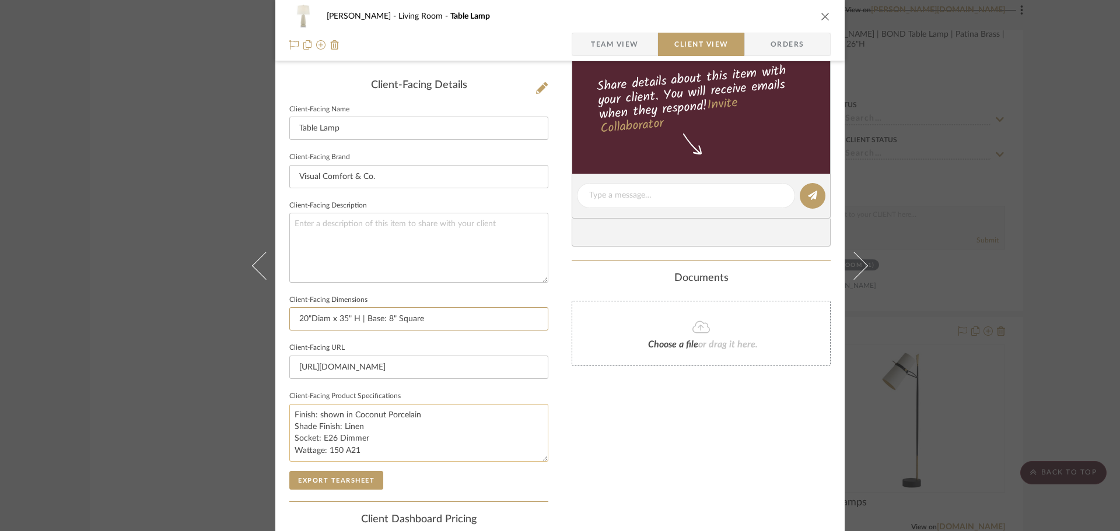
scroll to position [292, 0]
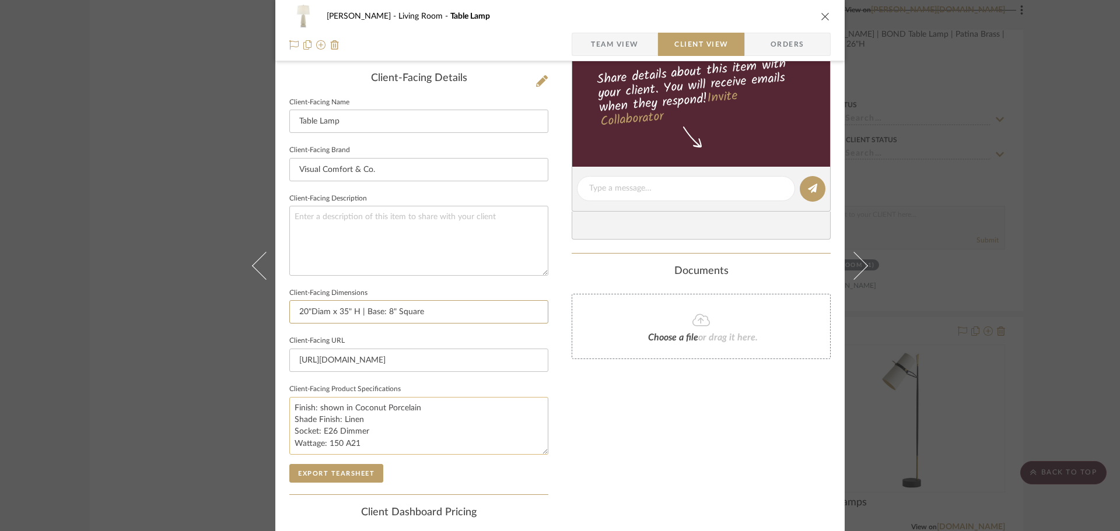
type input "20"Diam x 35" H | Base: 8" Square"
click at [319, 407] on textarea "Finish: shown in Coconut Porcelain Shade Finish: Linen Socket: E26 Dimmer Watta…" at bounding box center [418, 426] width 259 height 58
drag, startPoint x: 316, startPoint y: 411, endPoint x: 350, endPoint y: 404, distance: 35.0
click at [350, 404] on textarea "Finish: shown in Coconut Porcelain Shade Finish: Linen Socket: E26 Dimmer Watta…" at bounding box center [418, 426] width 259 height 58
click at [391, 407] on textarea "Finish: Coconut Porcelain Shade Finish: Linen Socket: E26 Dimmer Wattage: 150 A…" at bounding box center [418, 426] width 259 height 58
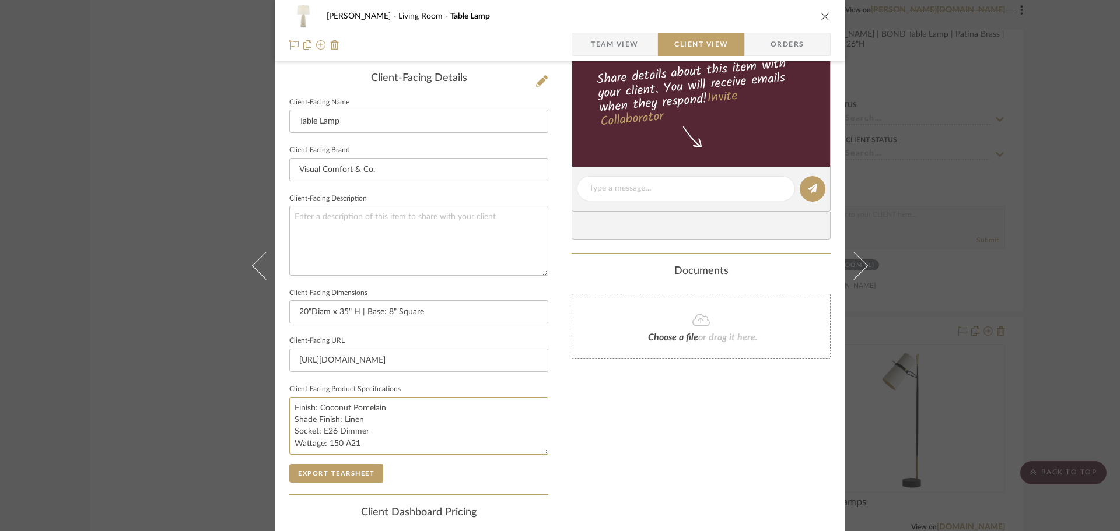
type textarea "Finish: Coconut Porcelain Shade Finish: Linen Socket: E26 Dimmer Wattage: 150 A…"
type textarea "Finish: Coconut Porcelain, Denim Porcelain, Oslo Blue, and Shade Finish: Linen …"
click at [500, 407] on textarea "Finish: Coconut Porcelain, Denim Porcelain, Oslo Blue, and Shellish Kiwi Shade …" at bounding box center [418, 426] width 259 height 58
click at [448, 437] on textarea "Finish: Coconut Porcelain, Denim Porcelain, Oslo Blue, and Shellish Kiwi Shade …" at bounding box center [418, 426] width 259 height 58
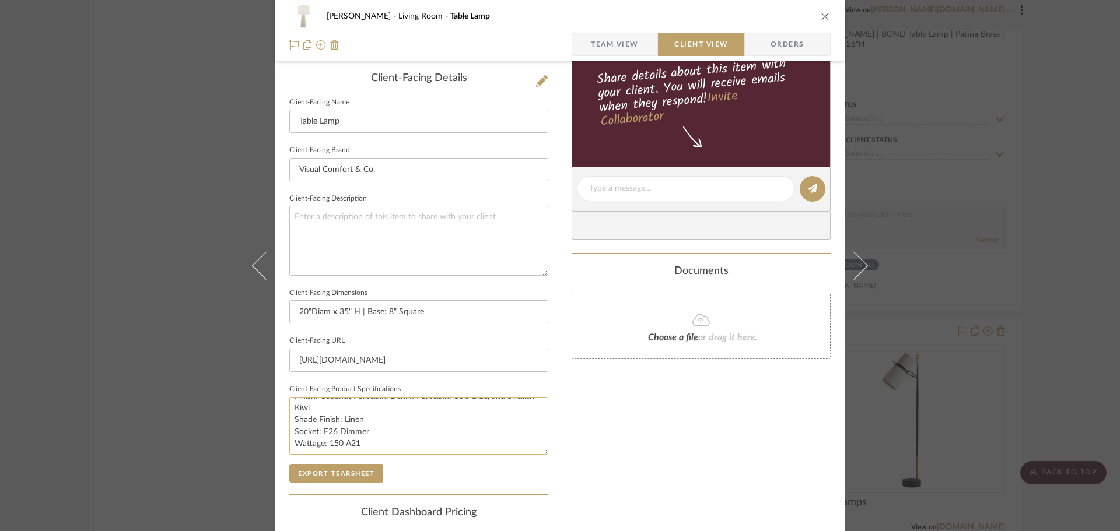
click at [390, 425] on textarea "Finish: Coconut Porcelain, Denim Porcelain, Oslo Blue, and Shellish Kiwi Shade …" at bounding box center [418, 426] width 259 height 58
click at [325, 430] on textarea "Finish: Coconut Porcelain, Denim Porcelain, Oslo Blue, and Shellish Kiwi Shade …" at bounding box center [418, 426] width 259 height 58
drag, startPoint x: 360, startPoint y: 437, endPoint x: 363, endPoint y: 445, distance: 8.9
click at [360, 437] on textarea "Finish: Coconut Porcelain, Denim Porcelain, Oslo Blue, and Shellish Kiwi Shade …" at bounding box center [418, 426] width 259 height 58
click at [363, 445] on textarea "Finish: Coconut Porcelain, Denim Porcelain, Oslo Blue, and Shellish Kiwi Shade …" at bounding box center [418, 426] width 259 height 58
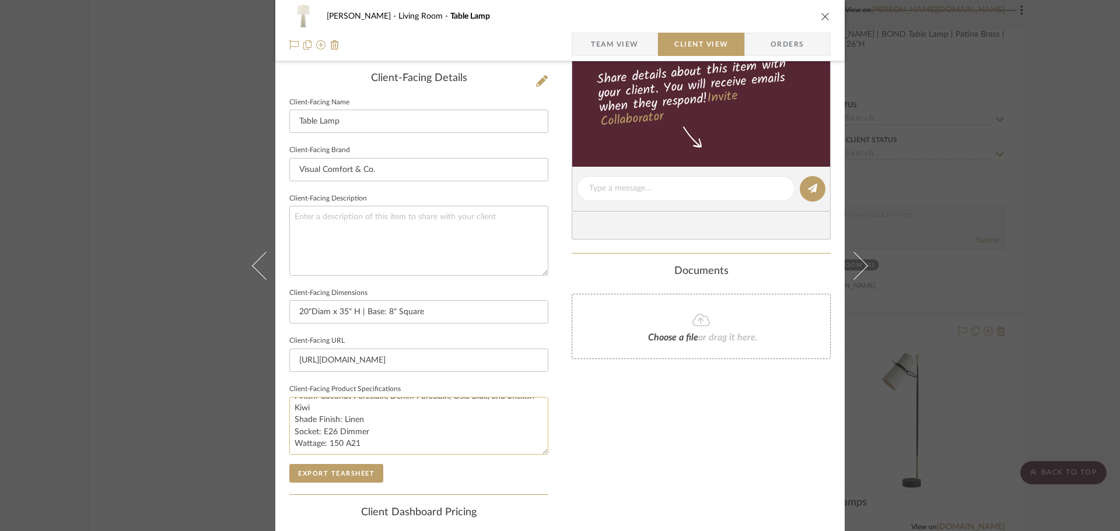
drag, startPoint x: 342, startPoint y: 446, endPoint x: 354, endPoint y: 446, distance: 12.3
click at [354, 446] on textarea "Finish: Coconut Porcelain, Denim Porcelain, Oslo Blue, and Shellish Kiwi Shade …" at bounding box center [418, 426] width 259 height 58
click at [372, 440] on textarea "Finish: Coconut Porcelain, Denim Porcelain, Oslo Blue, and Shellish Kiwi Shade …" at bounding box center [418, 426] width 259 height 58
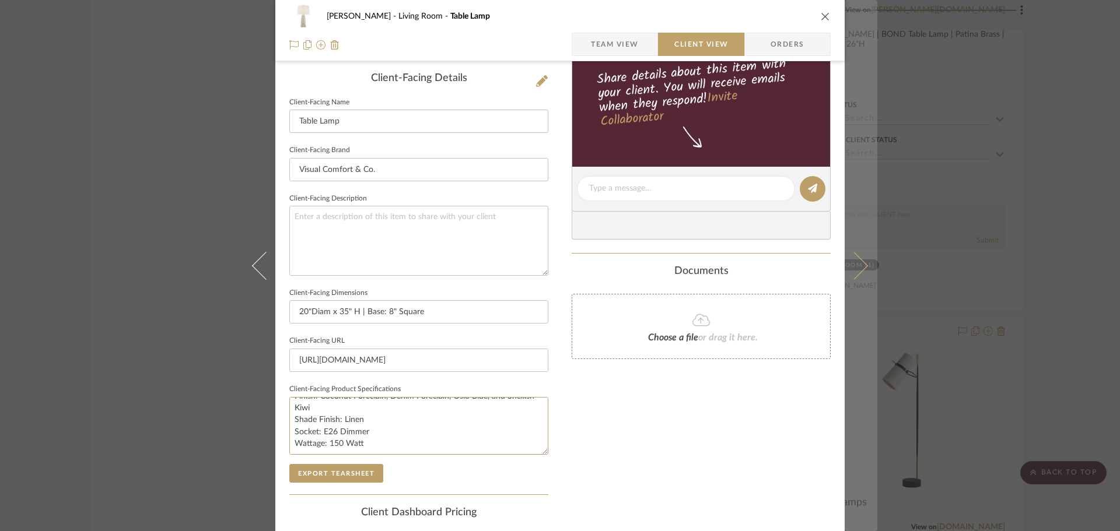
type textarea "Finish: Coconut Porcelain, Denim Porcelain, Oslo Blue, and Shellish Kiwi Shade …"
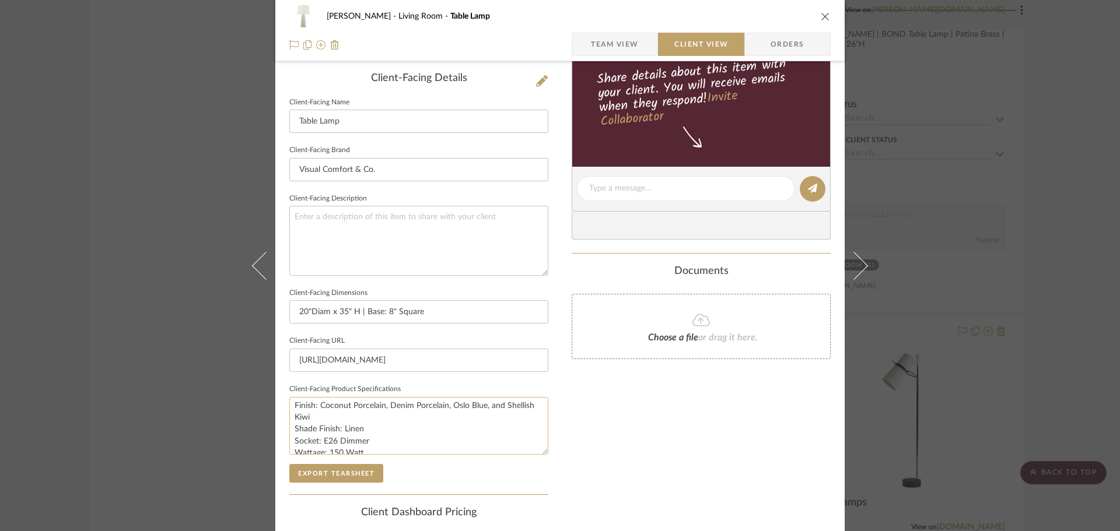
scroll to position [0, 0]
click at [348, 483] on div "Client-Facing Details Client-Facing Name Table Lamp Client-Facing Brand Visual …" at bounding box center [418, 283] width 259 height 422
click at [350, 474] on button "Export Tearsheet" at bounding box center [336, 473] width 94 height 19
click at [321, 407] on textarea "Finish: Coconut Porcelain, Denim Porcelain, Oslo Blue, and Shellish Kiwi Shade …" at bounding box center [418, 426] width 259 height 58
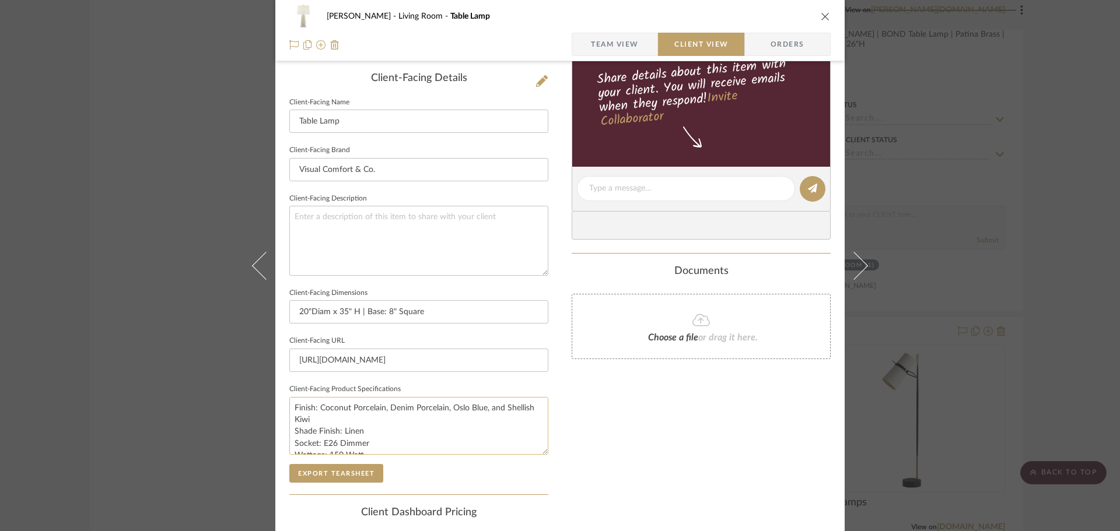
drag, startPoint x: 317, startPoint y: 421, endPoint x: 289, endPoint y: 409, distance: 30.7
click at [289, 409] on textarea "Finish: Coconut Porcelain, Denim Porcelain, Oslo Blue, and Shellish Kiwi Shade …" at bounding box center [418, 426] width 259 height 58
drag, startPoint x: 362, startPoint y: 430, endPoint x: 281, endPoint y: 412, distance: 83.2
click at [281, 412] on div "[PERSON_NAME] Living Room Table Lamp Team View Client View Orders Client-Facing…" at bounding box center [559, 193] width 569 height 952
drag, startPoint x: 1087, startPoint y: 221, endPoint x: 1044, endPoint y: 221, distance: 43.2
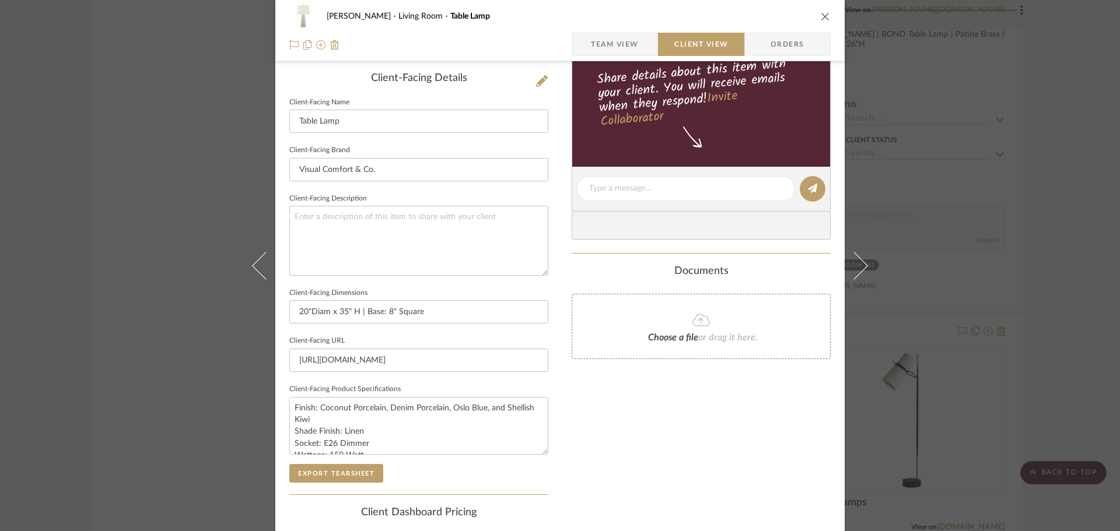
click at [1088, 221] on div "[PERSON_NAME] Living Room Table Lamp Team View Client View Orders Client-Facing…" at bounding box center [560, 265] width 1120 height 531
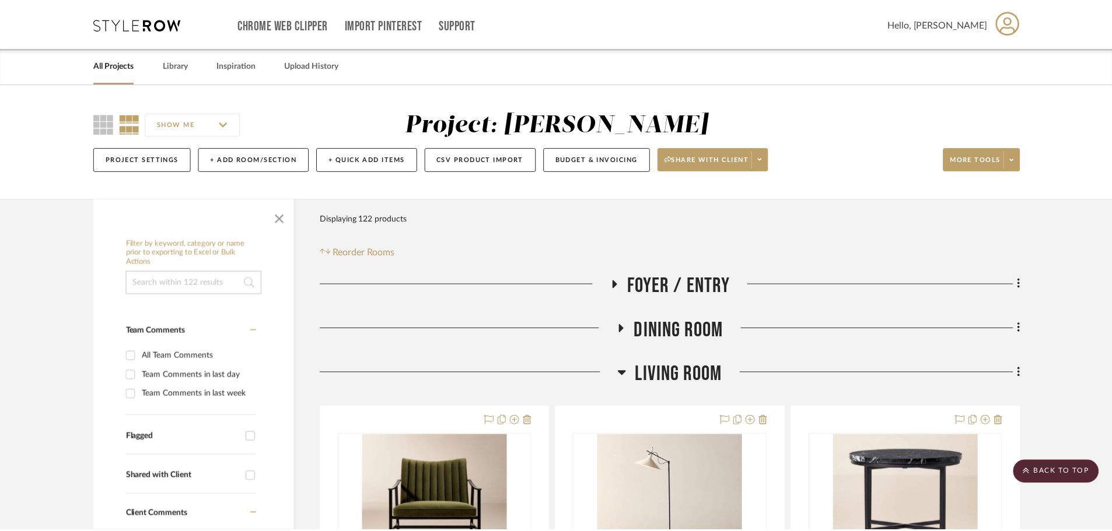
scroll to position [7851, 0]
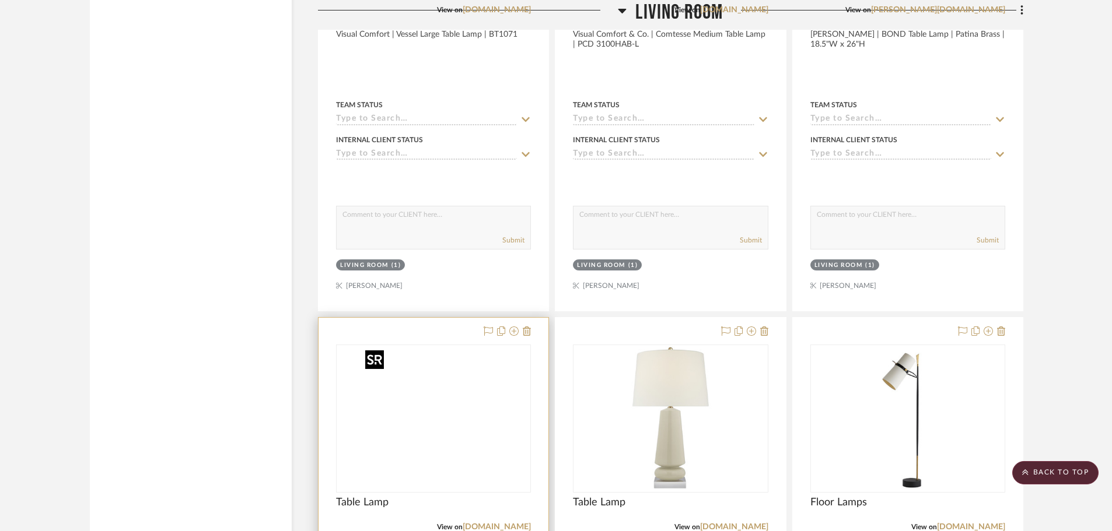
click at [0, 0] on img at bounding box center [0, 0] width 0 height 0
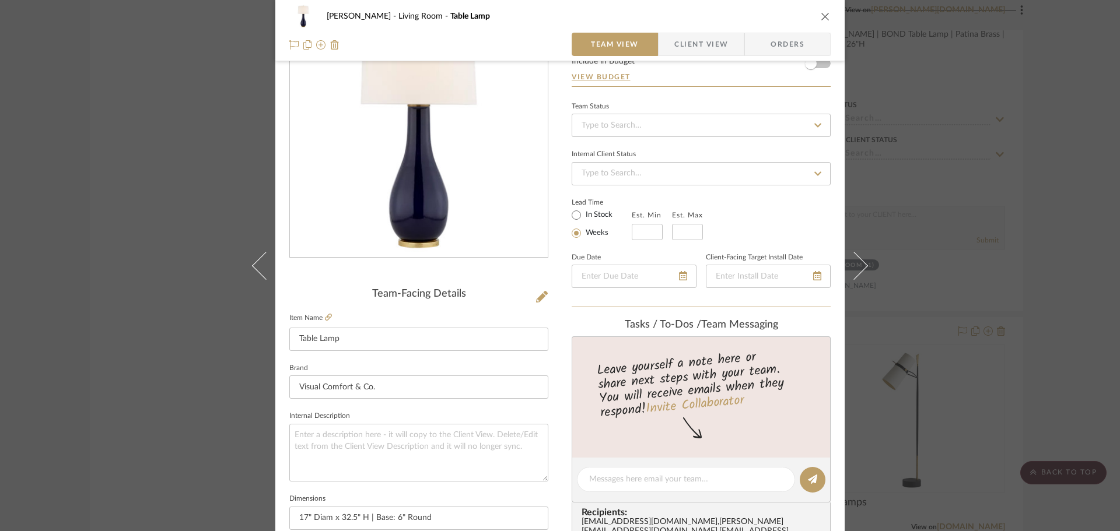
scroll to position [292, 0]
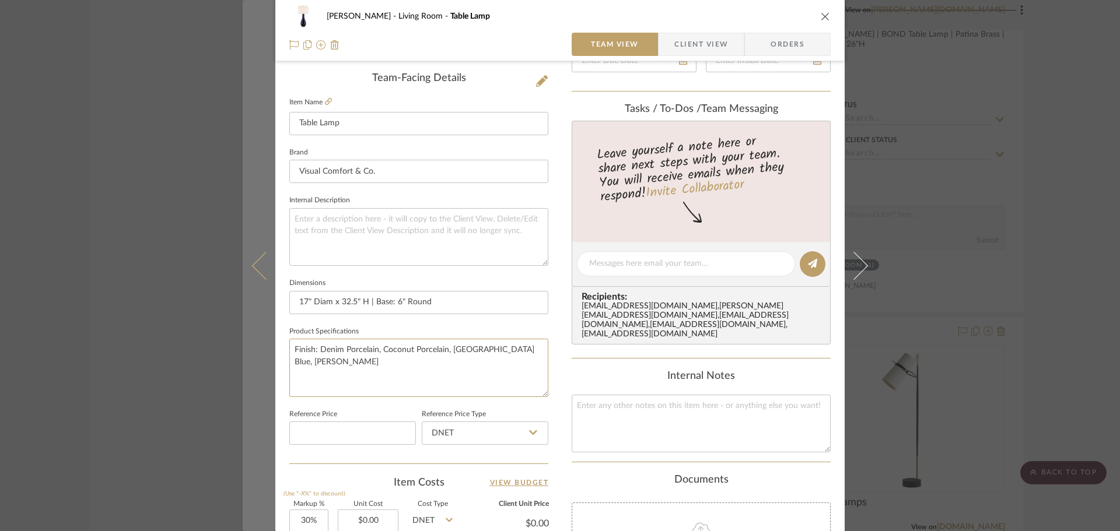
drag, startPoint x: 532, startPoint y: 350, endPoint x: 258, endPoint y: 352, distance: 273.6
click at [258, 352] on mat-dialog-content "[PERSON_NAME] Living Room Table Lamp Team View Client View Orders Team-Facing D…" at bounding box center [560, 255] width 635 height 1077
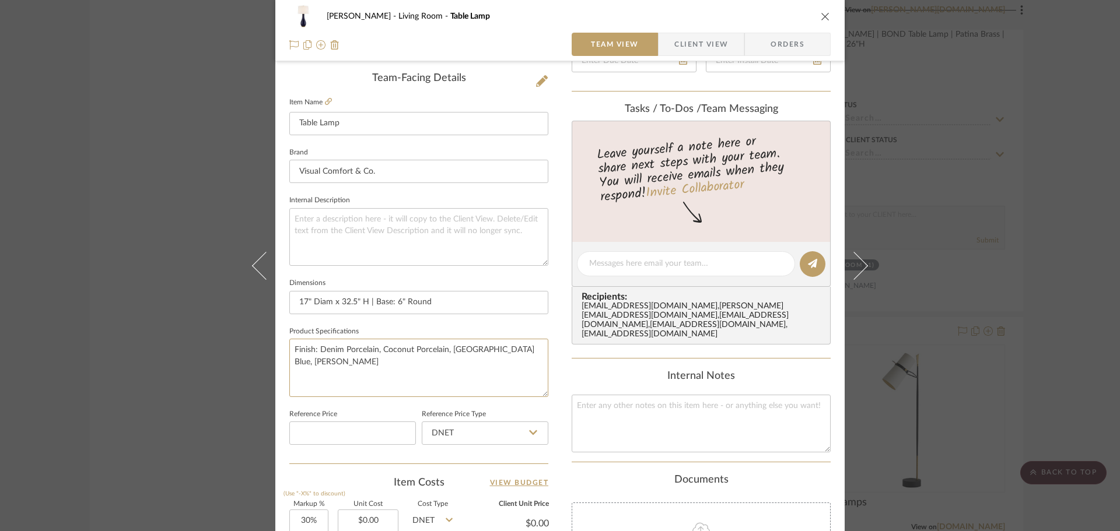
paste textarea "Coconut Porcelain, Denim Porcelain, [GEOGRAPHIC_DATA] Blue, and [PERSON_NAME] S…"
click at [318, 385] on textarea "Finish: Coconut Porcelain, Denim Porcelain, Oslo Blue, and Shellish Kiwi Shade …" at bounding box center [418, 368] width 259 height 58
click at [348, 384] on textarea "Finish: Coconut Porcelain, Denim Porcelain, Oslo Blue, and Shellish Kiwi Shade …" at bounding box center [418, 368] width 259 height 58
type textarea "Finish: Coconut Porcelain, Denim Porcelain, Oslo Blue, and Shellish Kiwi Shade …"
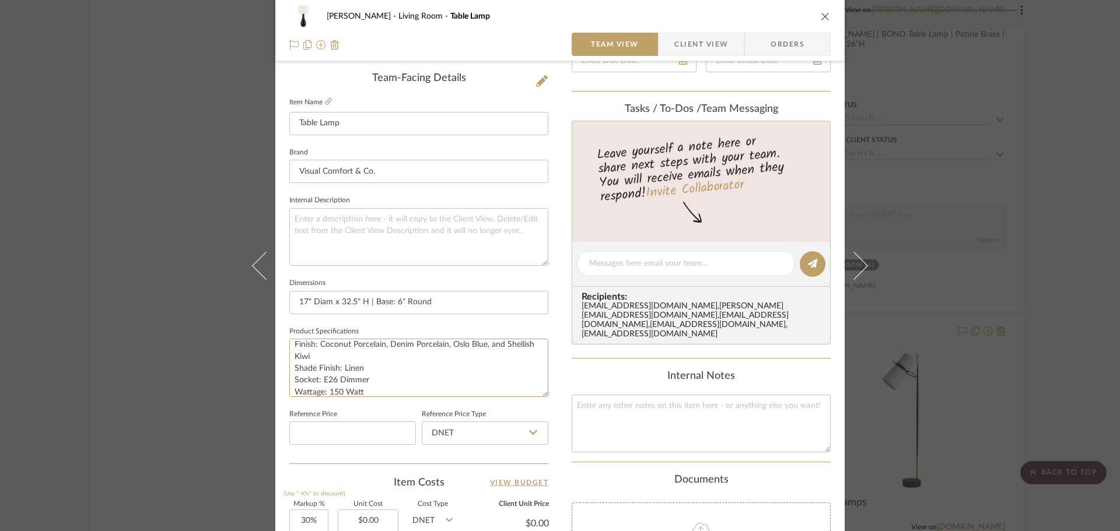
type textarea "Finish: Coconut Porcelain, Denim Porcelain, Oslo Blue, and Shellish Kiwi Shade …"
click at [698, 50] on span "Client View" at bounding box center [701, 44] width 54 height 23
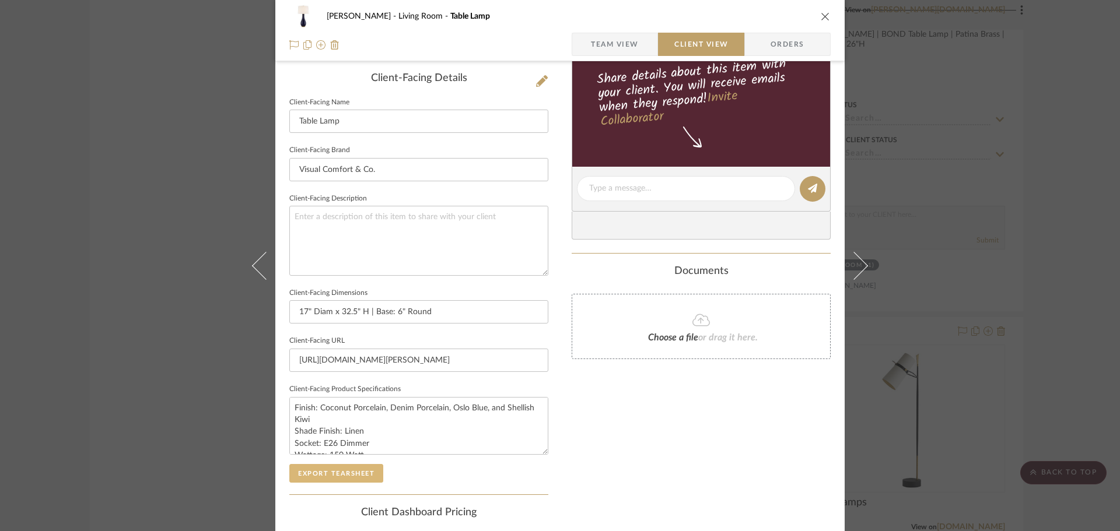
click at [311, 473] on button "Export Tearsheet" at bounding box center [336, 473] width 94 height 19
click at [1025, 152] on div "[PERSON_NAME] Living Room Table Lamp Team View Client View Orders Client-Facing…" at bounding box center [560, 265] width 1120 height 531
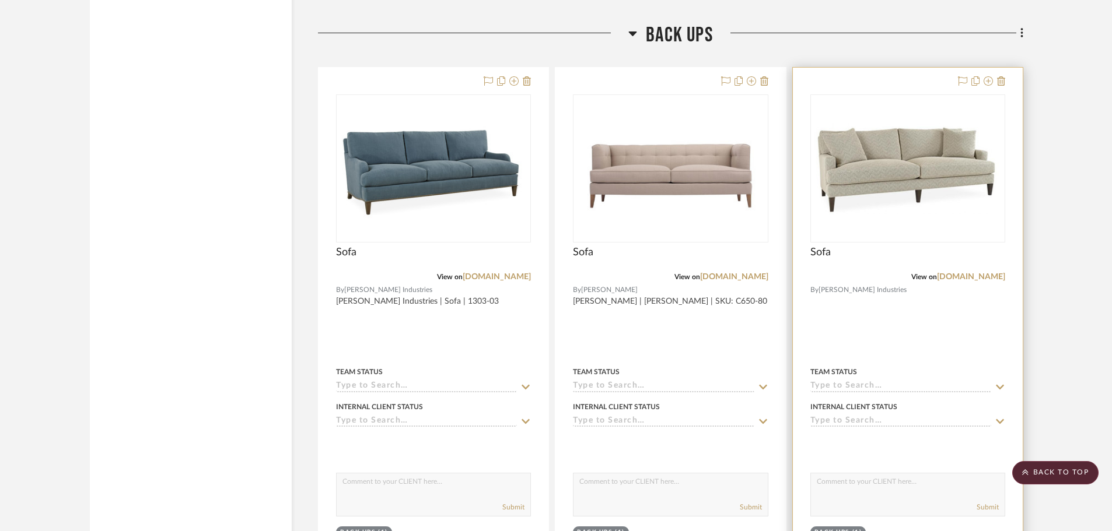
scroll to position [10359, 0]
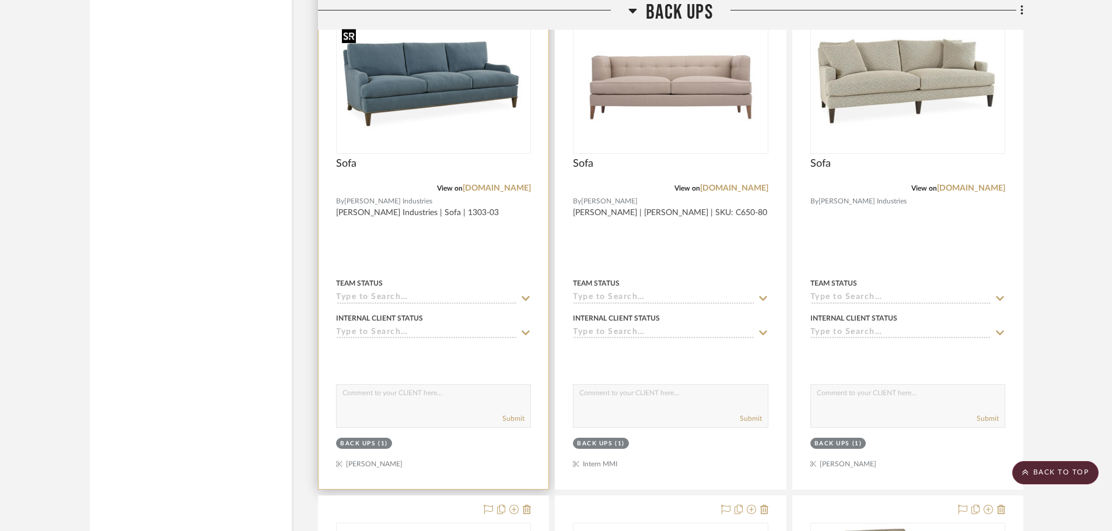
click at [0, 0] on img at bounding box center [0, 0] width 0 height 0
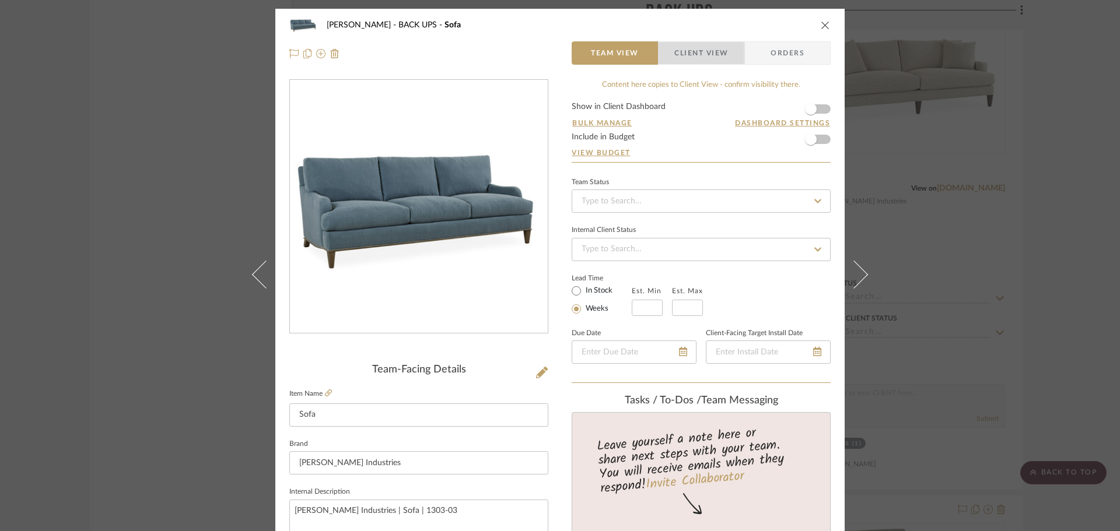
click at [700, 61] on span "Client View" at bounding box center [701, 52] width 54 height 23
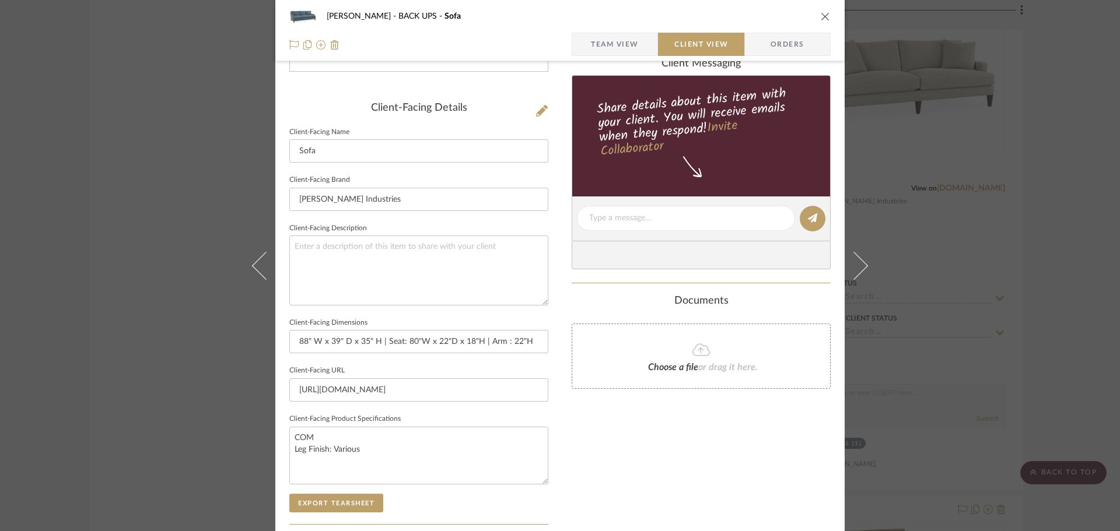
scroll to position [408, 0]
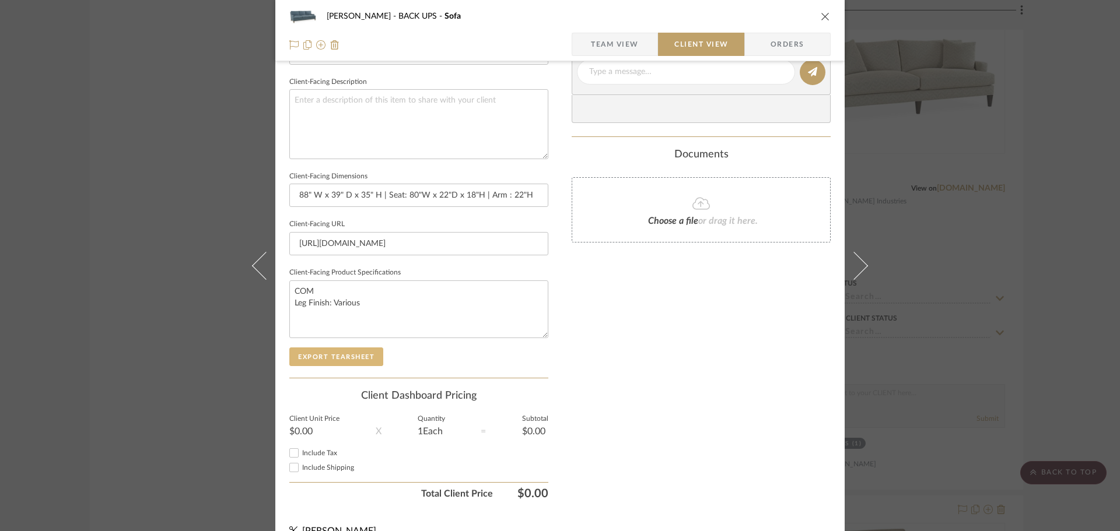
click at [337, 355] on button "Export Tearsheet" at bounding box center [336, 357] width 94 height 19
click at [1086, 279] on div "[PERSON_NAME] BACK UPS Sofa Team View Client View Orders Client-Facing Details …" at bounding box center [560, 265] width 1120 height 531
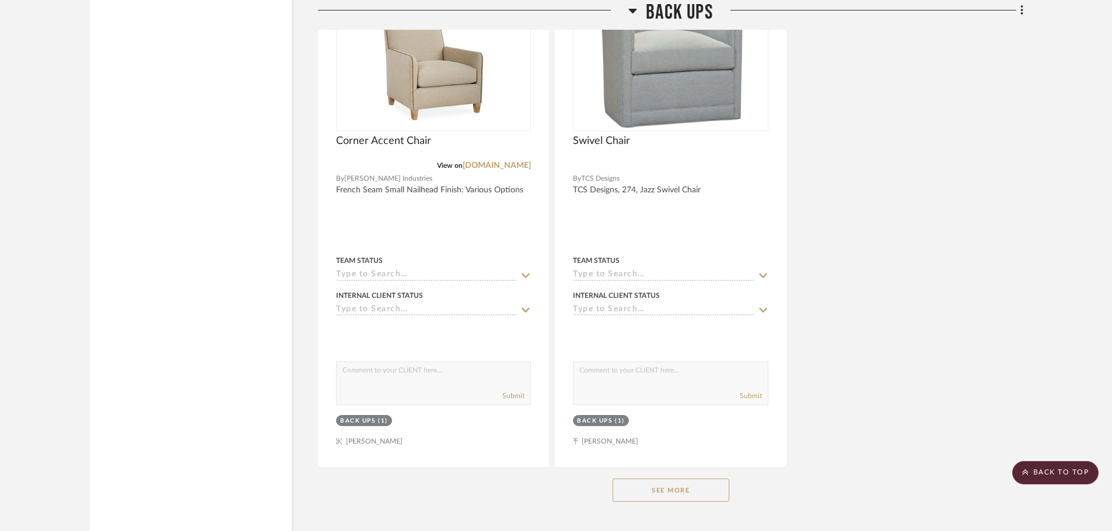
scroll to position [11525, 0]
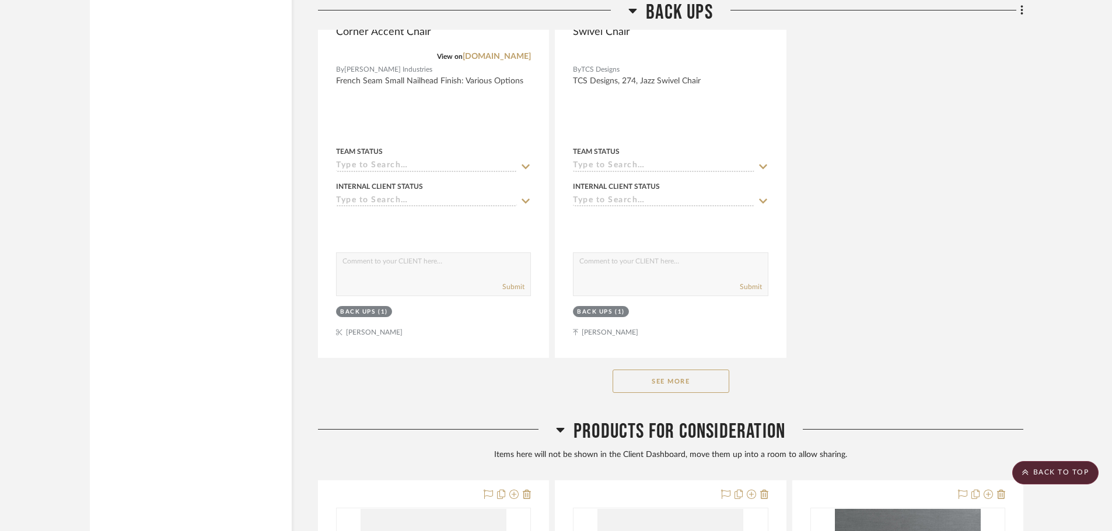
click at [713, 393] on button "See More" at bounding box center [670, 381] width 117 height 23
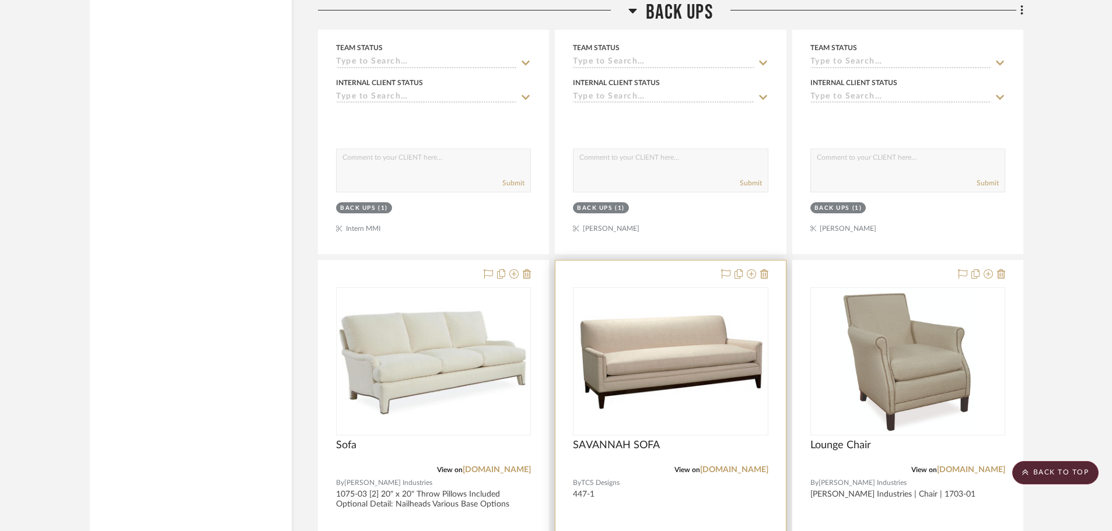
scroll to position [10592, 0]
